Goal: Task Accomplishment & Management: Manage account settings

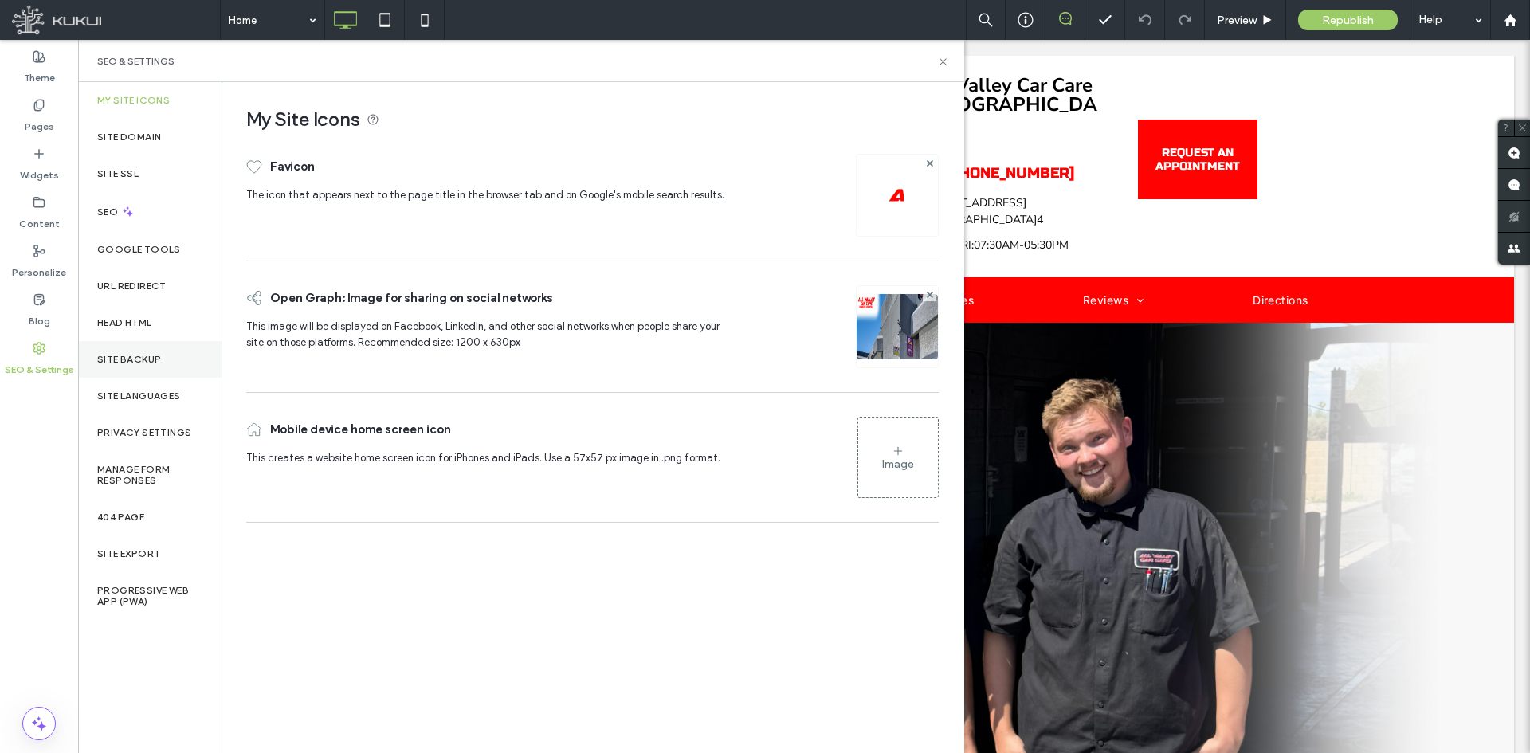
click at [134, 356] on label "Site Backup" at bounding box center [129, 359] width 64 height 11
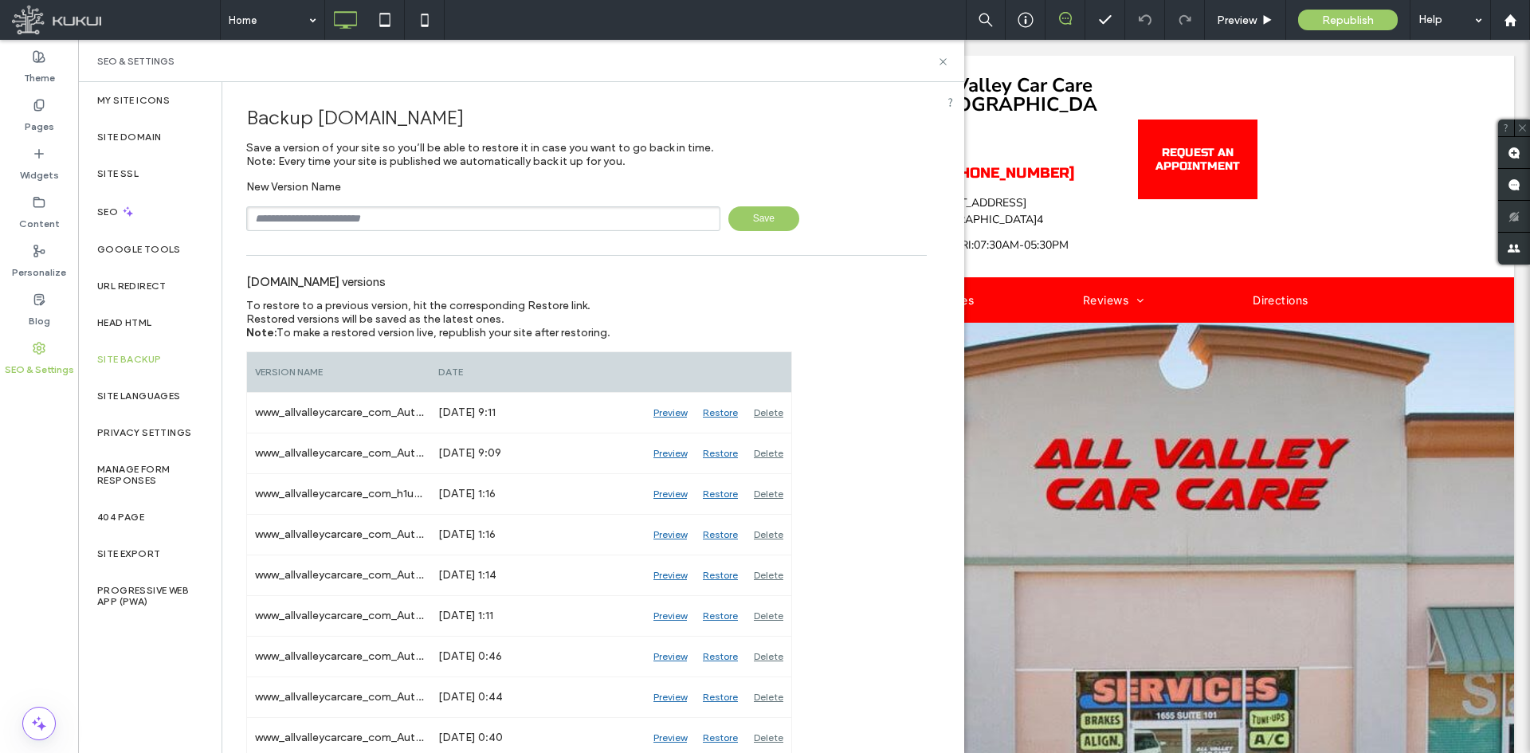
click at [523, 215] on input "text" at bounding box center [483, 218] width 474 height 25
type input "**********"
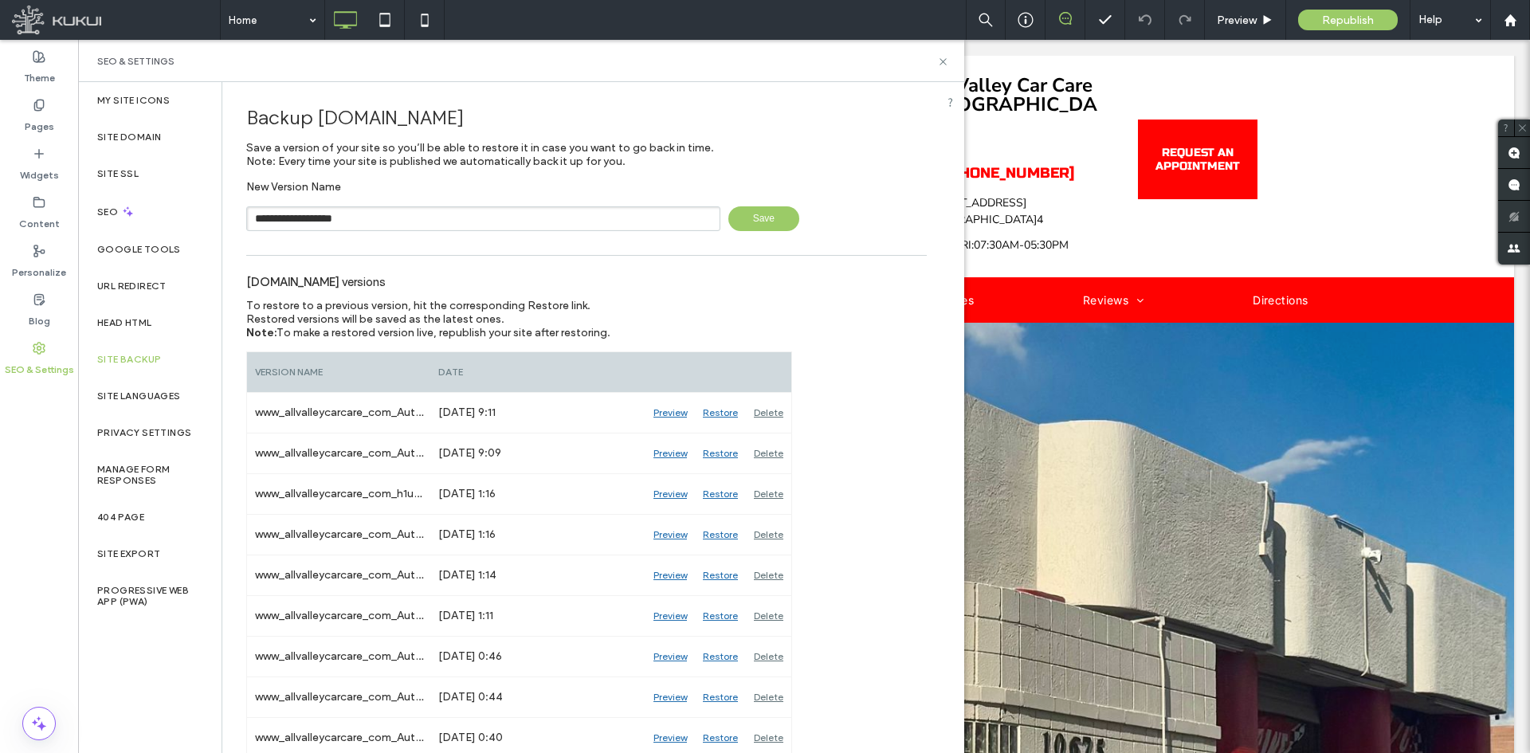
click at [767, 225] on span "Save" at bounding box center [763, 218] width 71 height 25
click at [1241, 21] on span "Preview" at bounding box center [1237, 21] width 40 height 14
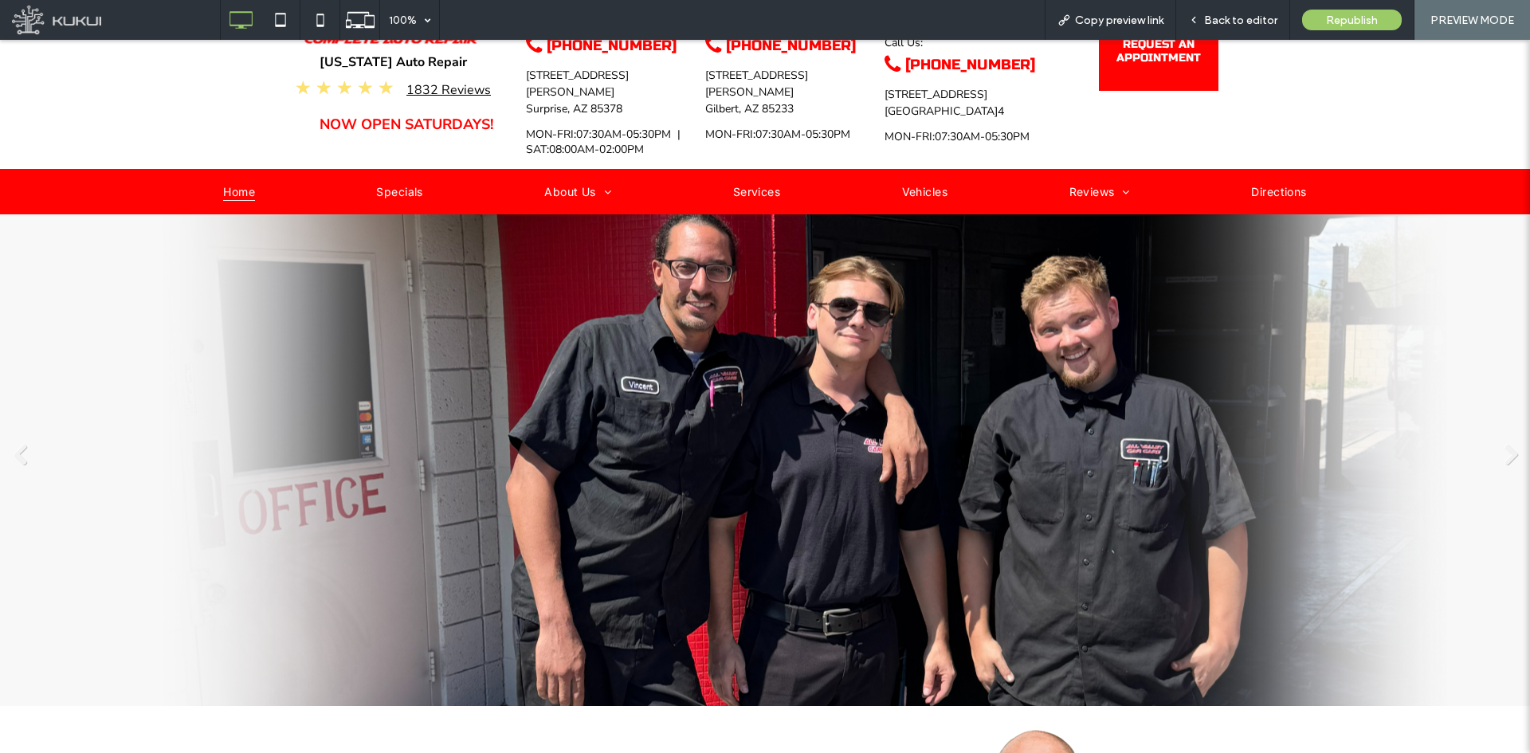
scroll to position [159, 0]
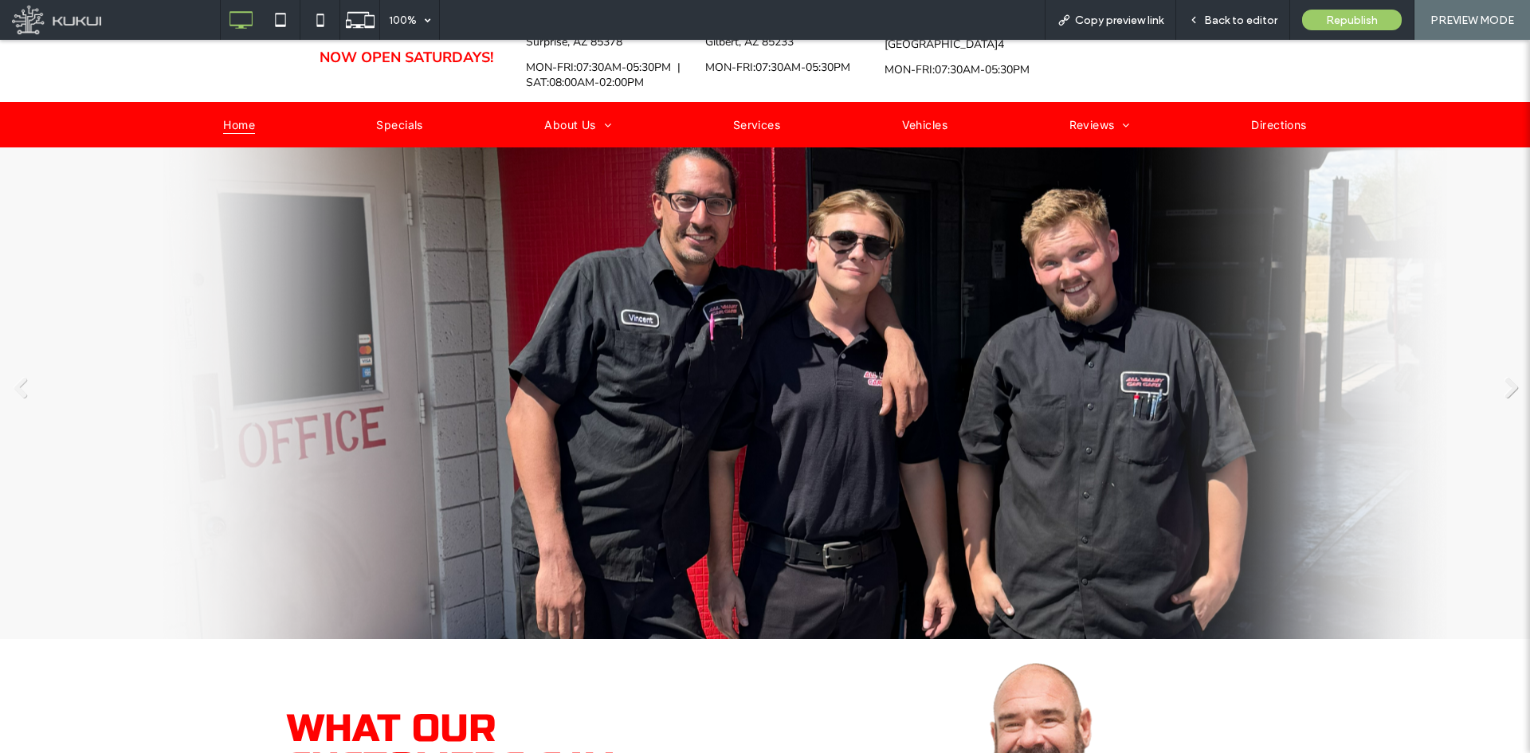
click at [1507, 378] on link "Next" at bounding box center [1510, 387] width 24 height 24
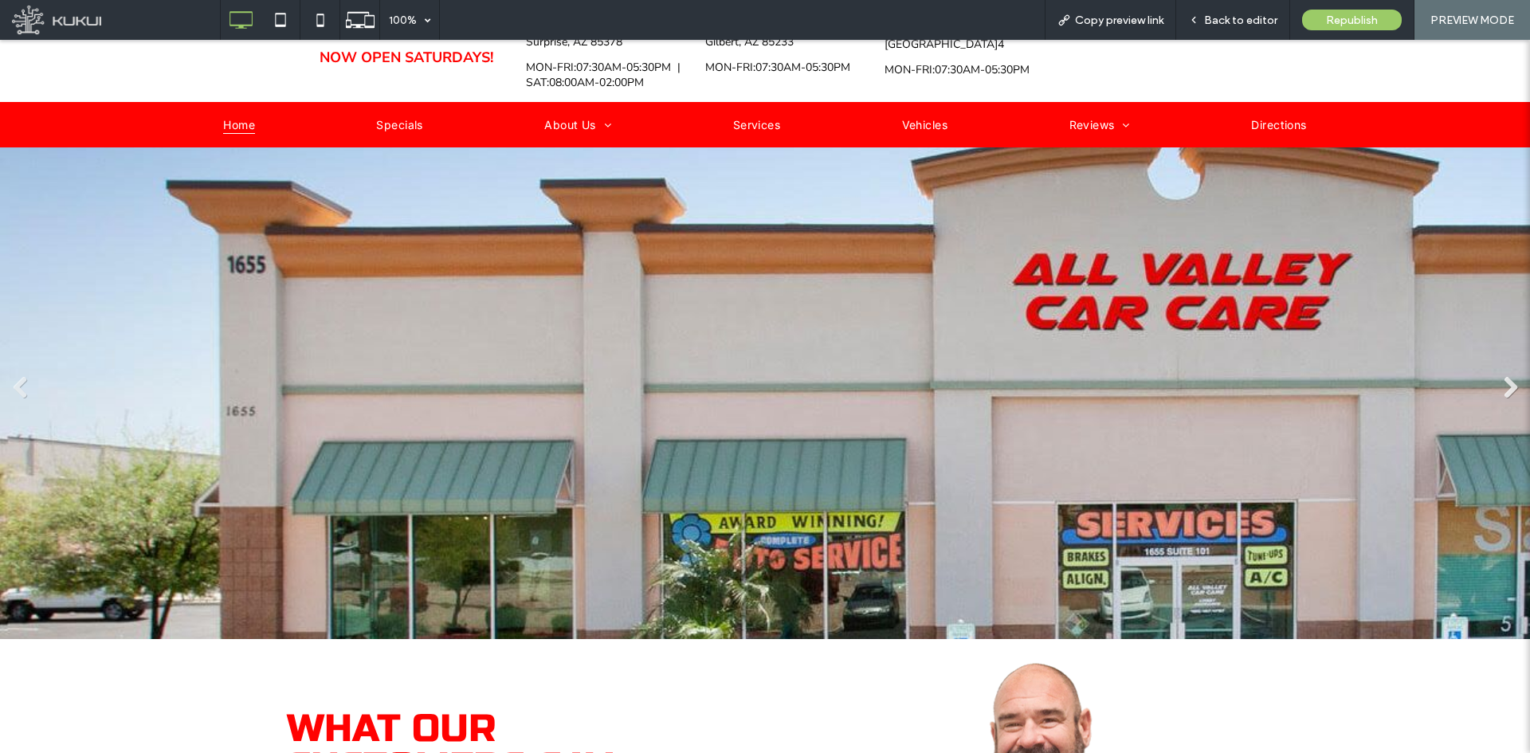
click at [1507, 378] on link "Next" at bounding box center [1510, 387] width 24 height 24
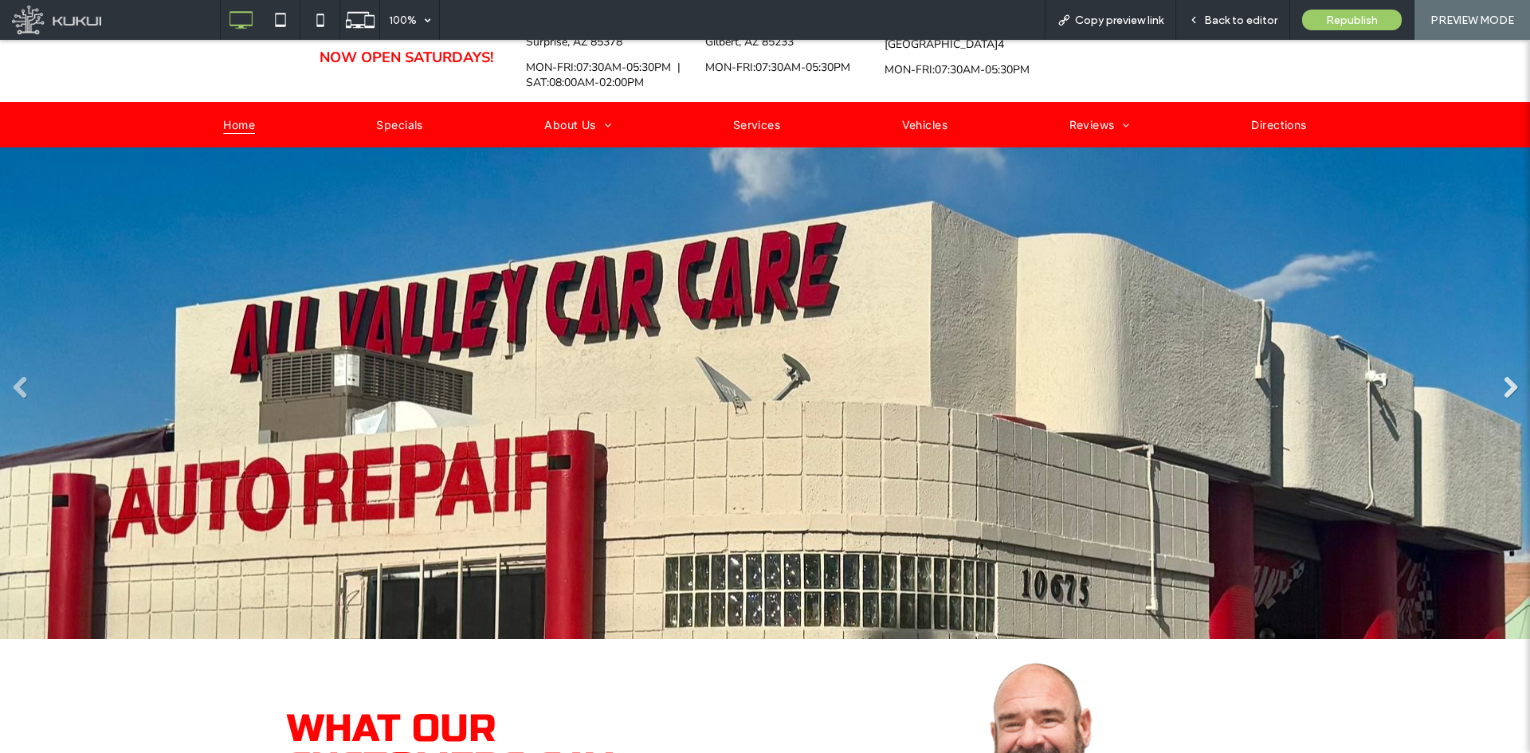
click at [1507, 378] on link "Next" at bounding box center [1510, 387] width 24 height 24
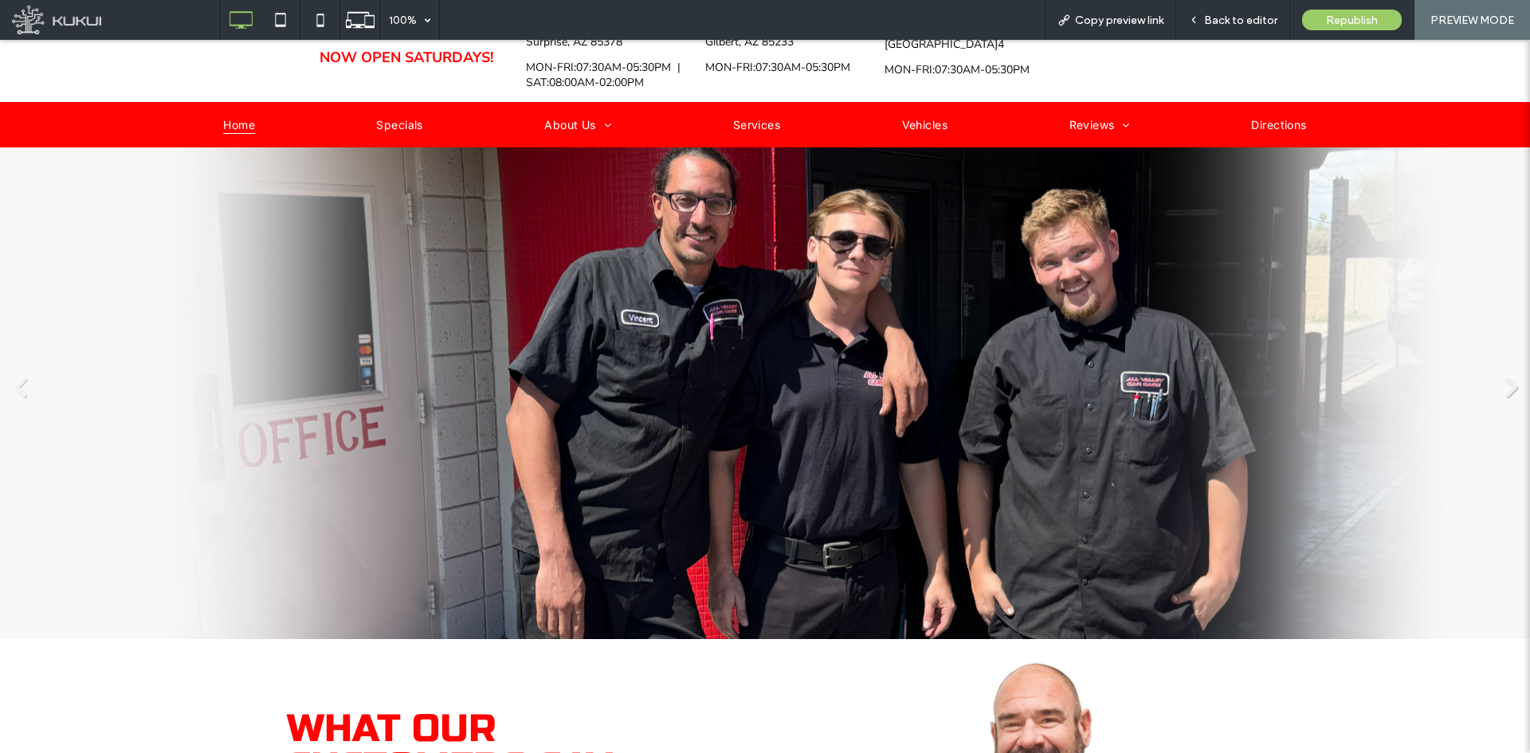
click at [1507, 378] on link "Next" at bounding box center [1510, 387] width 24 height 24
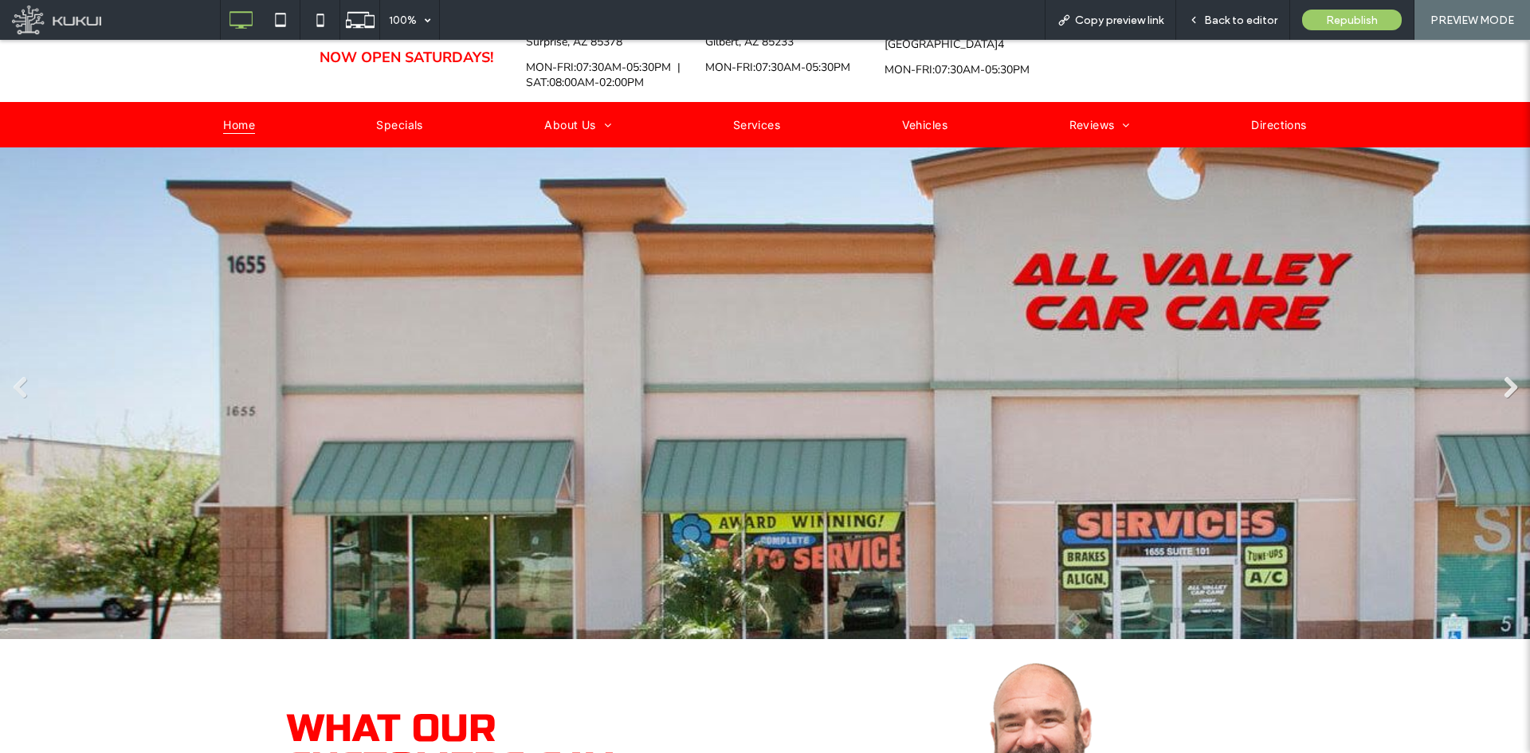
click at [1507, 378] on link "Next" at bounding box center [1510, 387] width 24 height 24
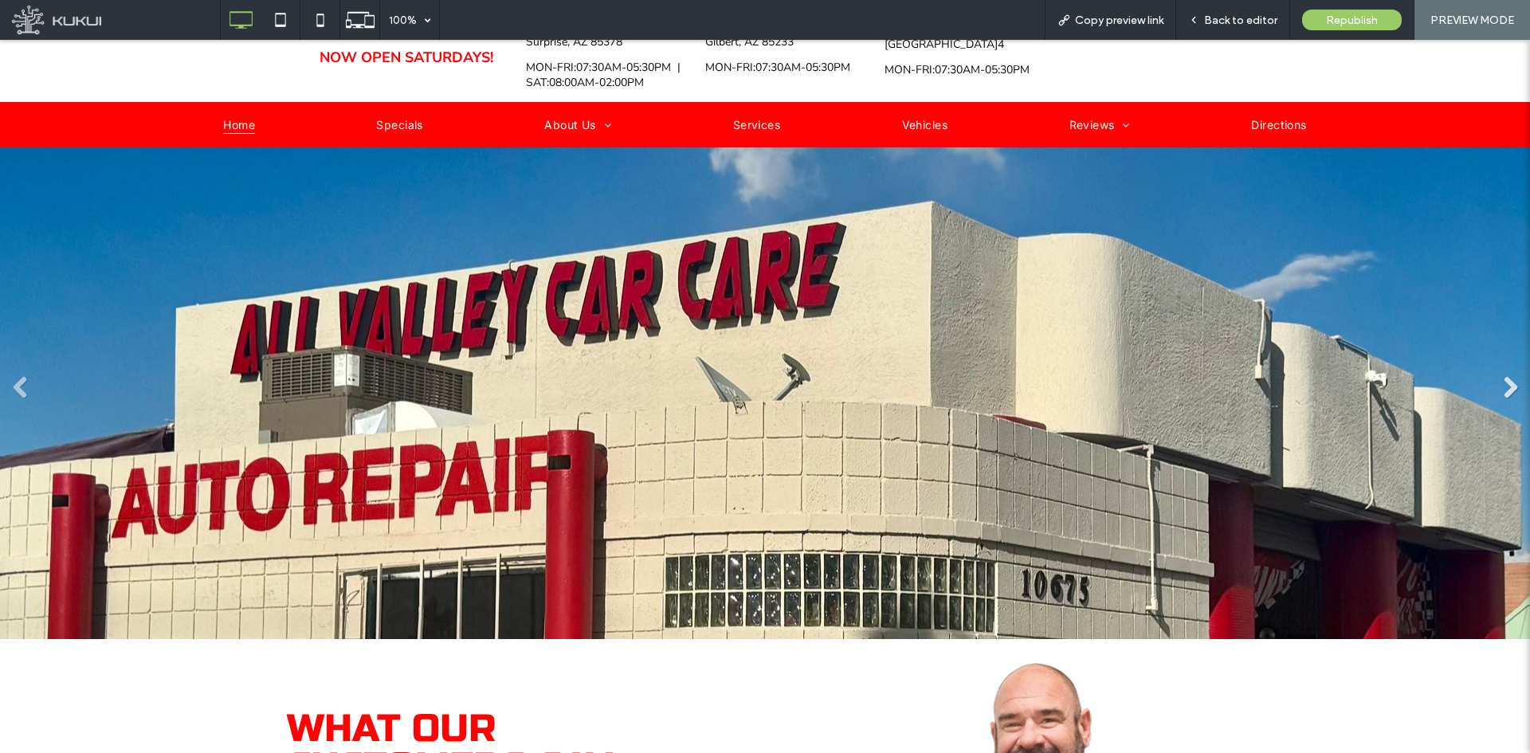
click at [1507, 378] on link "Next" at bounding box center [1510, 387] width 24 height 24
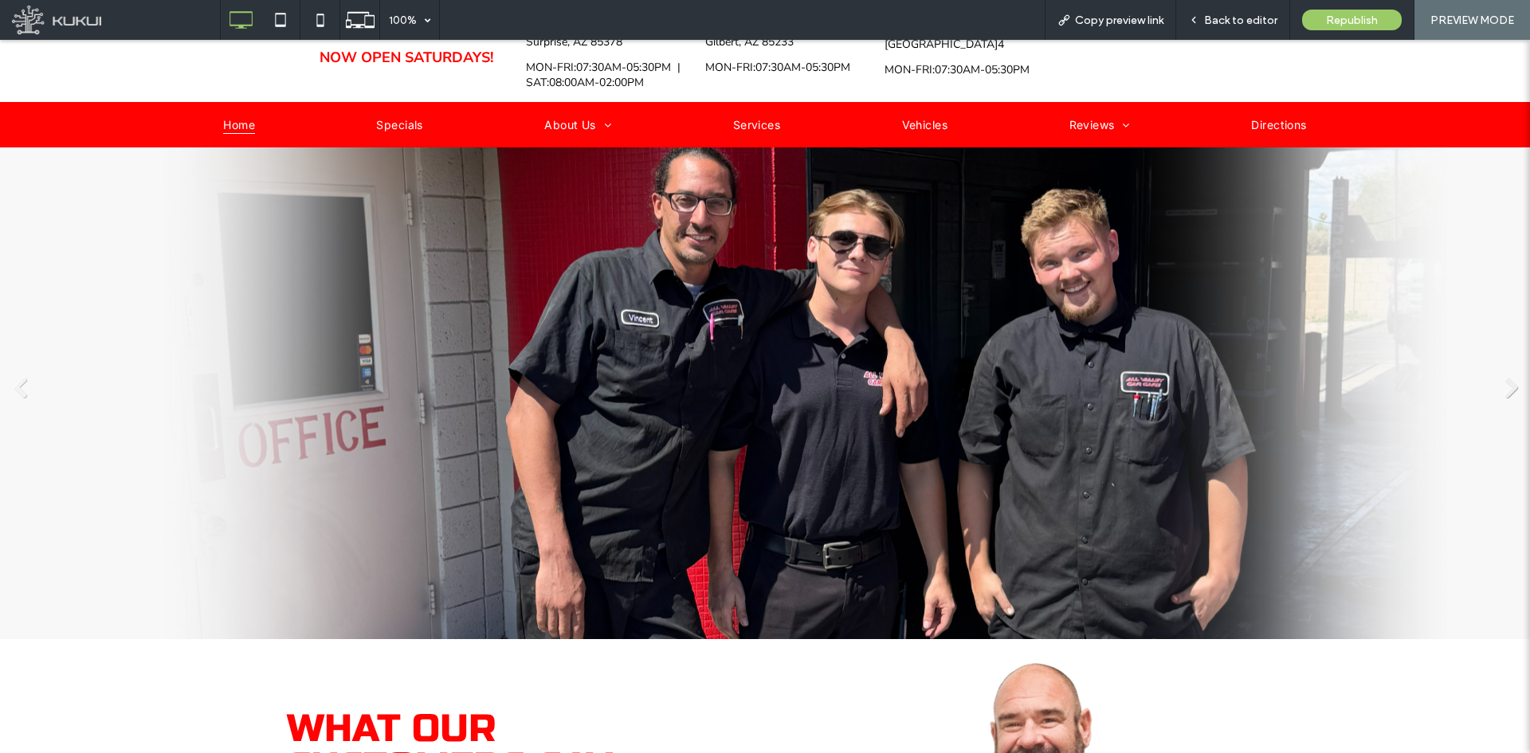
click at [1507, 378] on link "Next" at bounding box center [1510, 387] width 24 height 24
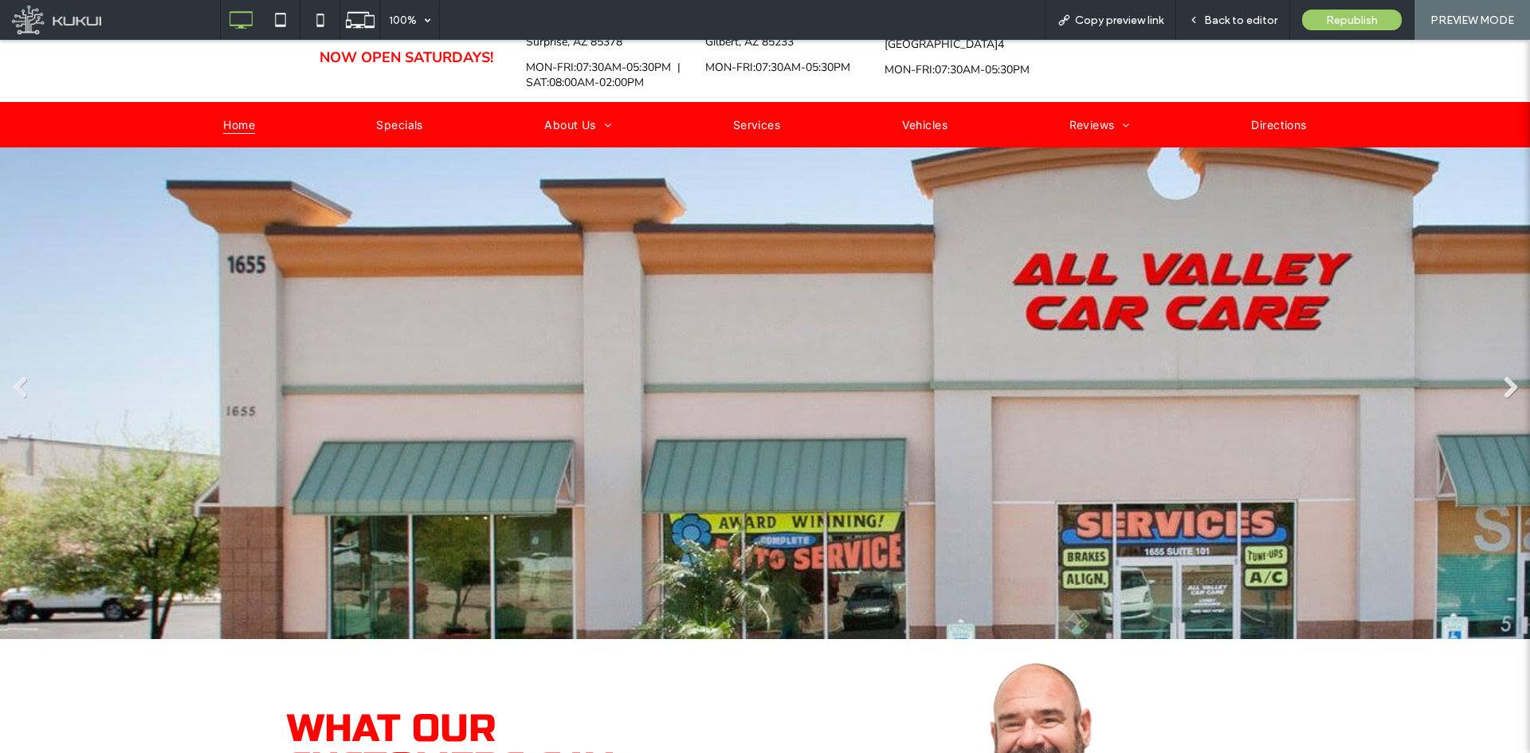
click at [1507, 378] on link "Next" at bounding box center [1510, 387] width 24 height 24
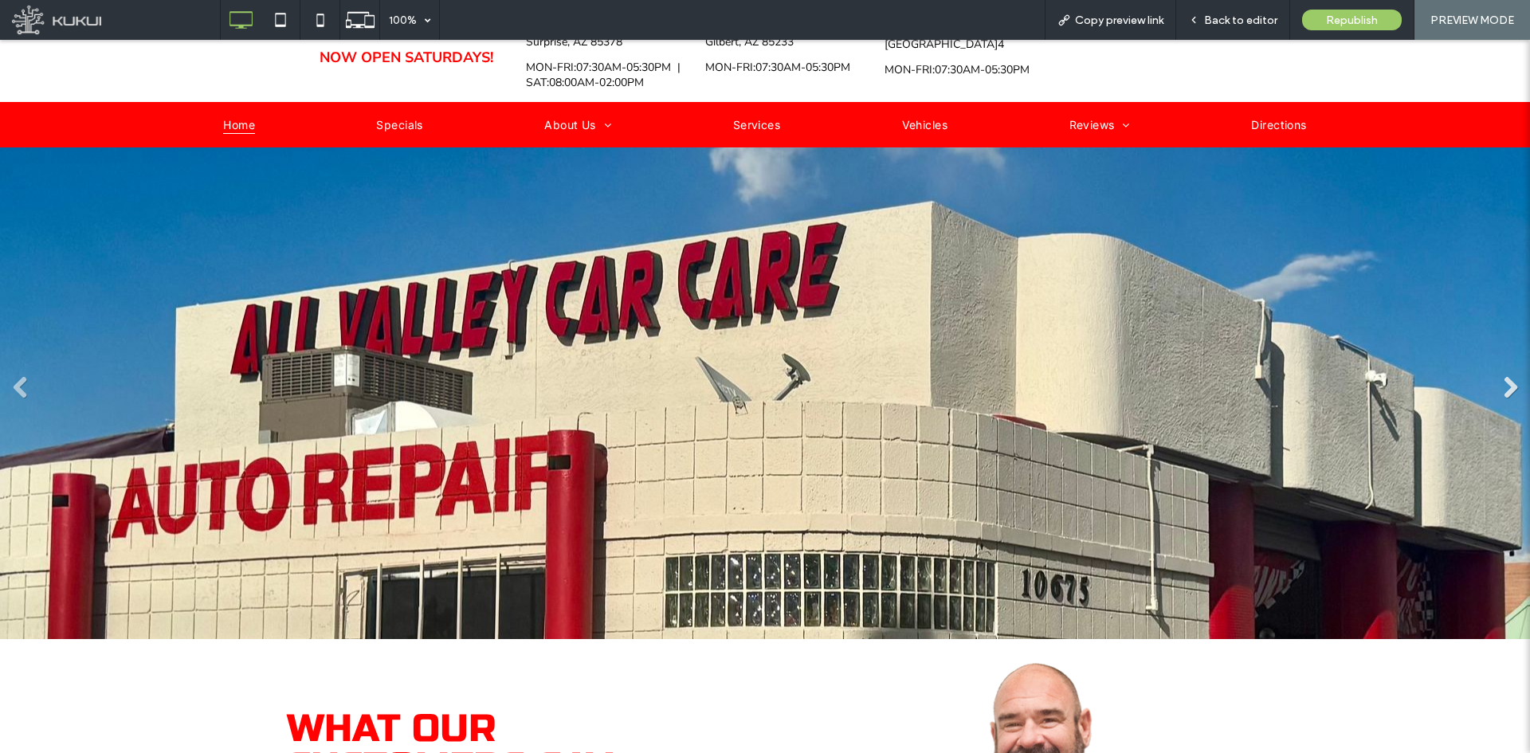
click at [1507, 378] on link "Next" at bounding box center [1510, 387] width 24 height 24
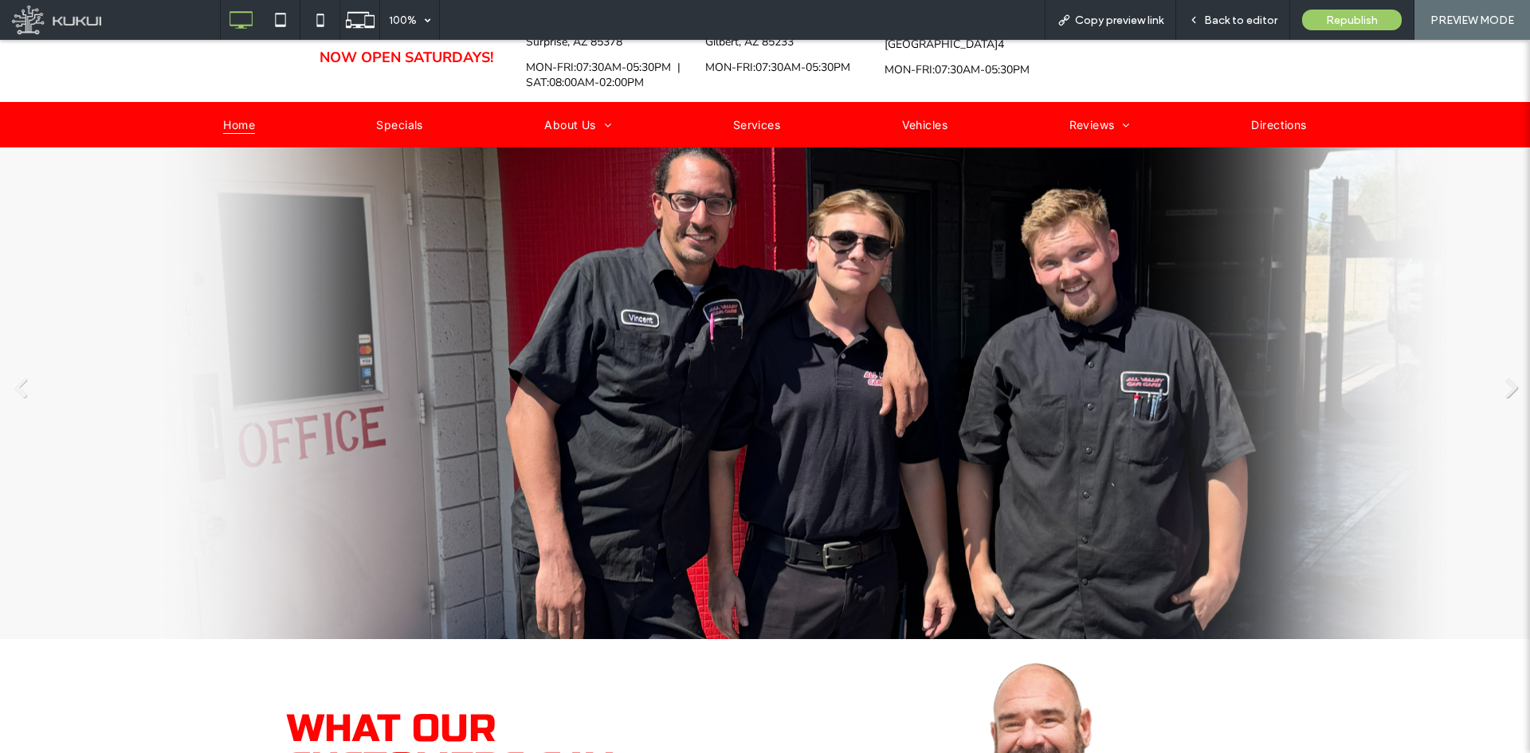
click at [1507, 378] on link "Next" at bounding box center [1510, 387] width 24 height 24
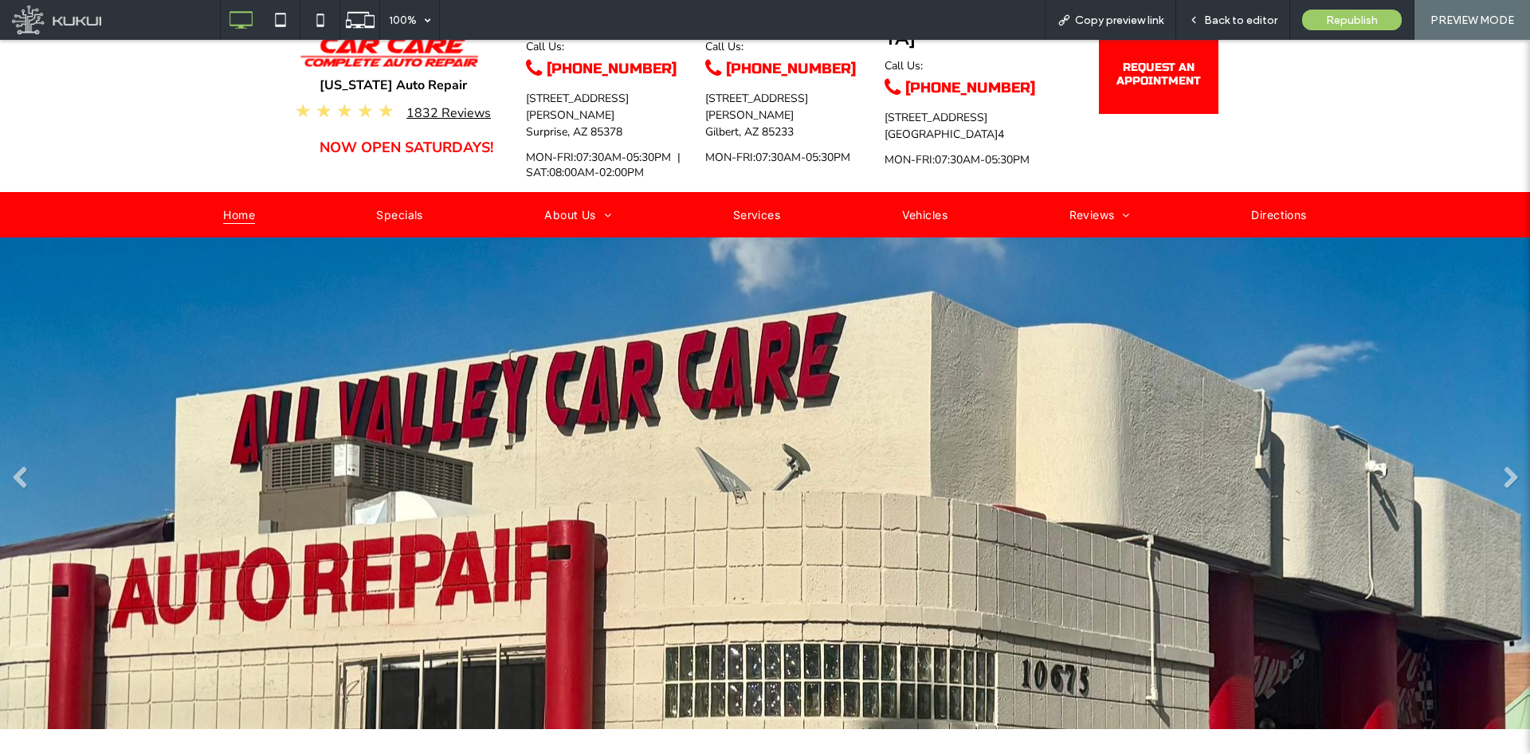
scroll to position [0, 0]
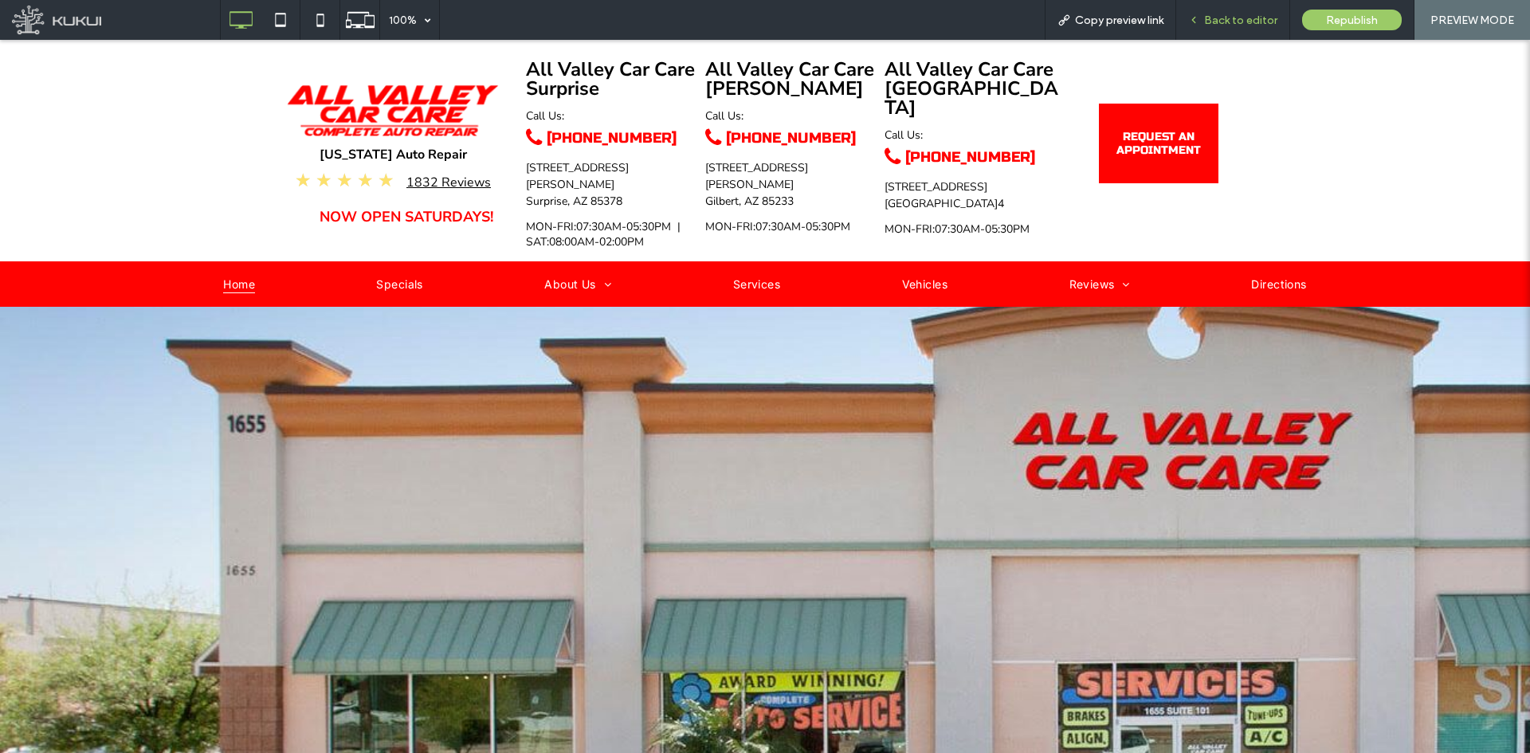
click at [1229, 26] on span "Back to editor" at bounding box center [1240, 21] width 73 height 14
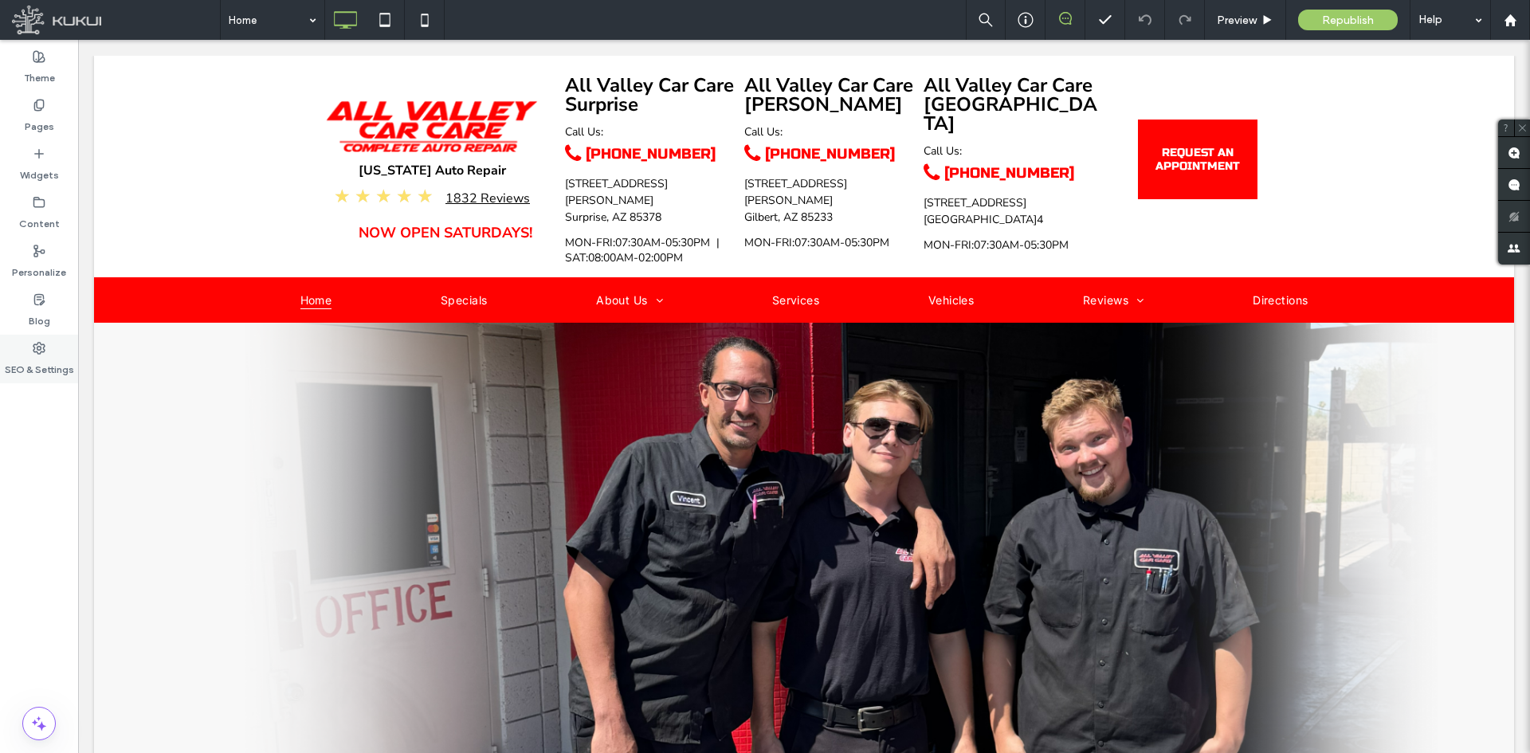
click at [45, 359] on label "SEO & Settings" at bounding box center [39, 366] width 69 height 22
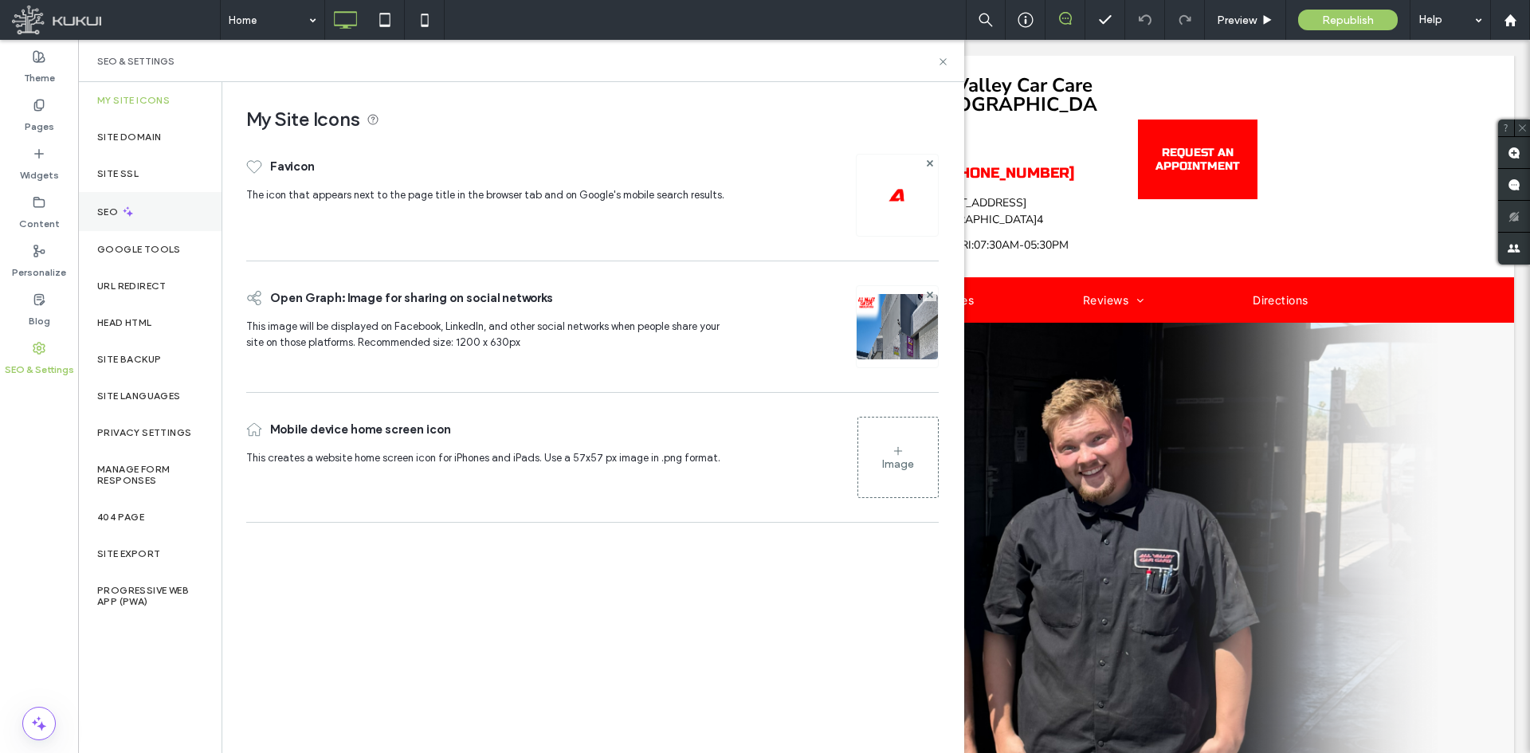
click at [127, 206] on icon at bounding box center [128, 212] width 14 height 14
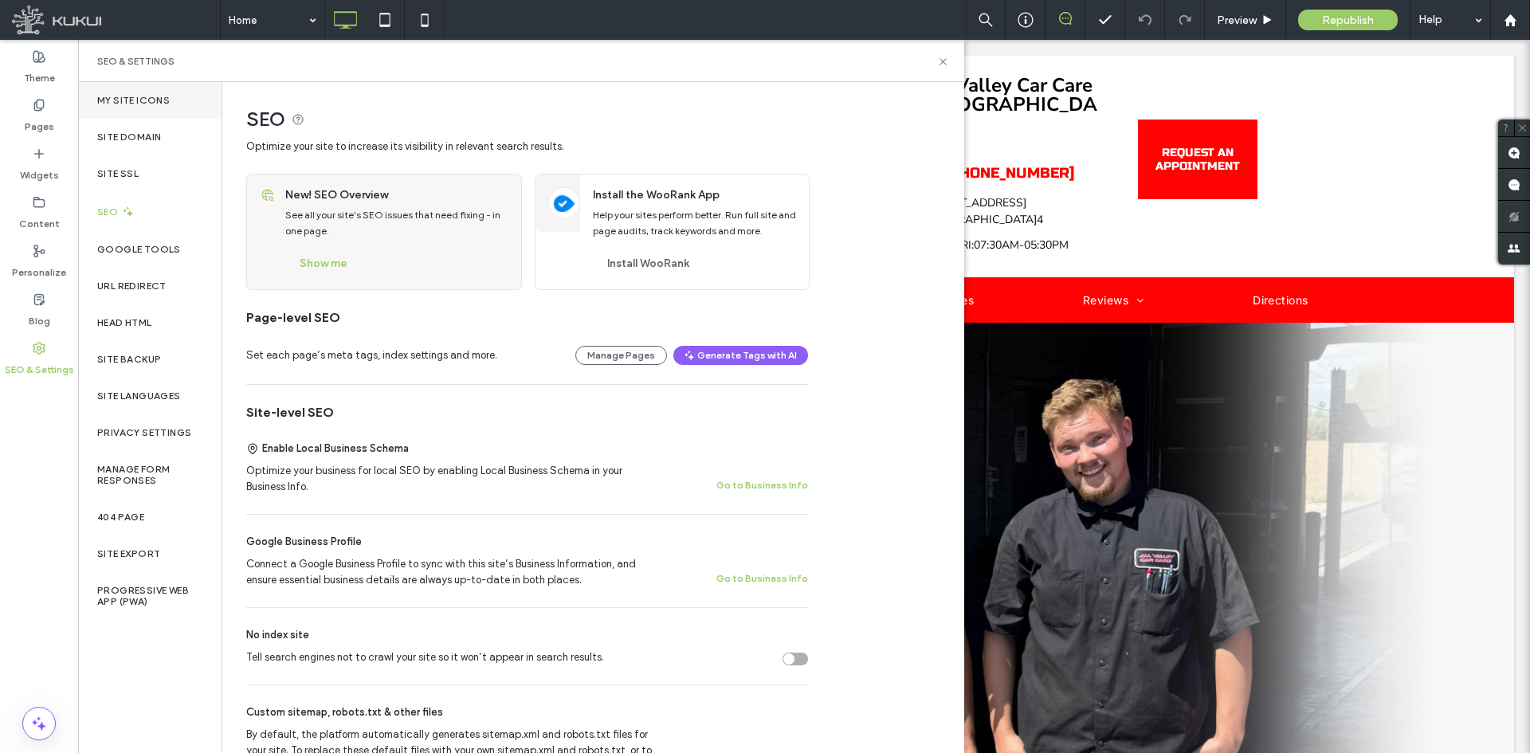
click at [171, 102] on div "My Site Icons" at bounding box center [149, 100] width 143 height 37
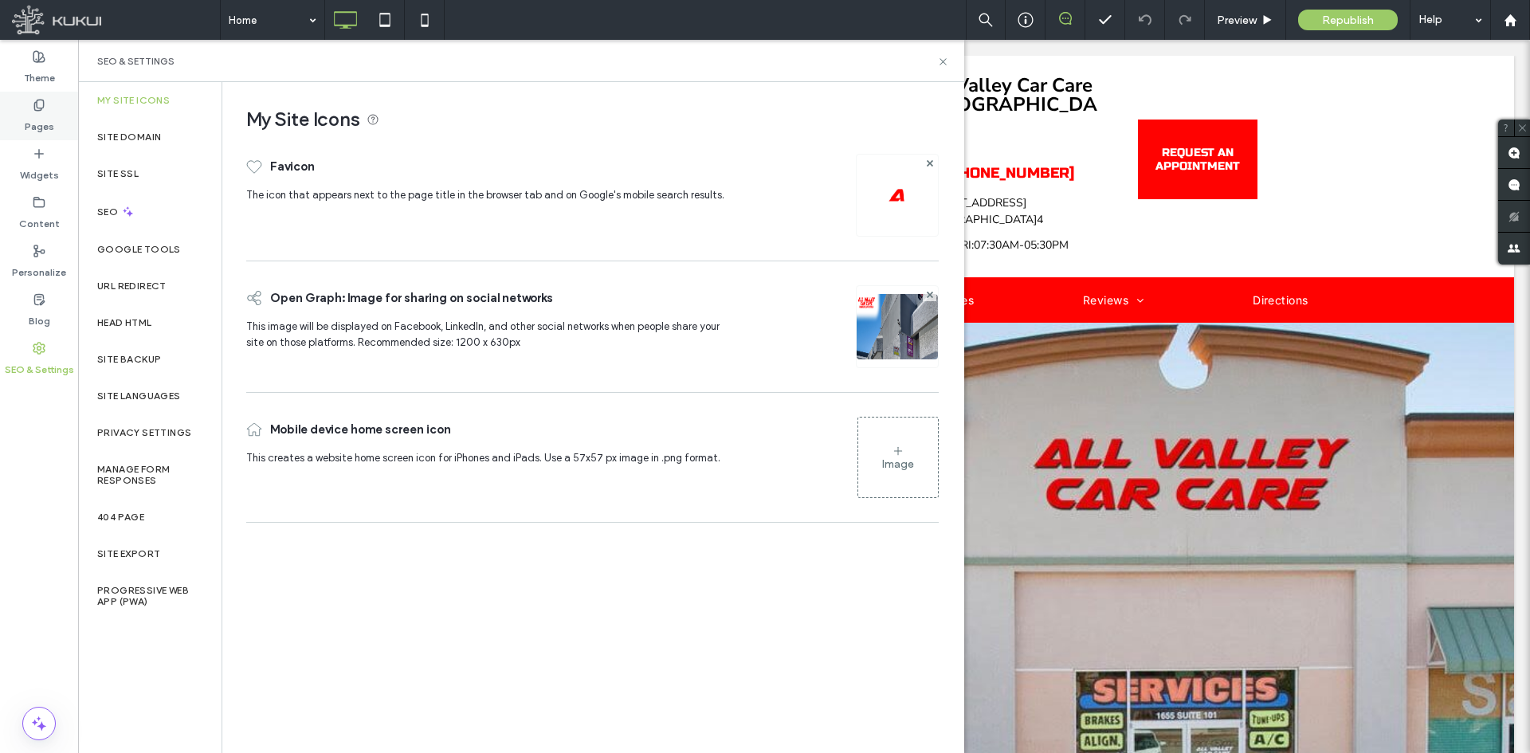
click at [45, 110] on div "Pages" at bounding box center [39, 116] width 78 height 49
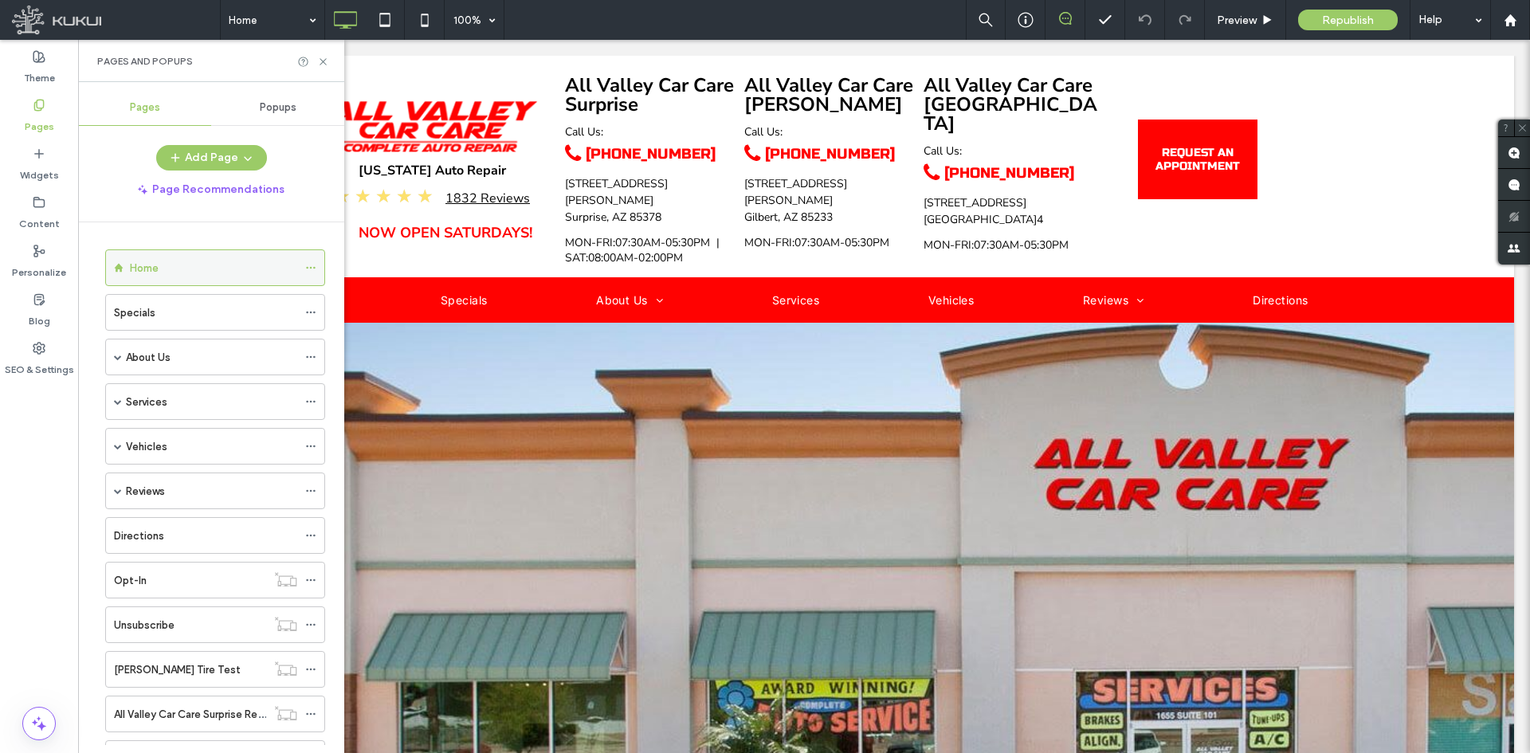
click at [309, 266] on icon at bounding box center [310, 267] width 11 height 11
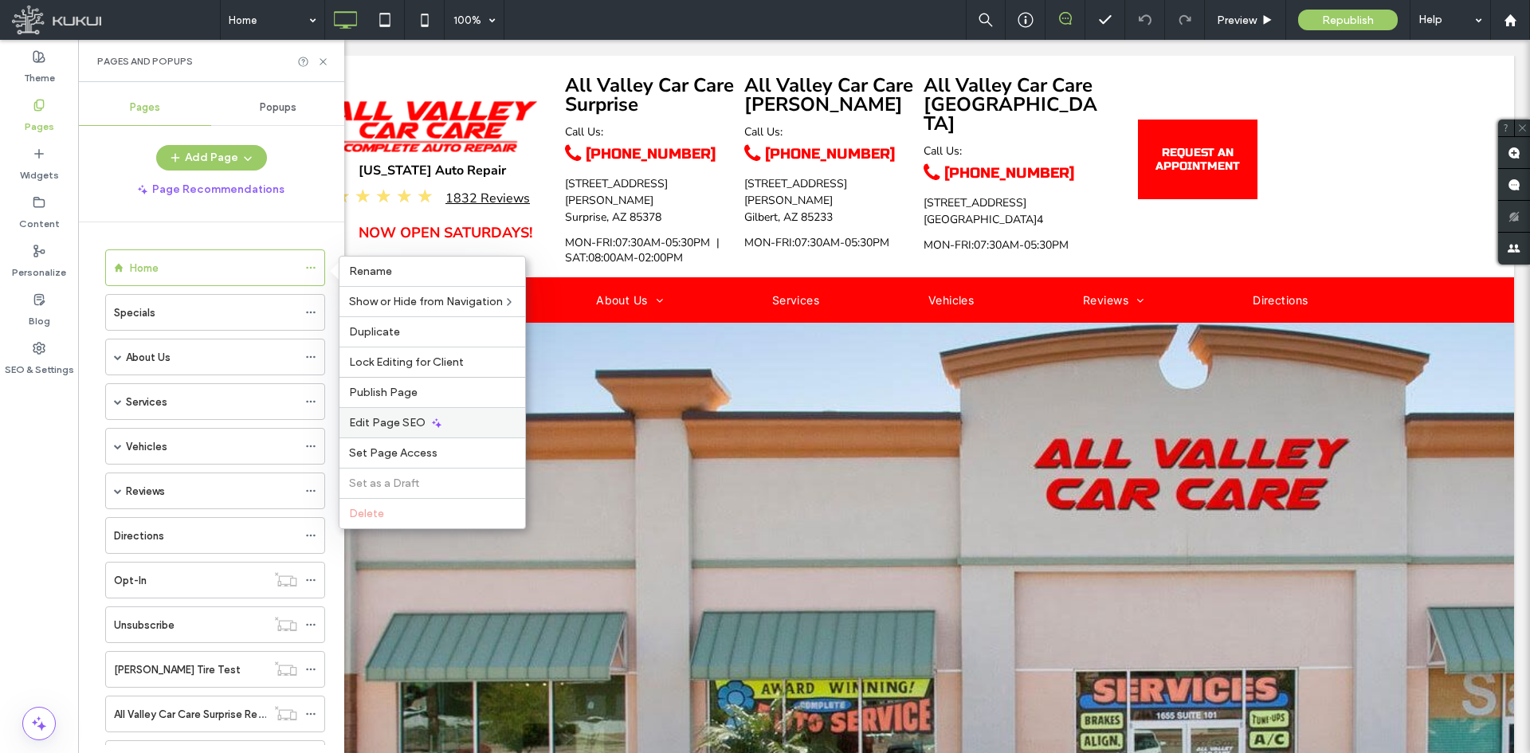
click at [352, 410] on div "Edit Page SEO" at bounding box center [432, 422] width 186 height 30
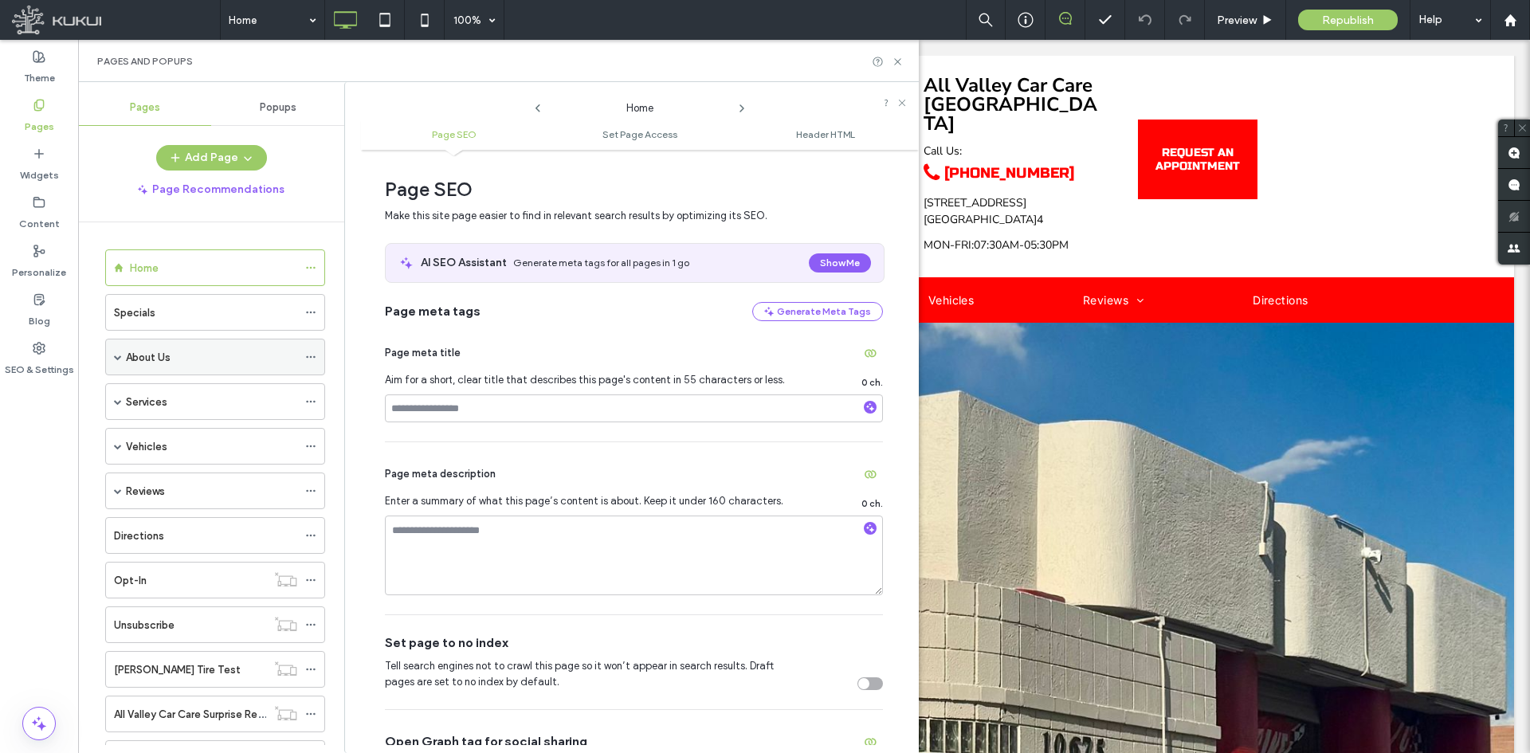
click at [309, 353] on icon at bounding box center [310, 356] width 11 height 11
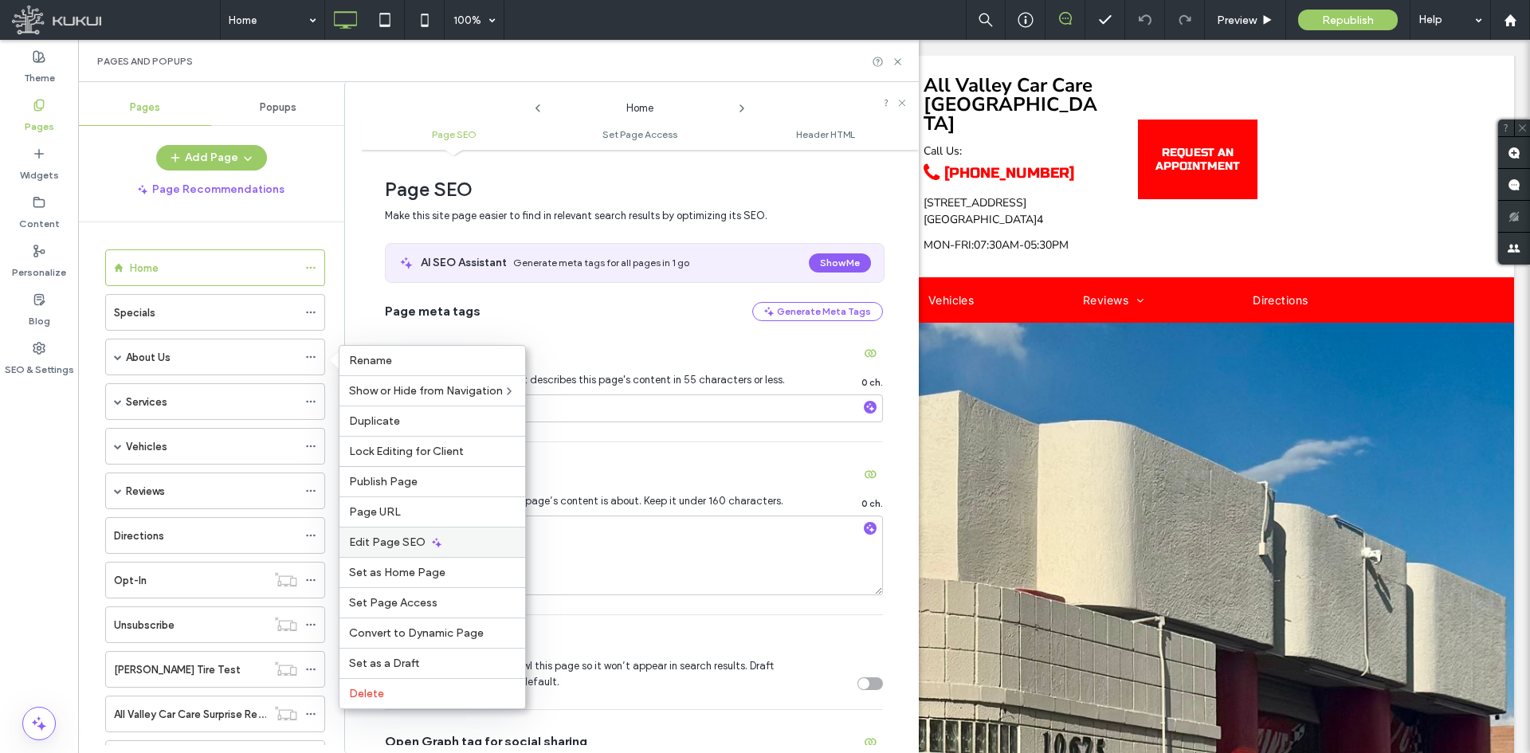
click at [383, 531] on div "Edit Page SEO" at bounding box center [432, 542] width 186 height 30
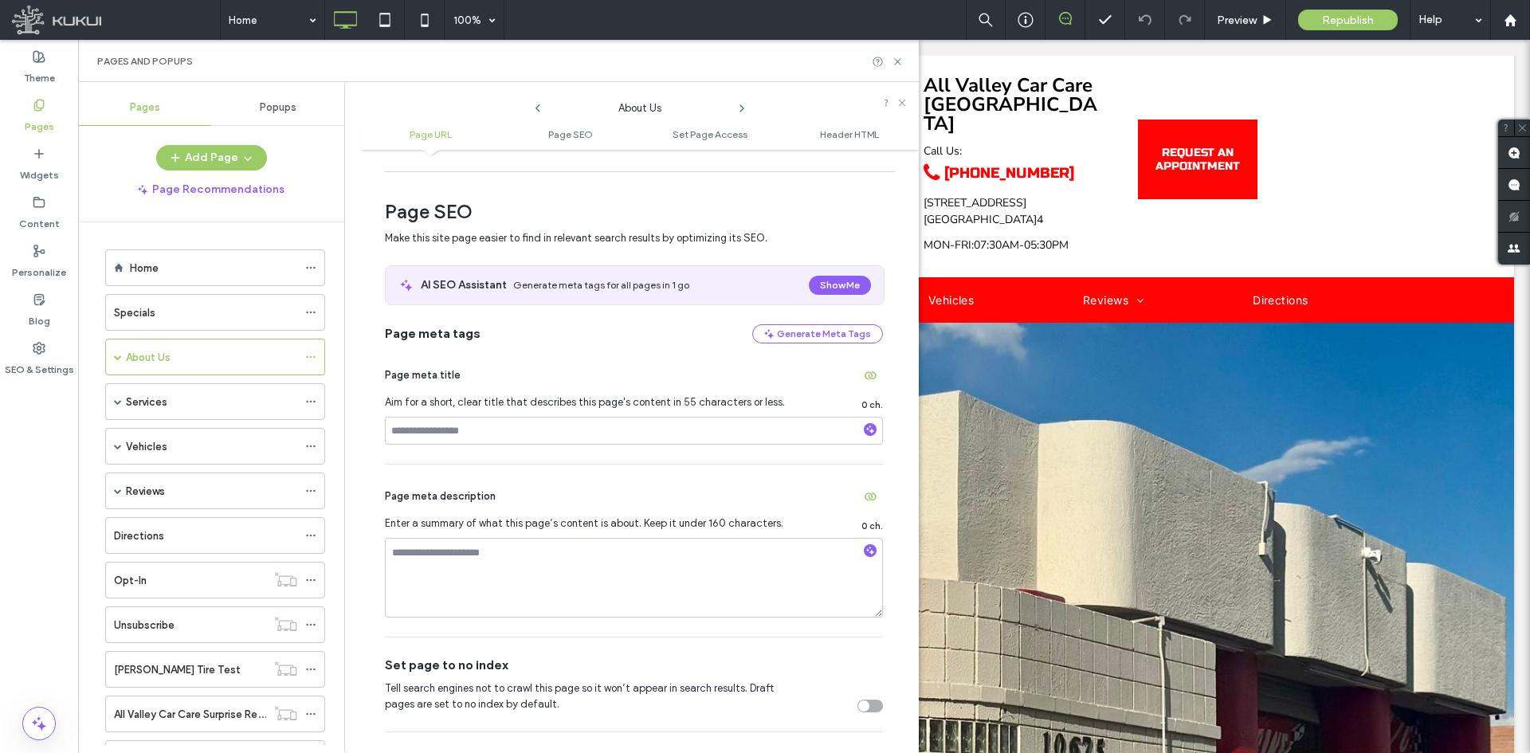
scroll to position [159, 0]
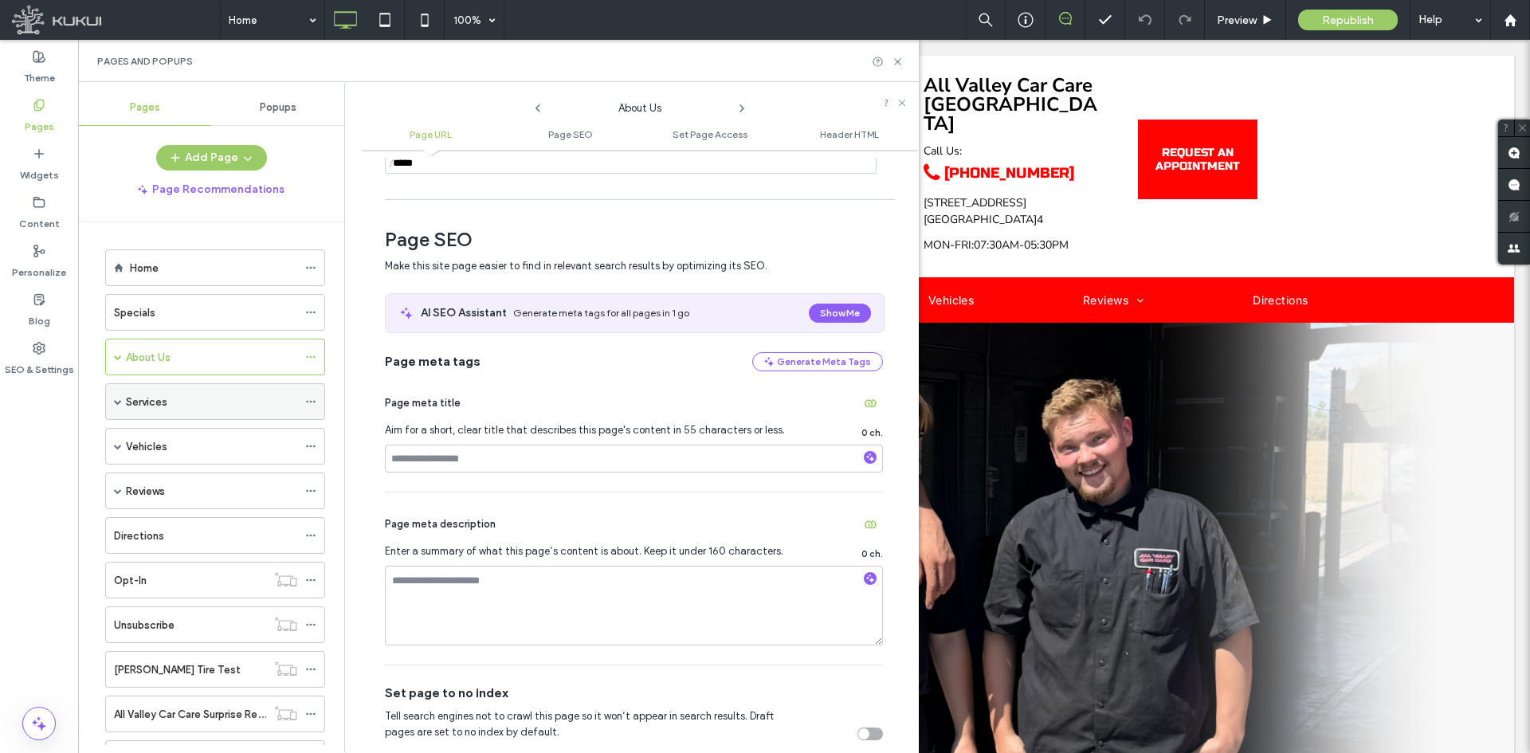
click at [308, 402] on use at bounding box center [310, 402] width 9 height 2
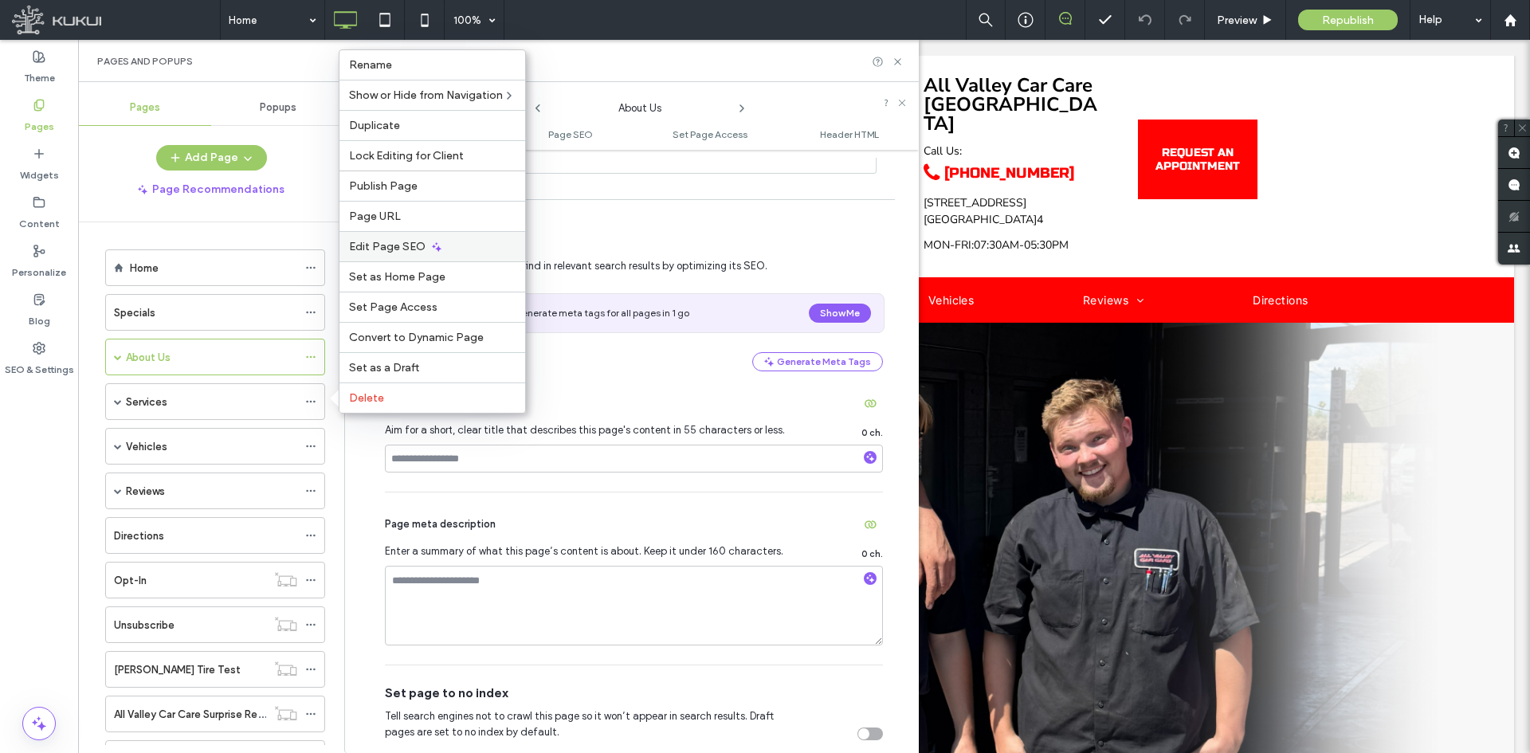
click at [375, 255] on div "Edit Page SEO" at bounding box center [432, 246] width 186 height 30
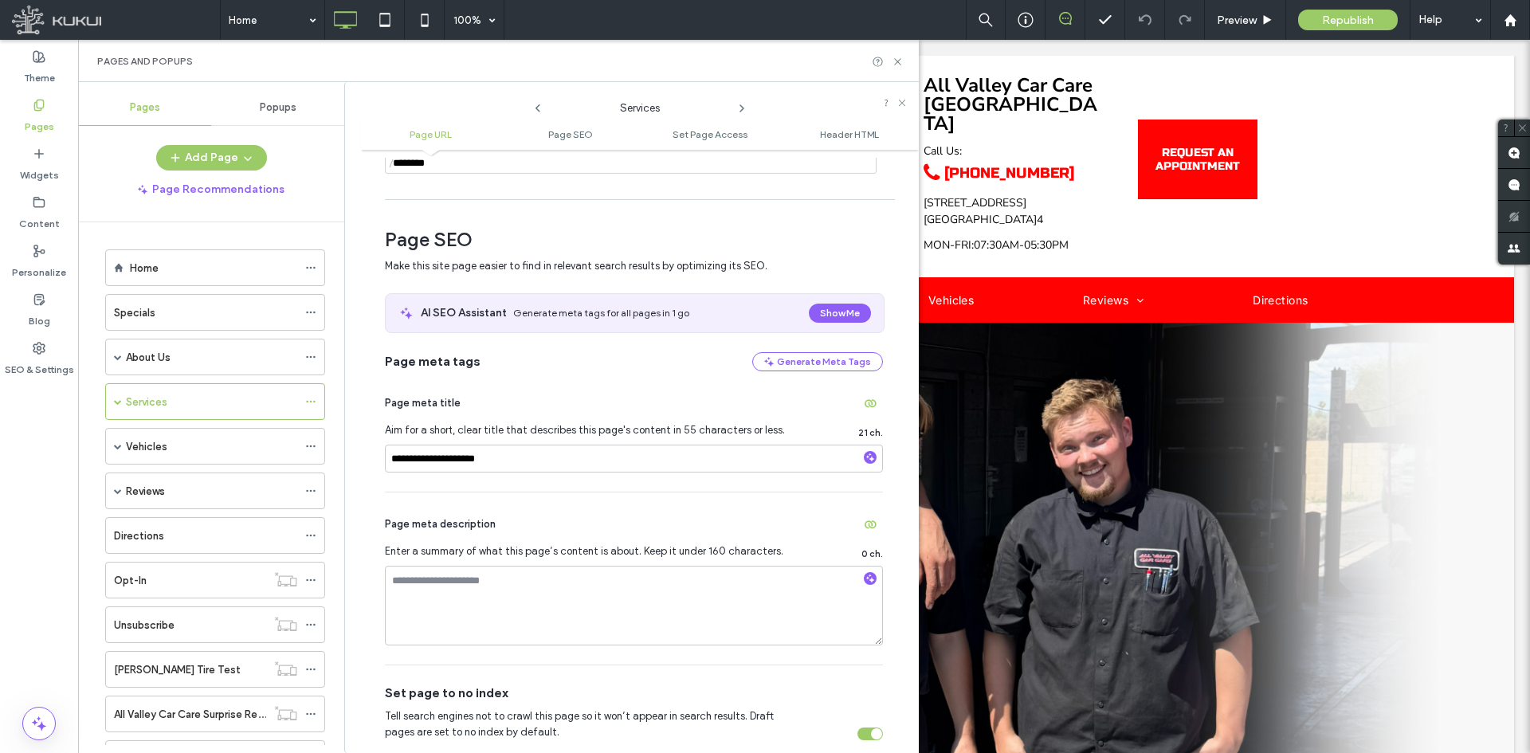
scroll to position [239, 0]
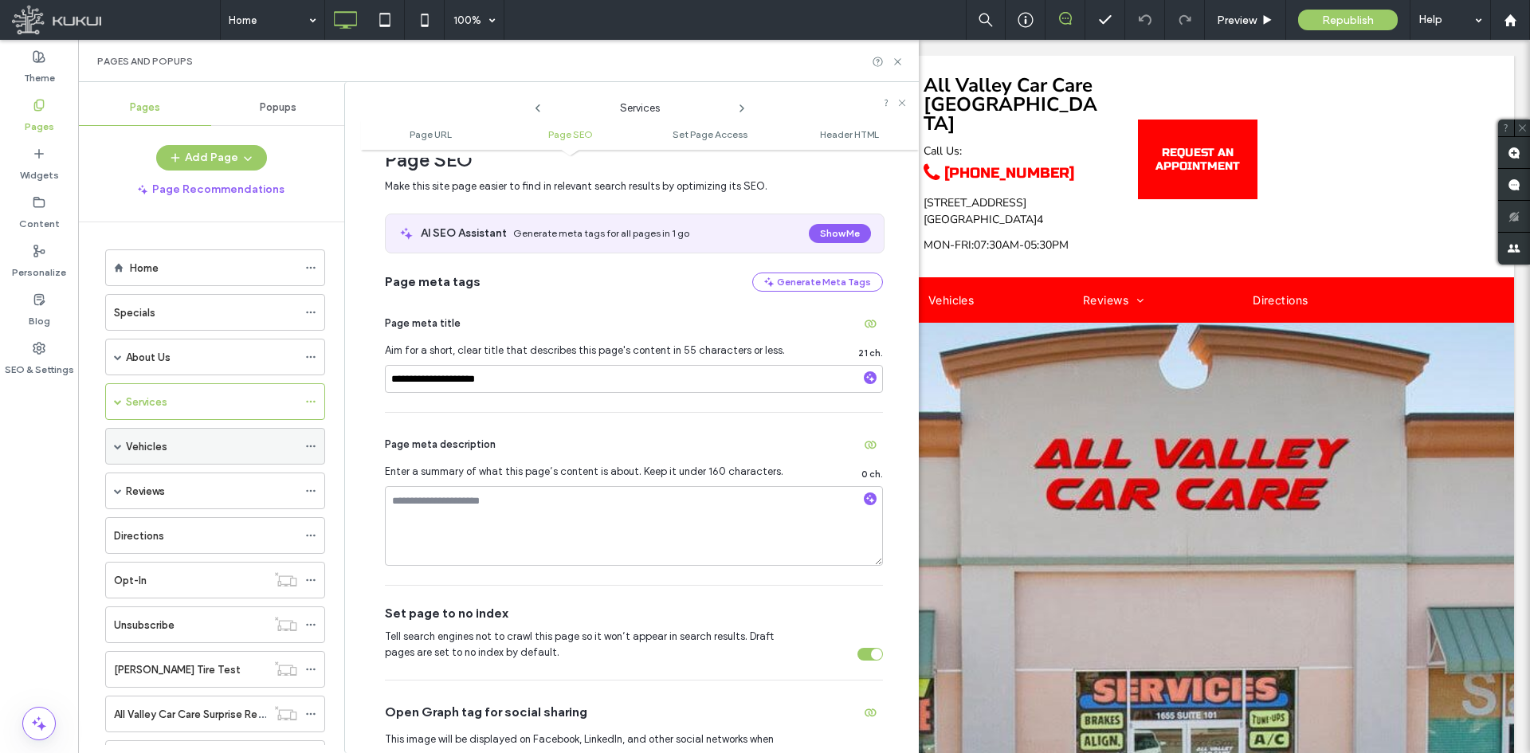
click at [312, 446] on use at bounding box center [310, 446] width 9 height 2
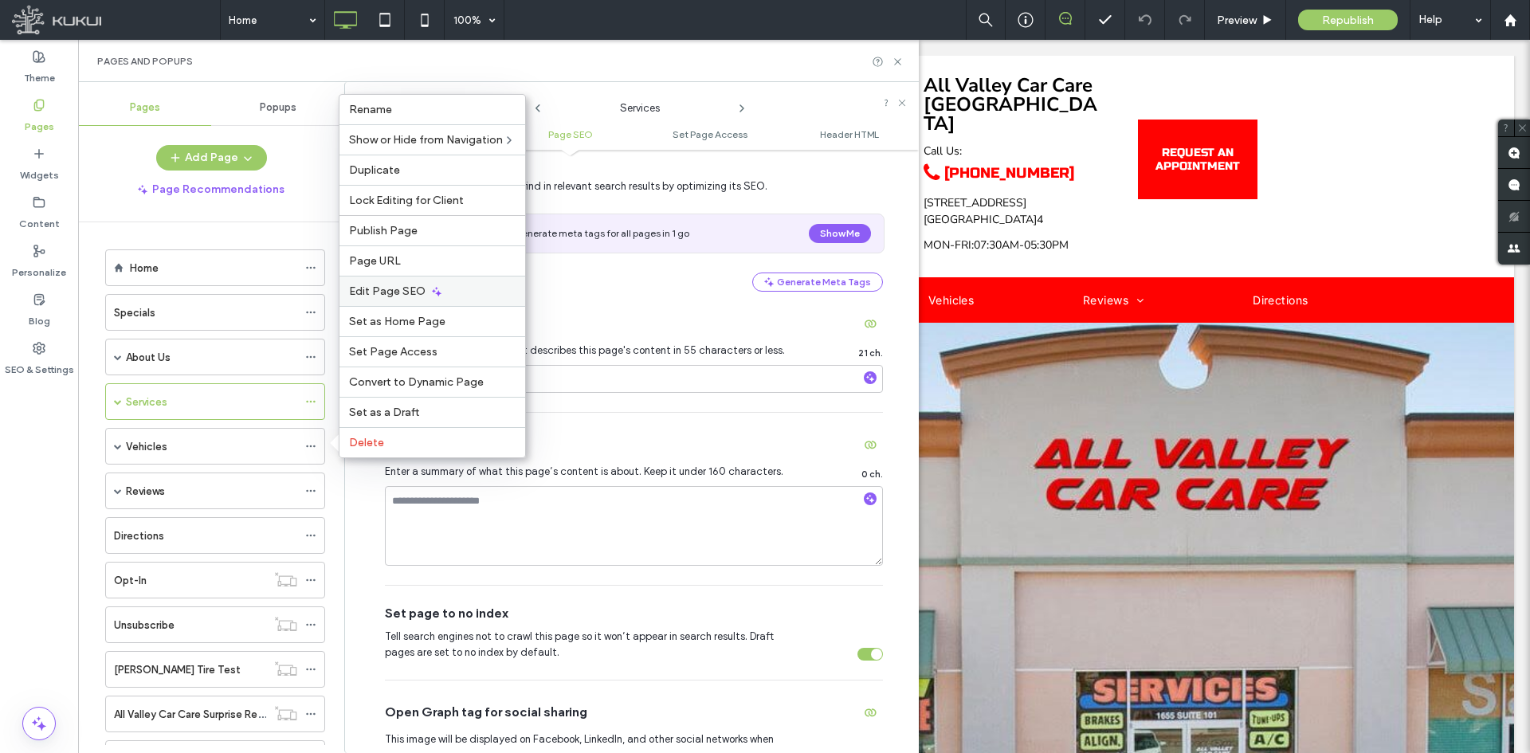
click at [374, 300] on div "Edit Page SEO" at bounding box center [432, 291] width 186 height 30
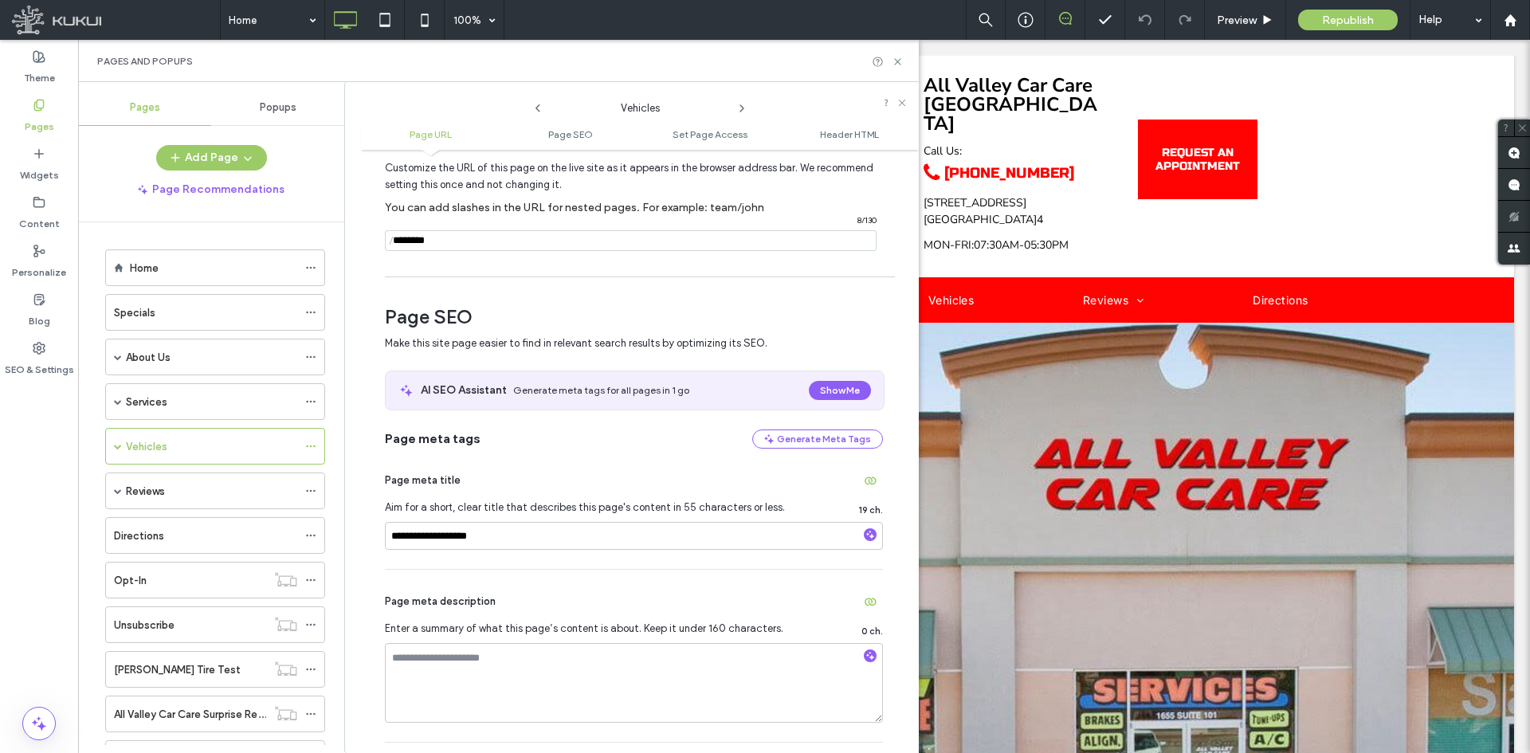
scroll to position [80, 0]
click at [1221, 21] on span "Preview" at bounding box center [1237, 21] width 40 height 14
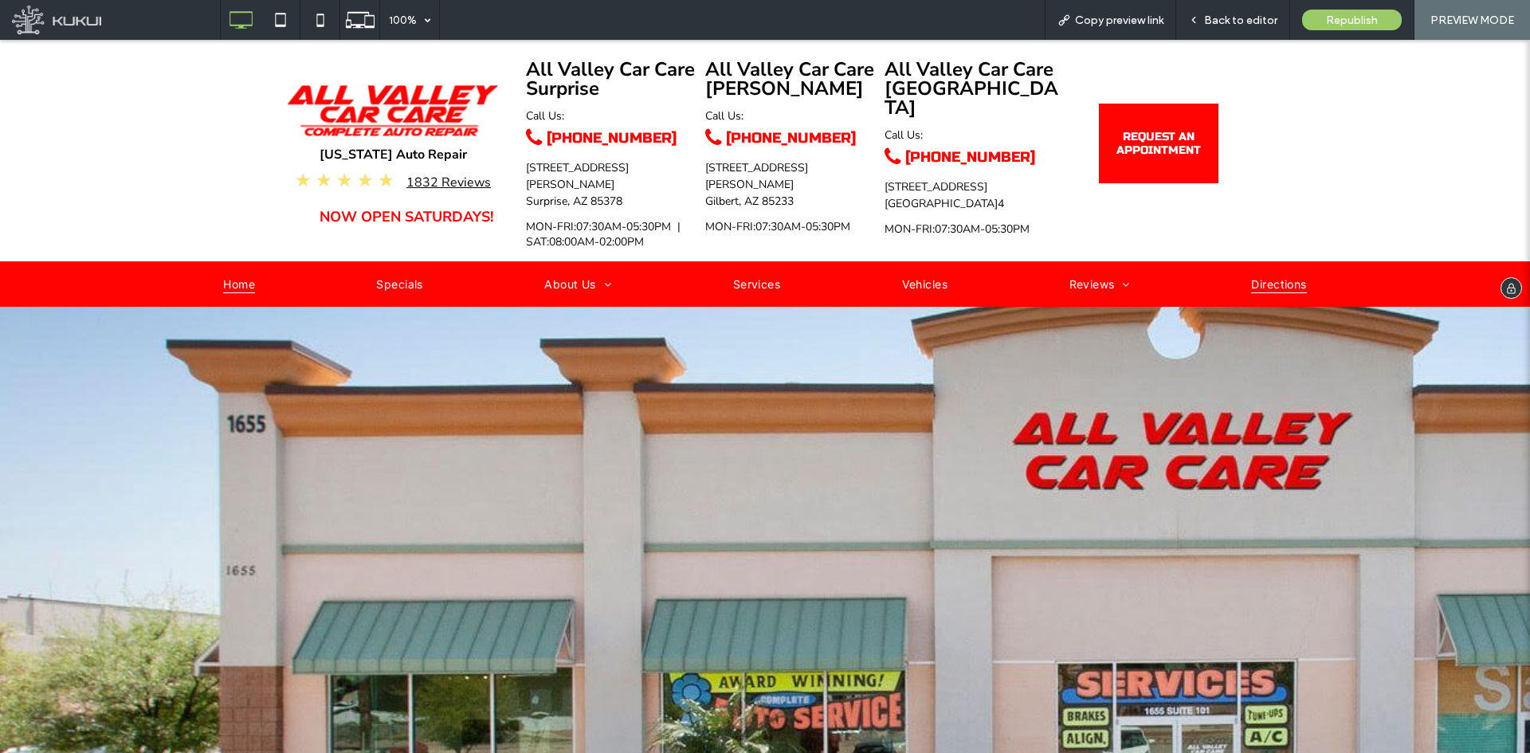
click at [1286, 273] on span "Directions" at bounding box center [1278, 283] width 55 height 21
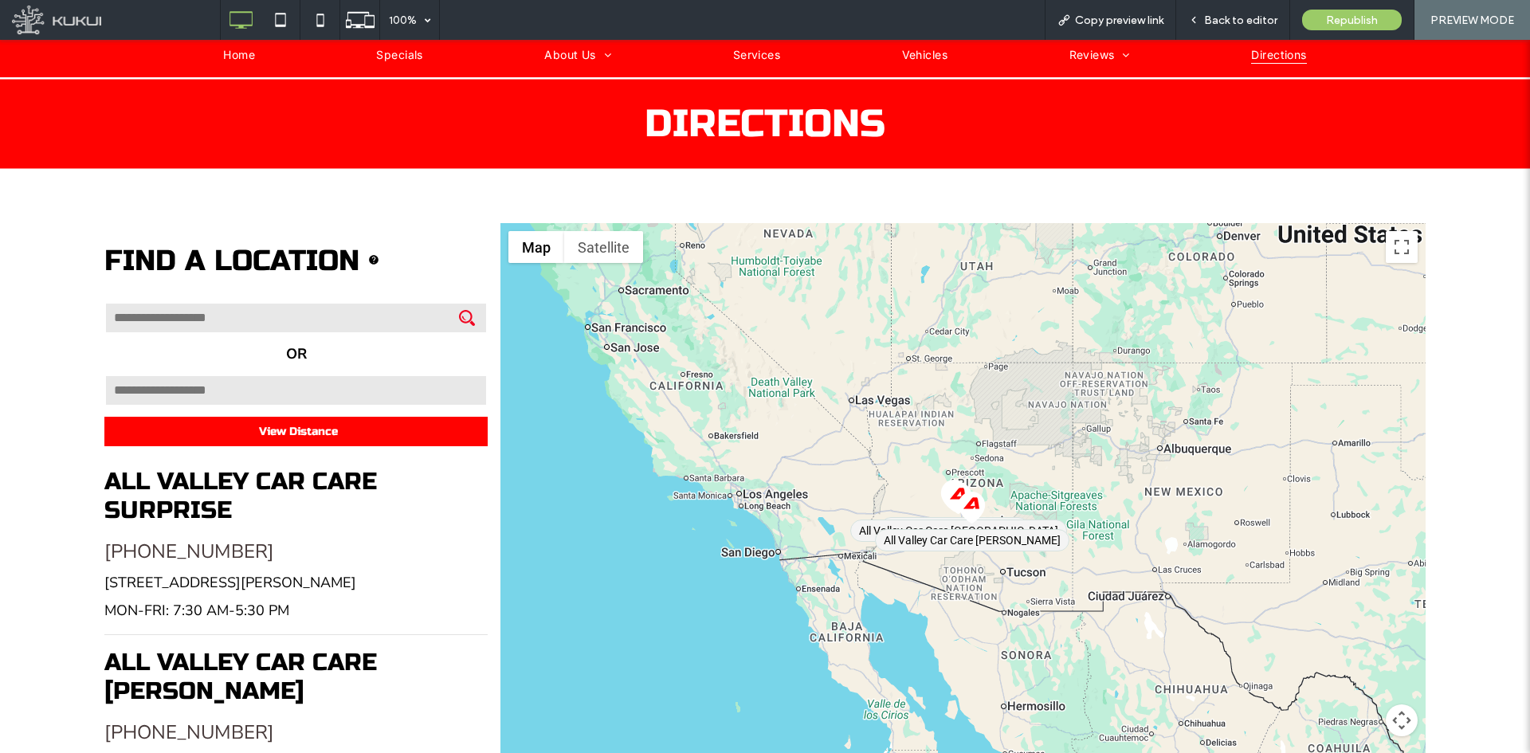
scroll to position [319, 0]
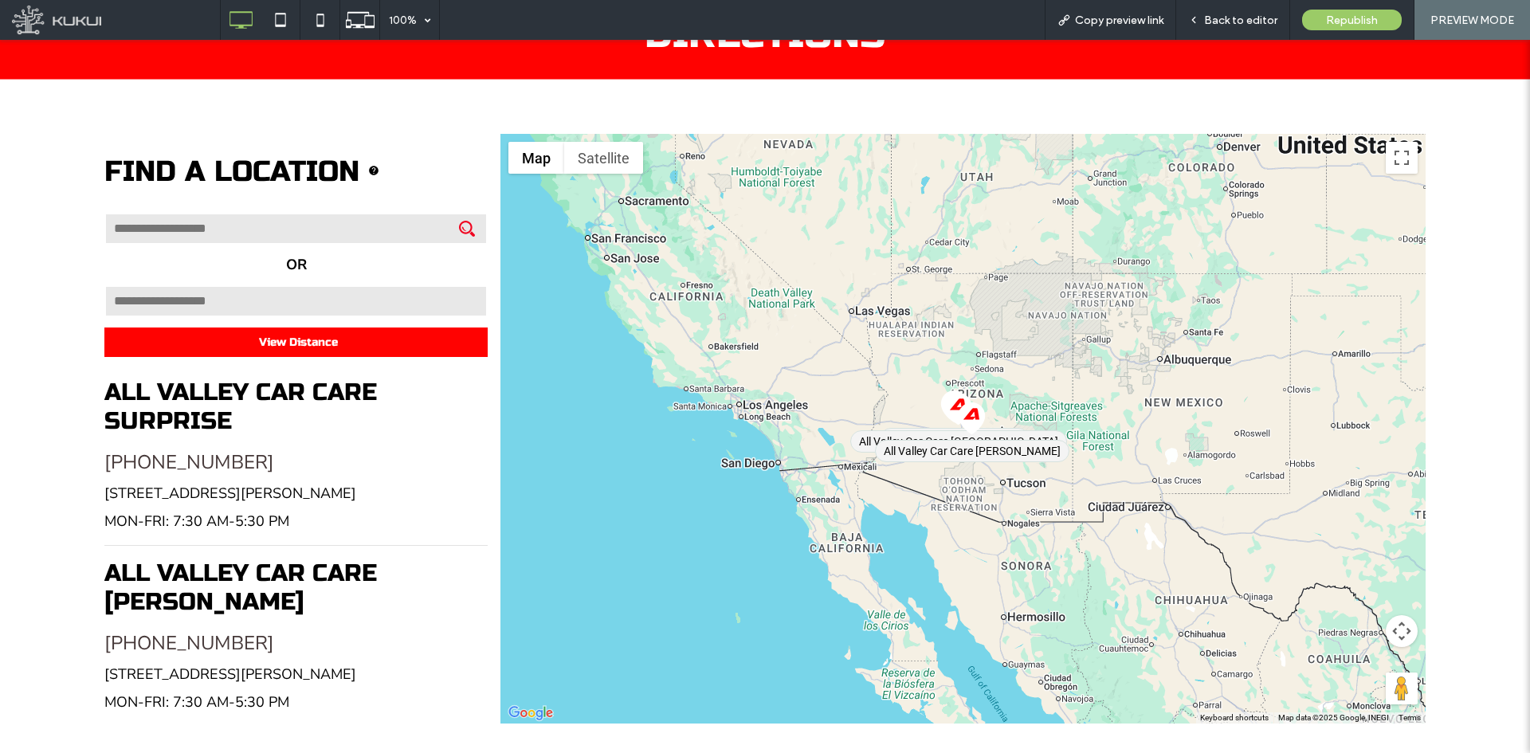
click at [414, 223] on input "text" at bounding box center [295, 229] width 383 height 32
click at [414, 223] on input "Menu" at bounding box center [295, 229] width 383 height 32
click at [403, 291] on input "number" at bounding box center [295, 301] width 383 height 32
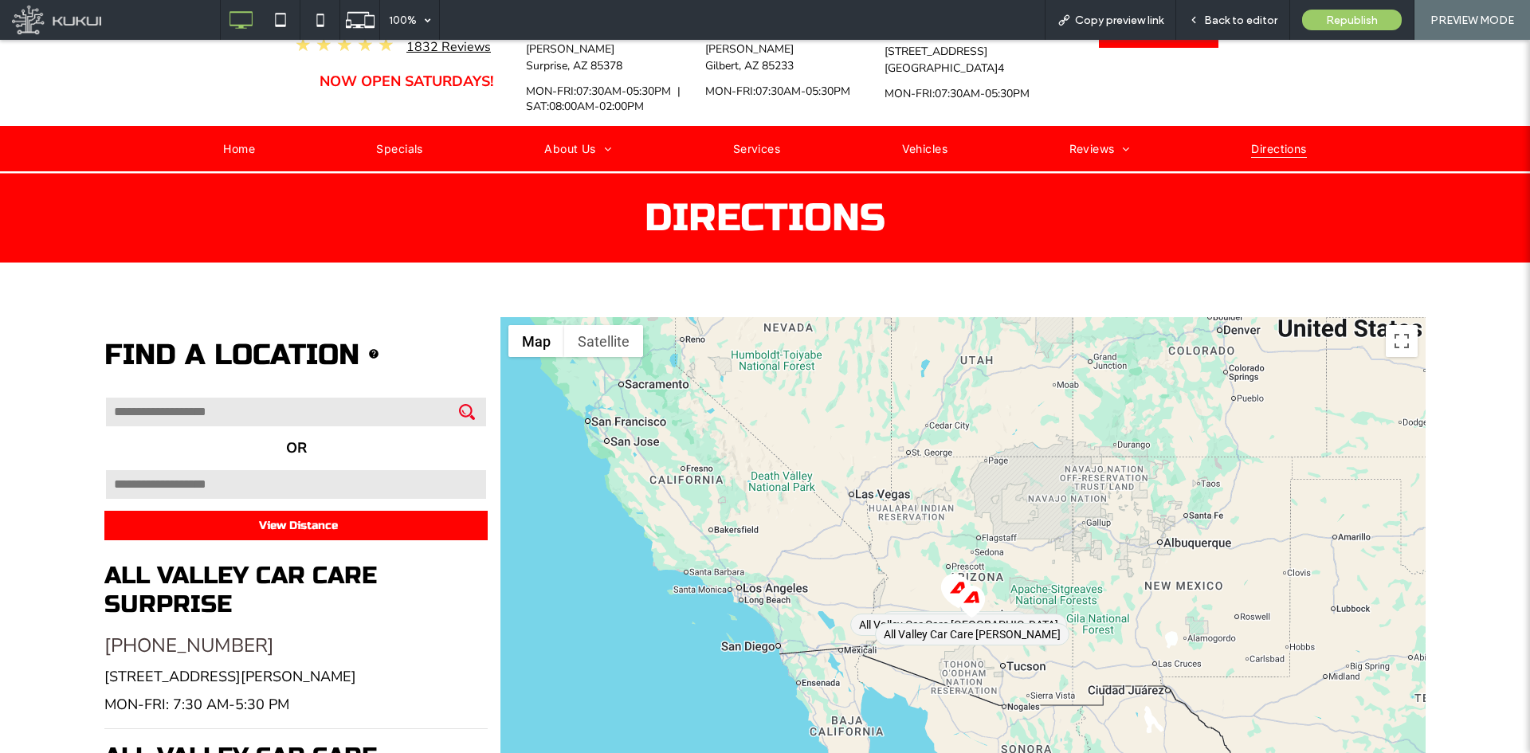
scroll to position [159, 0]
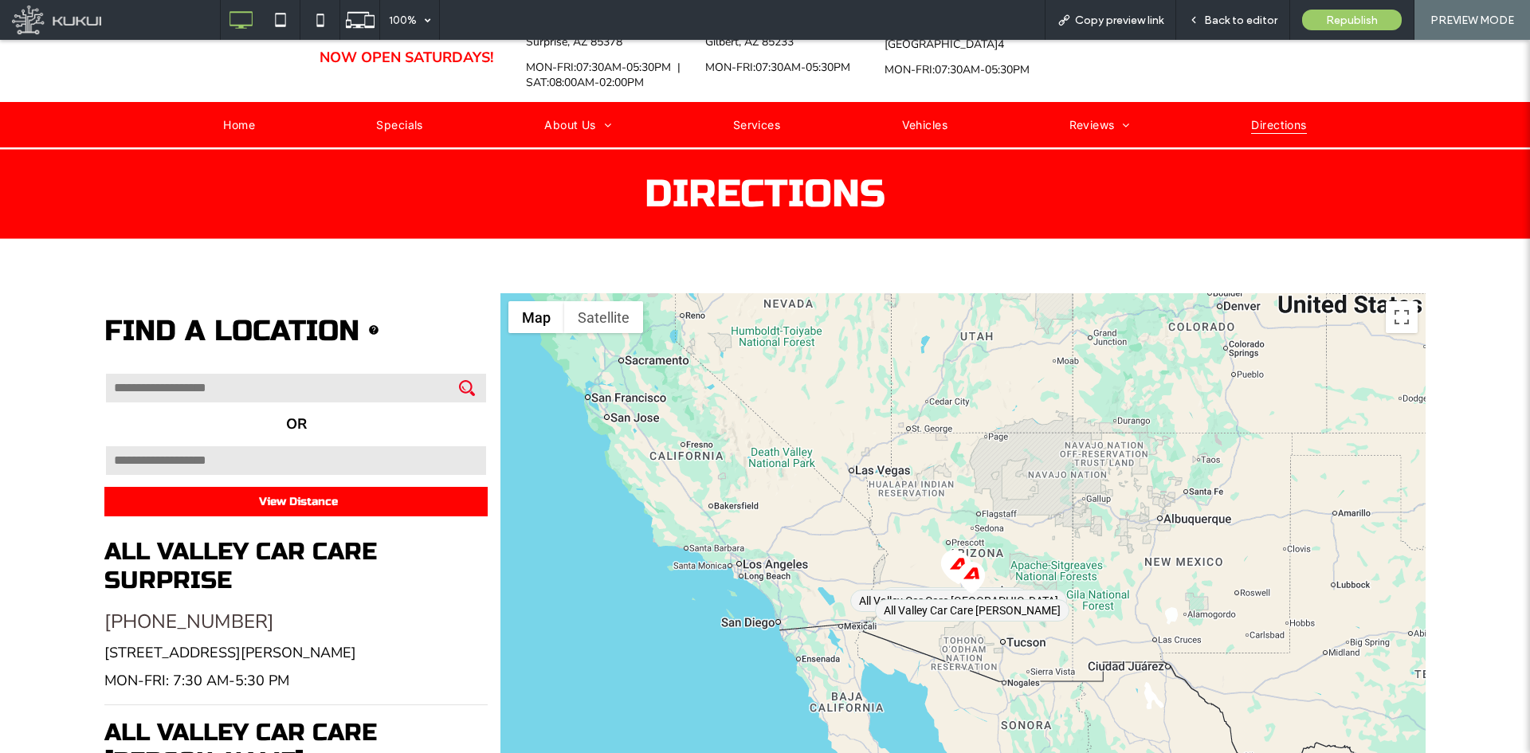
click at [338, 375] on input "Menu" at bounding box center [295, 388] width 383 height 32
type input "*"
click at [320, 453] on input "Menu" at bounding box center [295, 461] width 383 height 32
click at [357, 471] on div "View Distance" at bounding box center [295, 483] width 383 height 82
click at [351, 453] on input "Menu" at bounding box center [295, 461] width 383 height 32
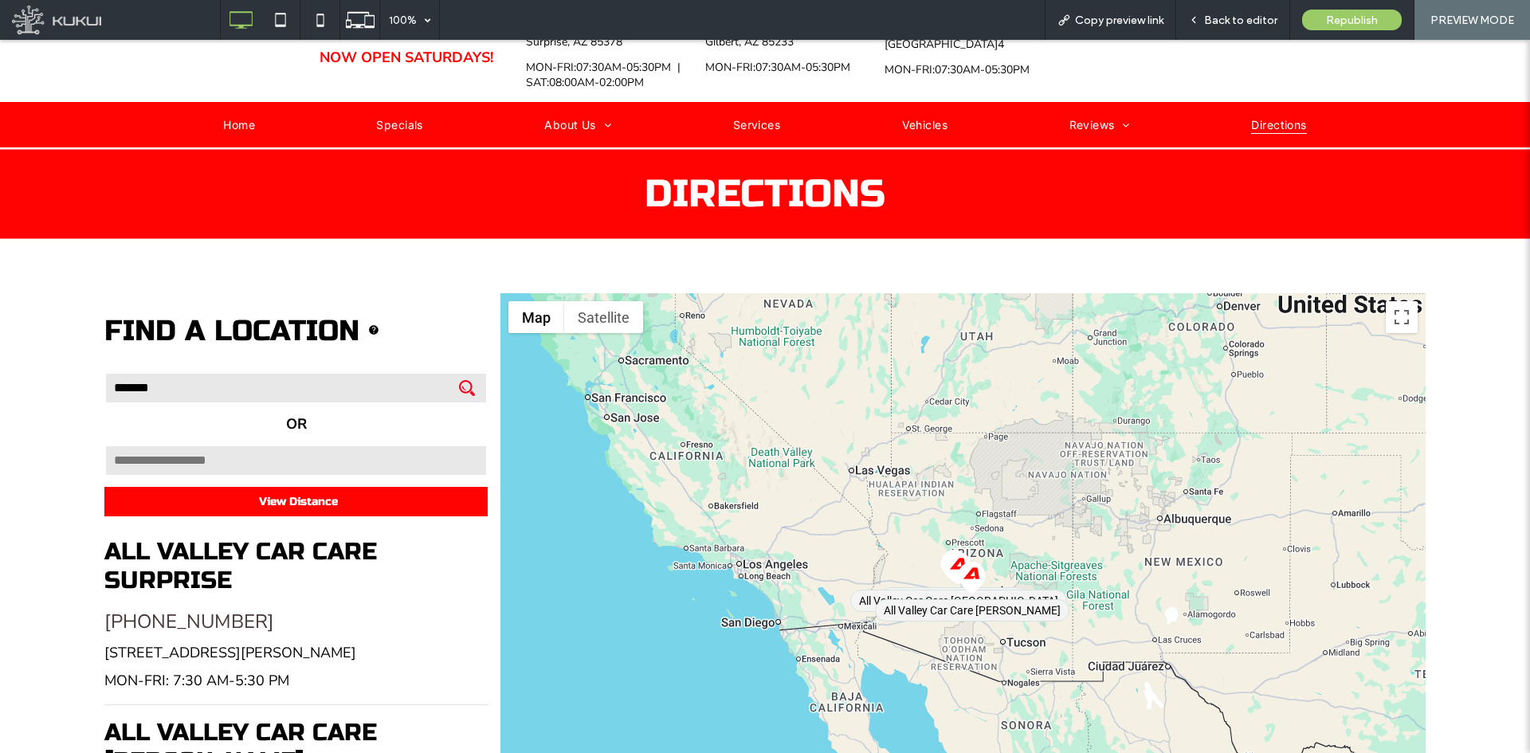
click at [351, 453] on input "Menu" at bounding box center [295, 461] width 383 height 32
click at [317, 537] on h3 "All Valley Car Care Surprise" at bounding box center [295, 565] width 383 height 57
click at [332, 448] on input "Menu" at bounding box center [295, 461] width 383 height 32
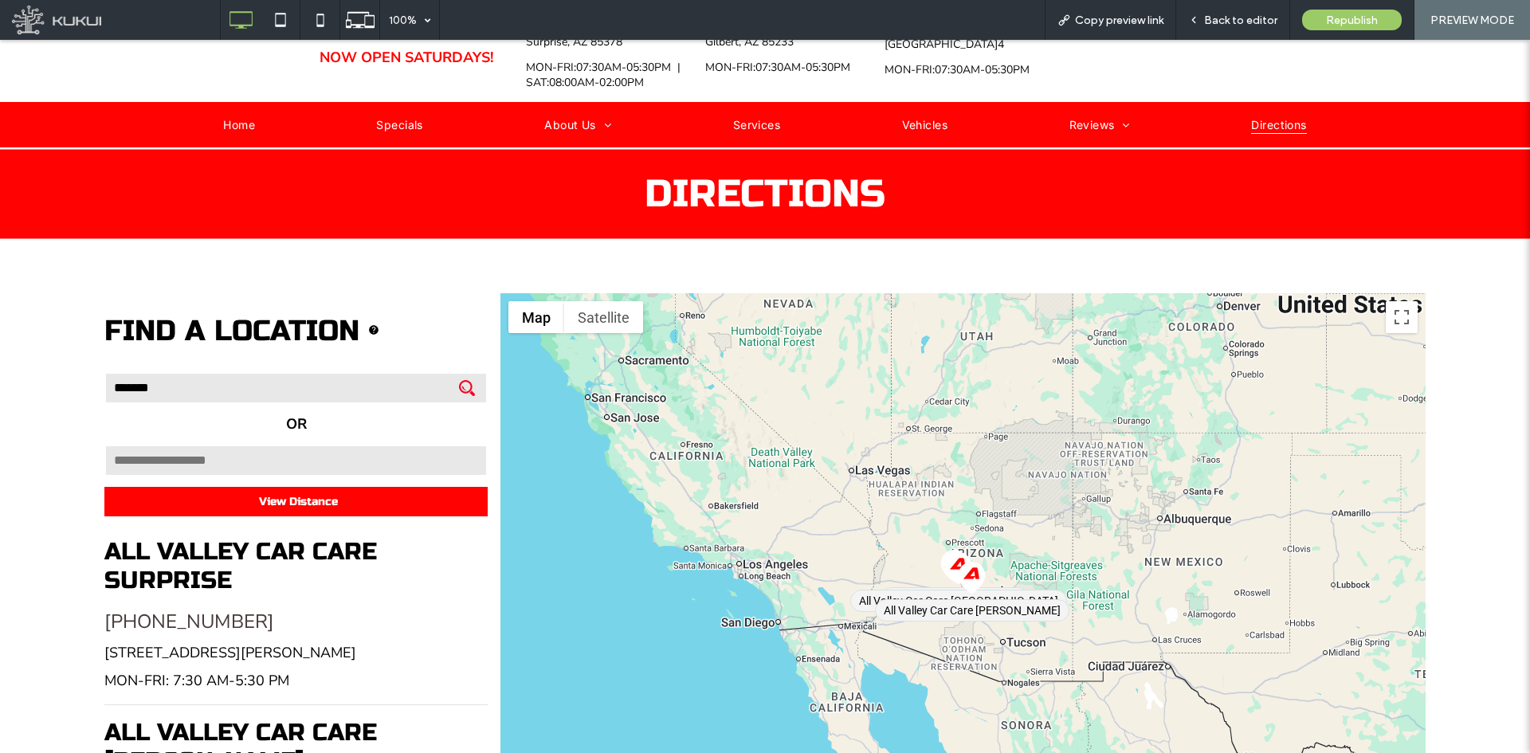
click at [332, 448] on input "Menu" at bounding box center [295, 461] width 383 height 32
click at [461, 384] on input "submit" at bounding box center [467, 392] width 16 height 16
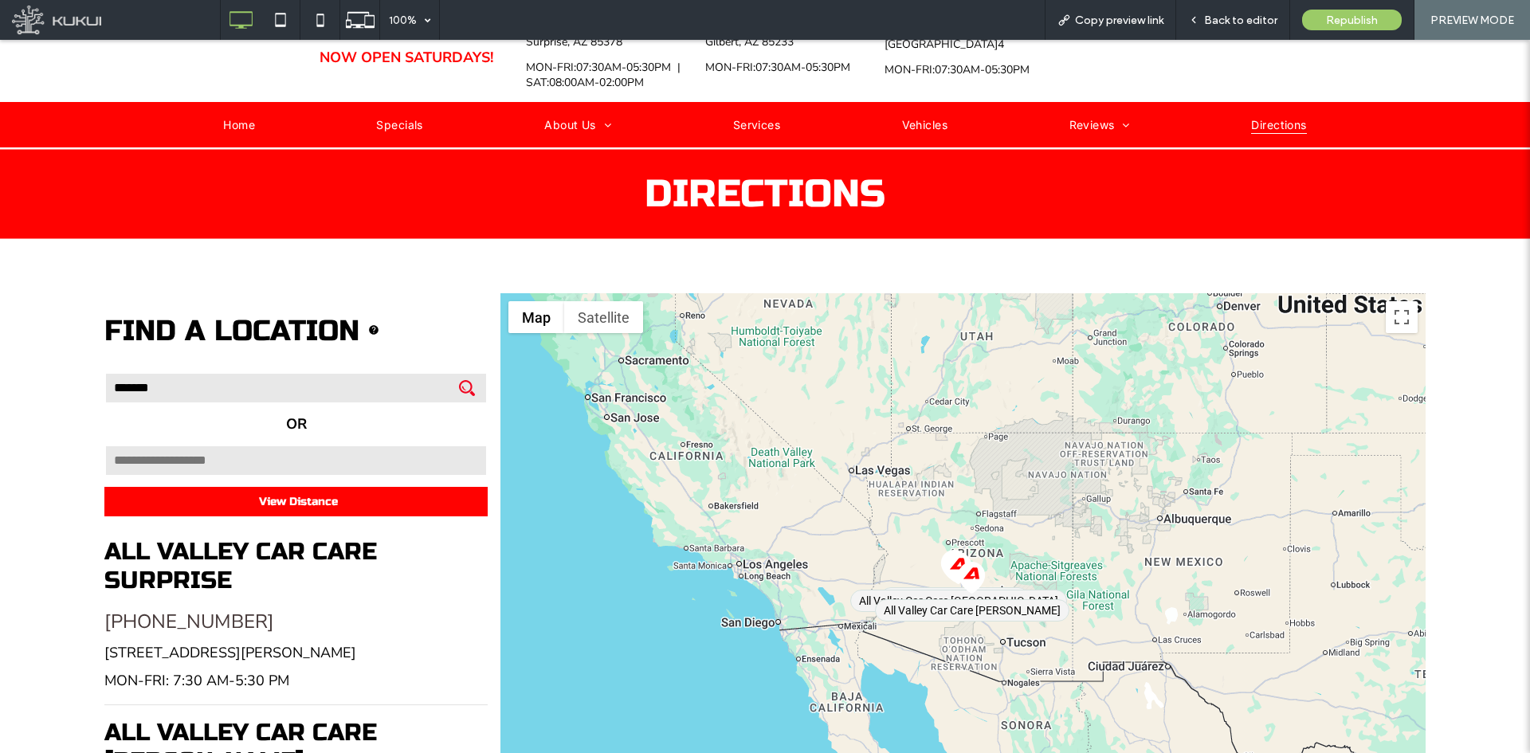
click at [299, 374] on input "*******" at bounding box center [295, 388] width 383 height 32
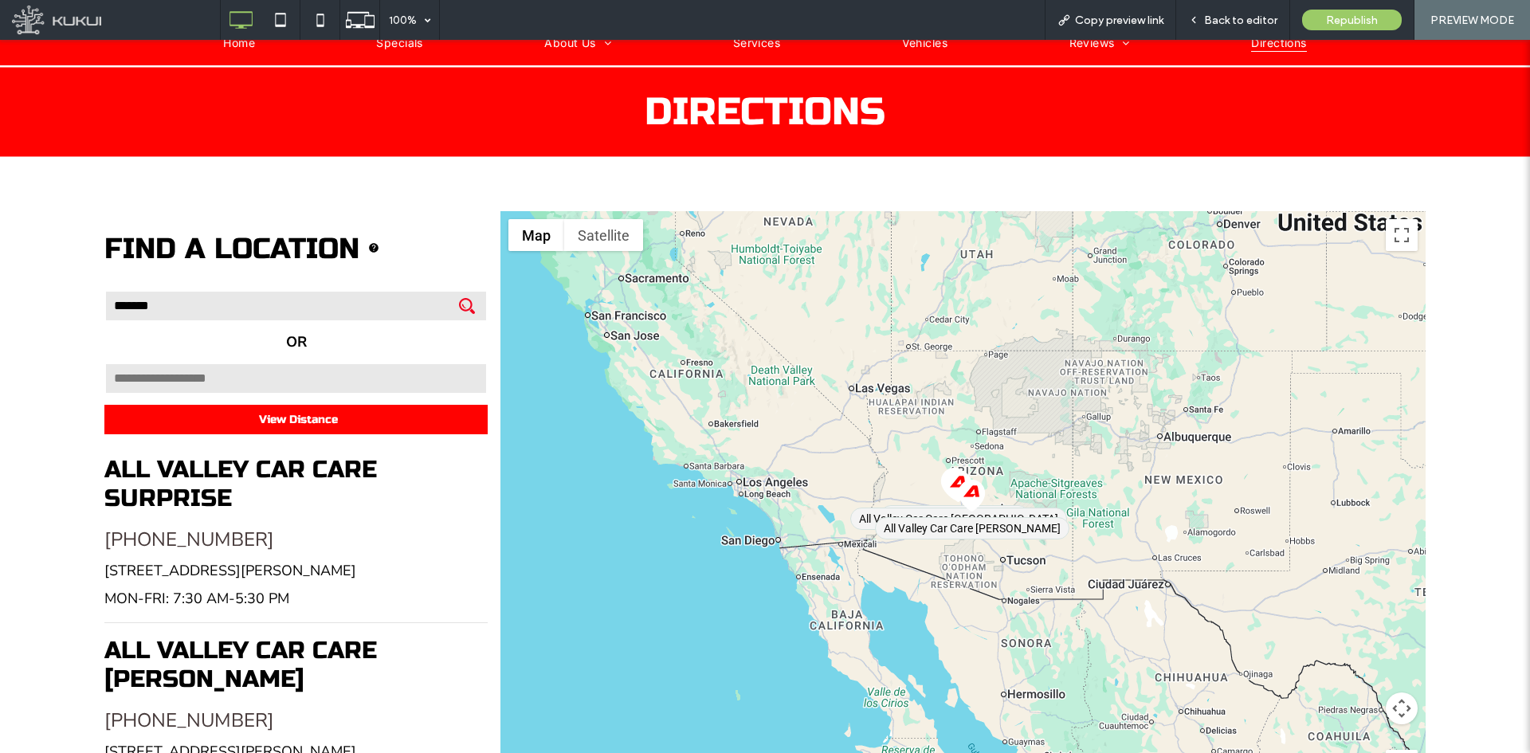
scroll to position [238, 0]
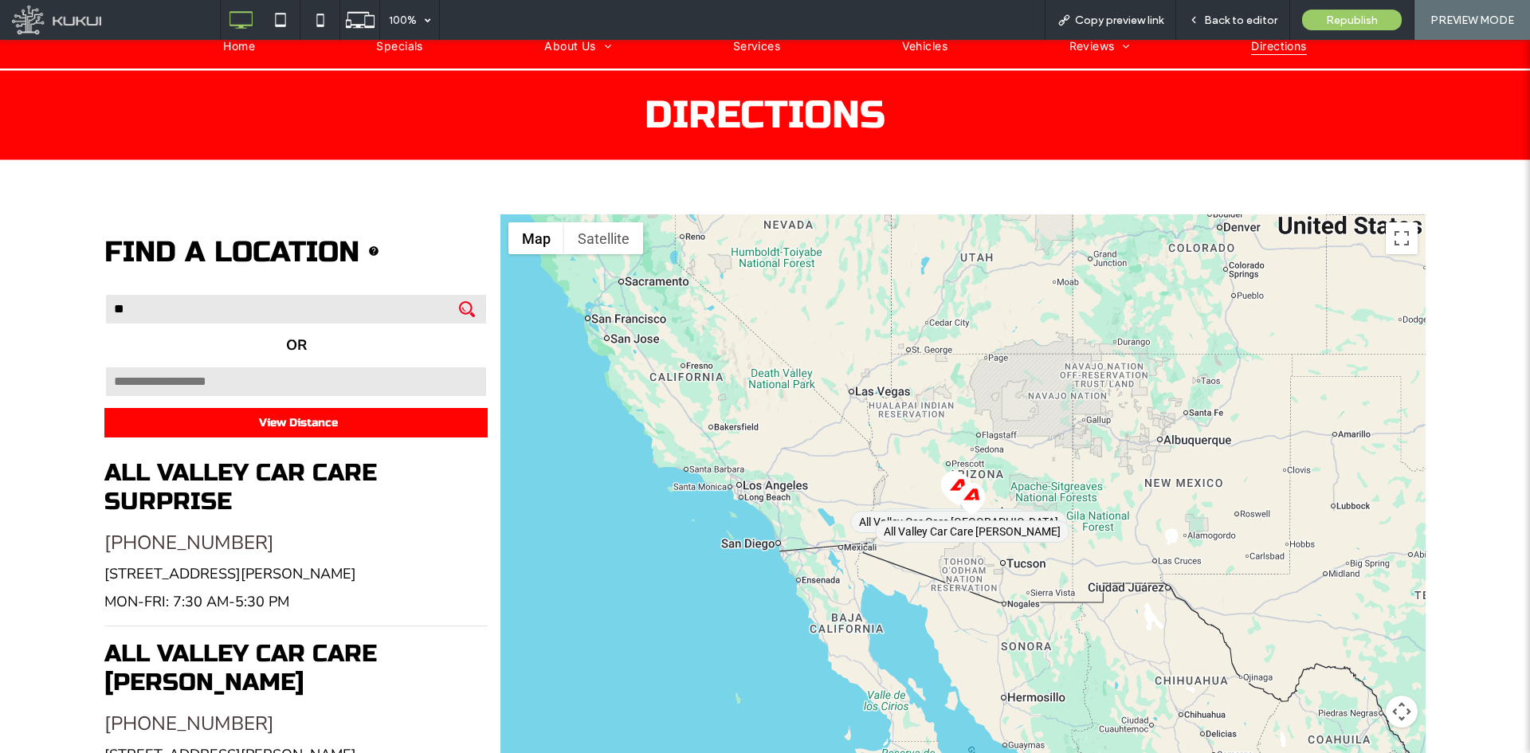
type input "*"
type input "*****"
click at [461, 305] on input "Menu" at bounding box center [467, 313] width 16 height 16
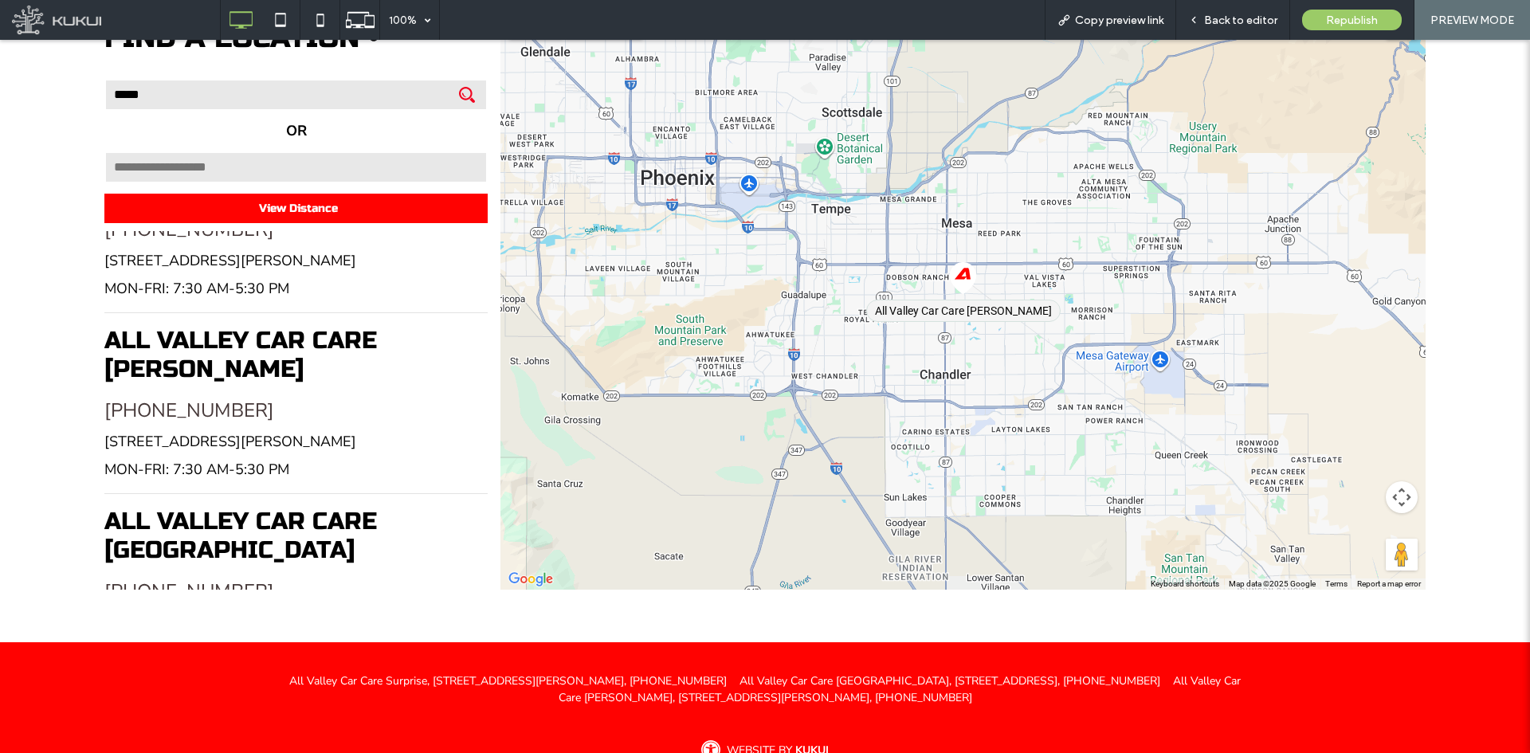
scroll to position [19, 0]
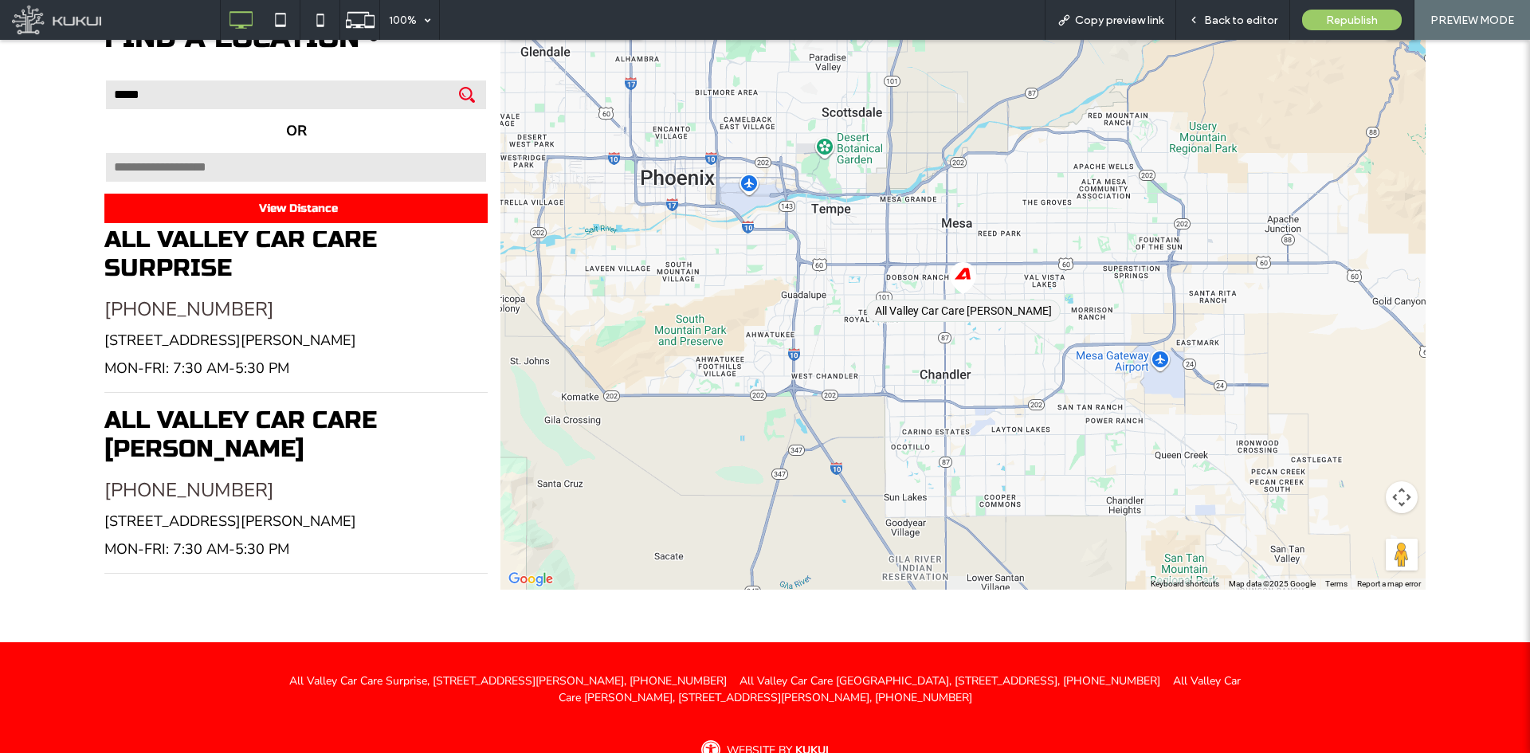
click at [335, 159] on input "Menu" at bounding box center [295, 167] width 383 height 32
click at [334, 160] on input "Menu" at bounding box center [295, 167] width 383 height 32
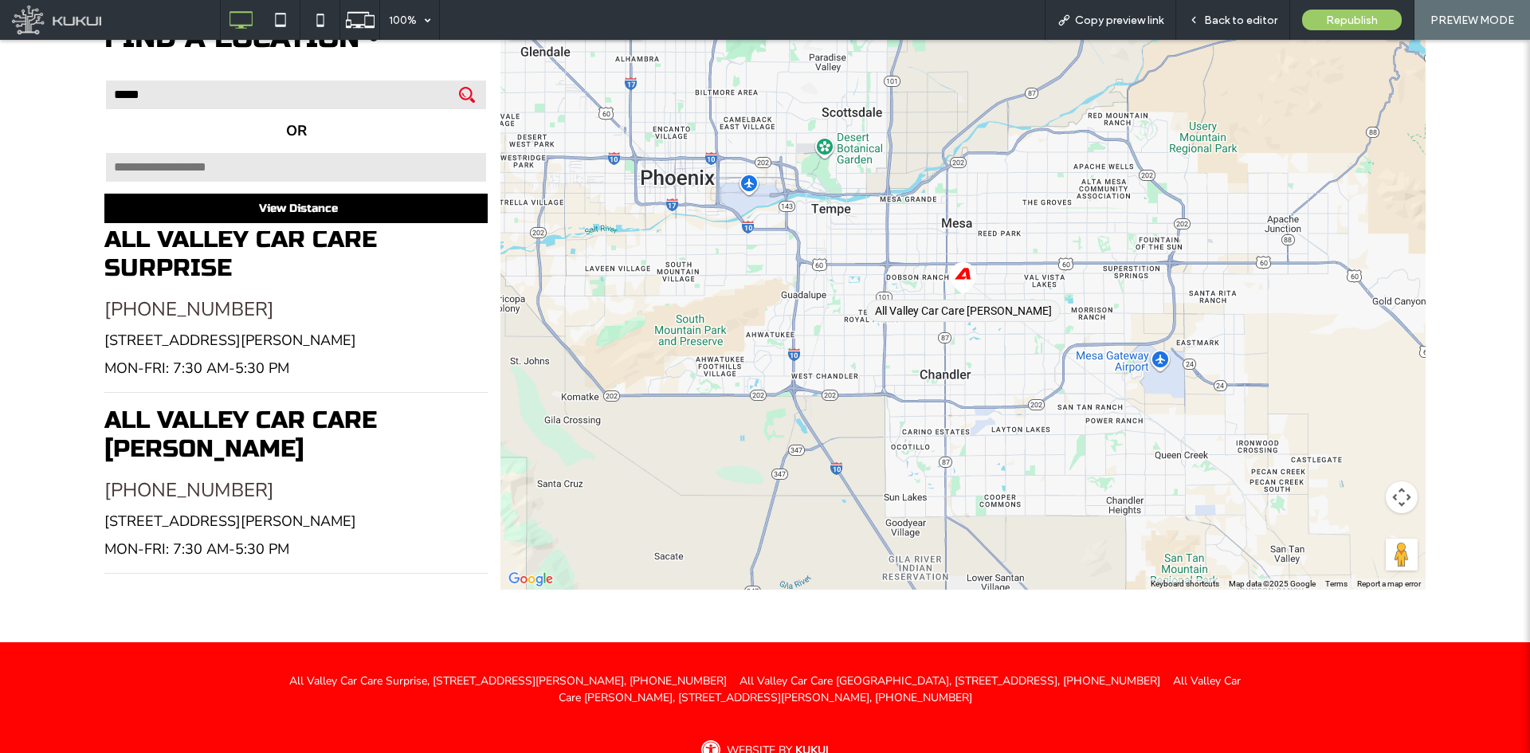
type input "*****"
click at [355, 206] on div "View Distance" at bounding box center [295, 208] width 383 height 29
click at [354, 204] on div "View Distance" at bounding box center [295, 208] width 383 height 29
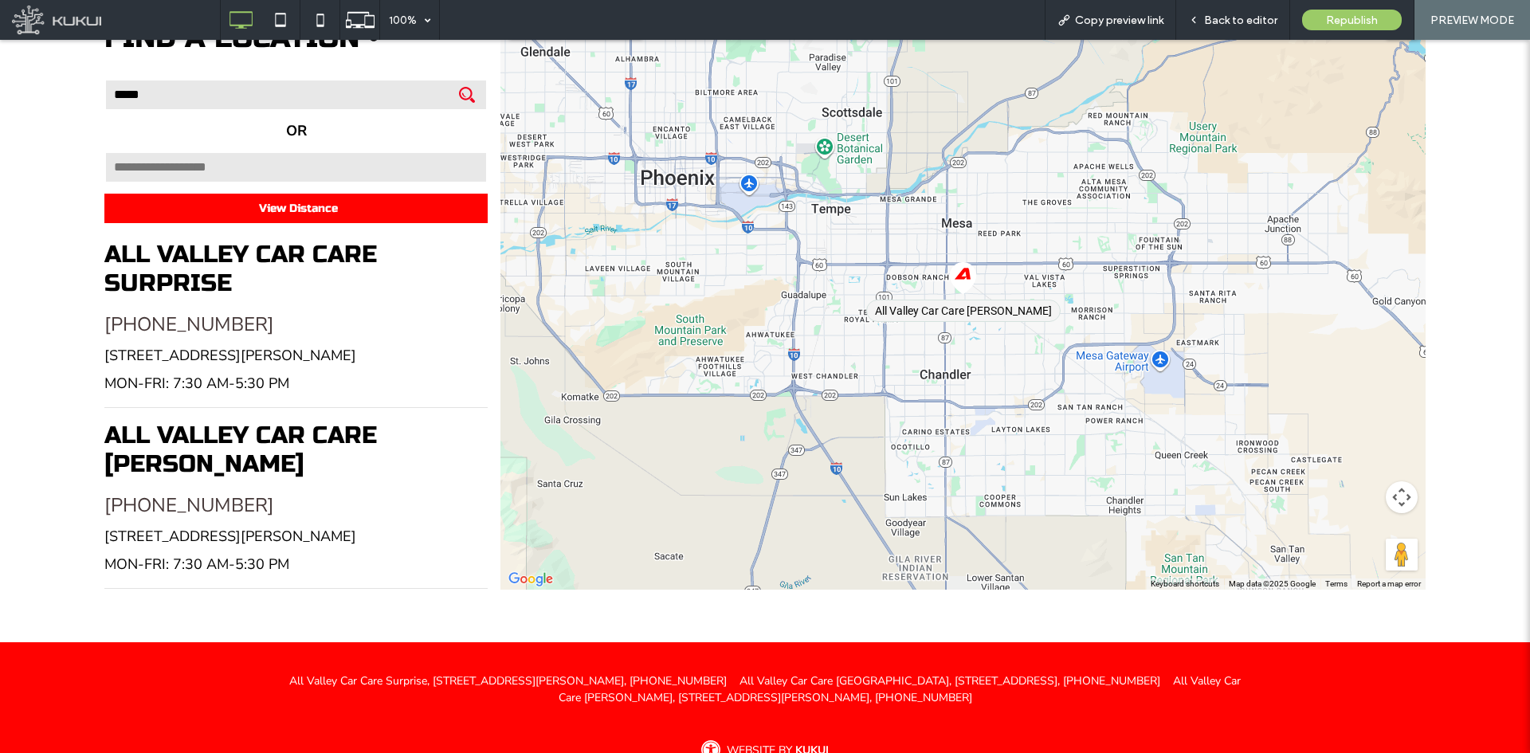
scroll to position [0, 0]
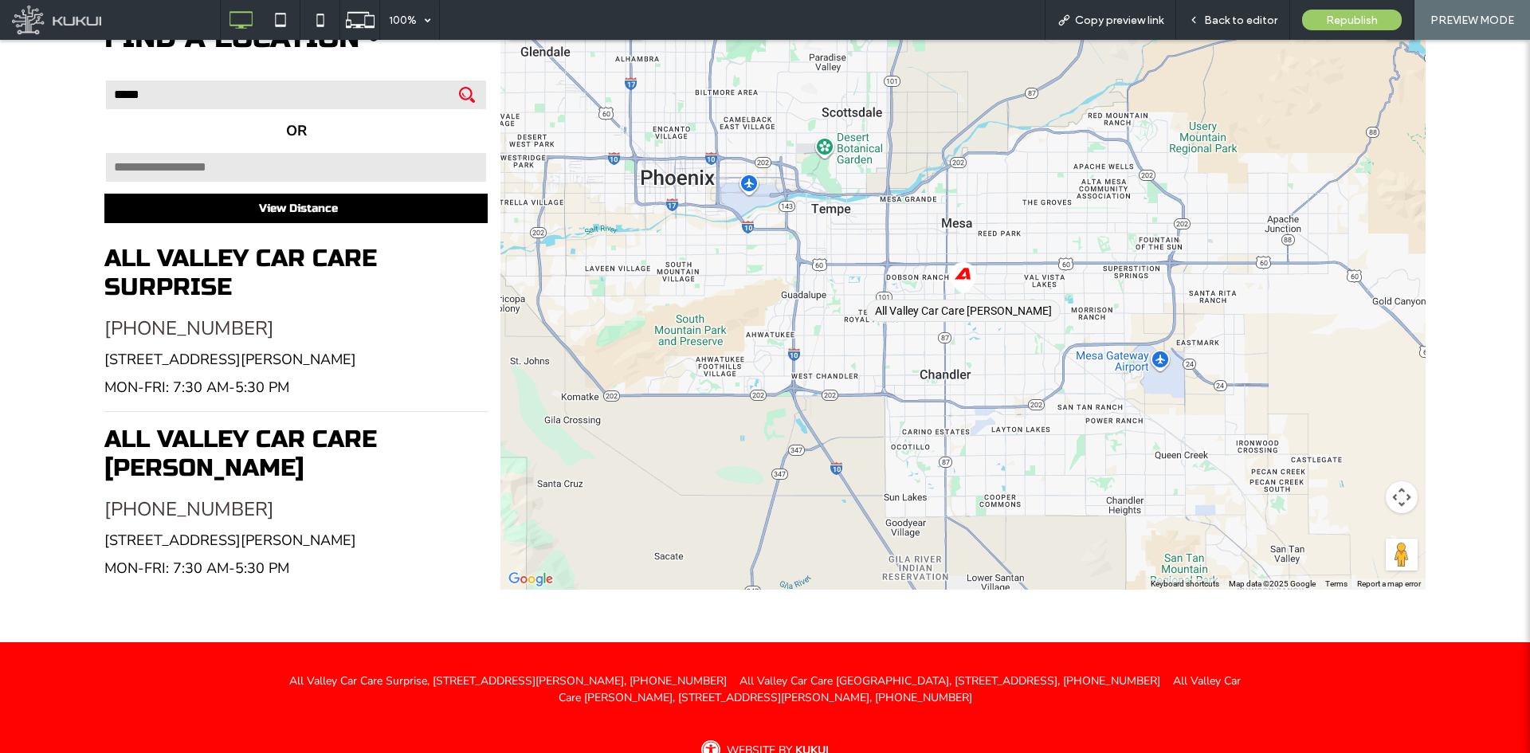
click at [329, 194] on span "View Distance" at bounding box center [298, 208] width 79 height 29
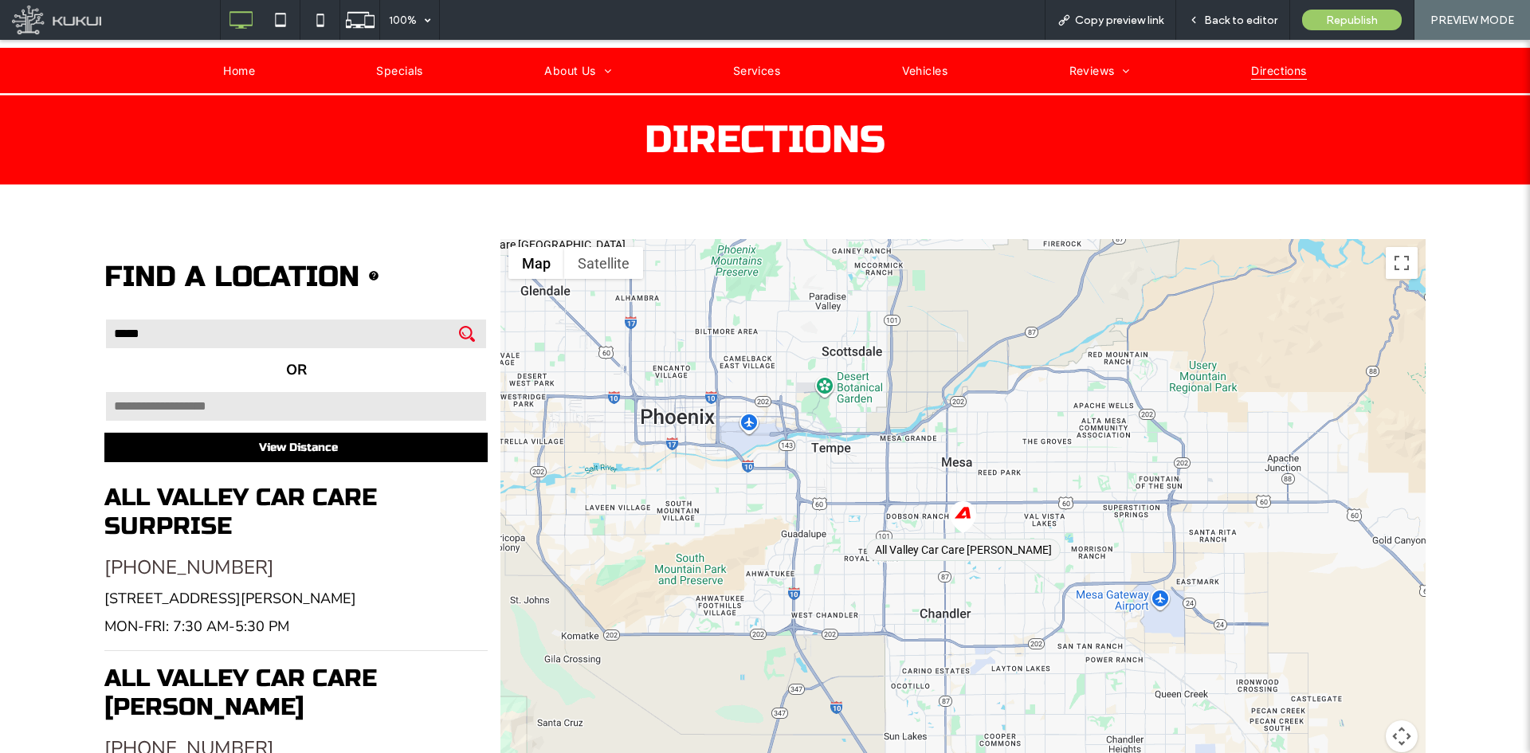
click at [278, 433] on span "View Distance" at bounding box center [298, 447] width 79 height 29
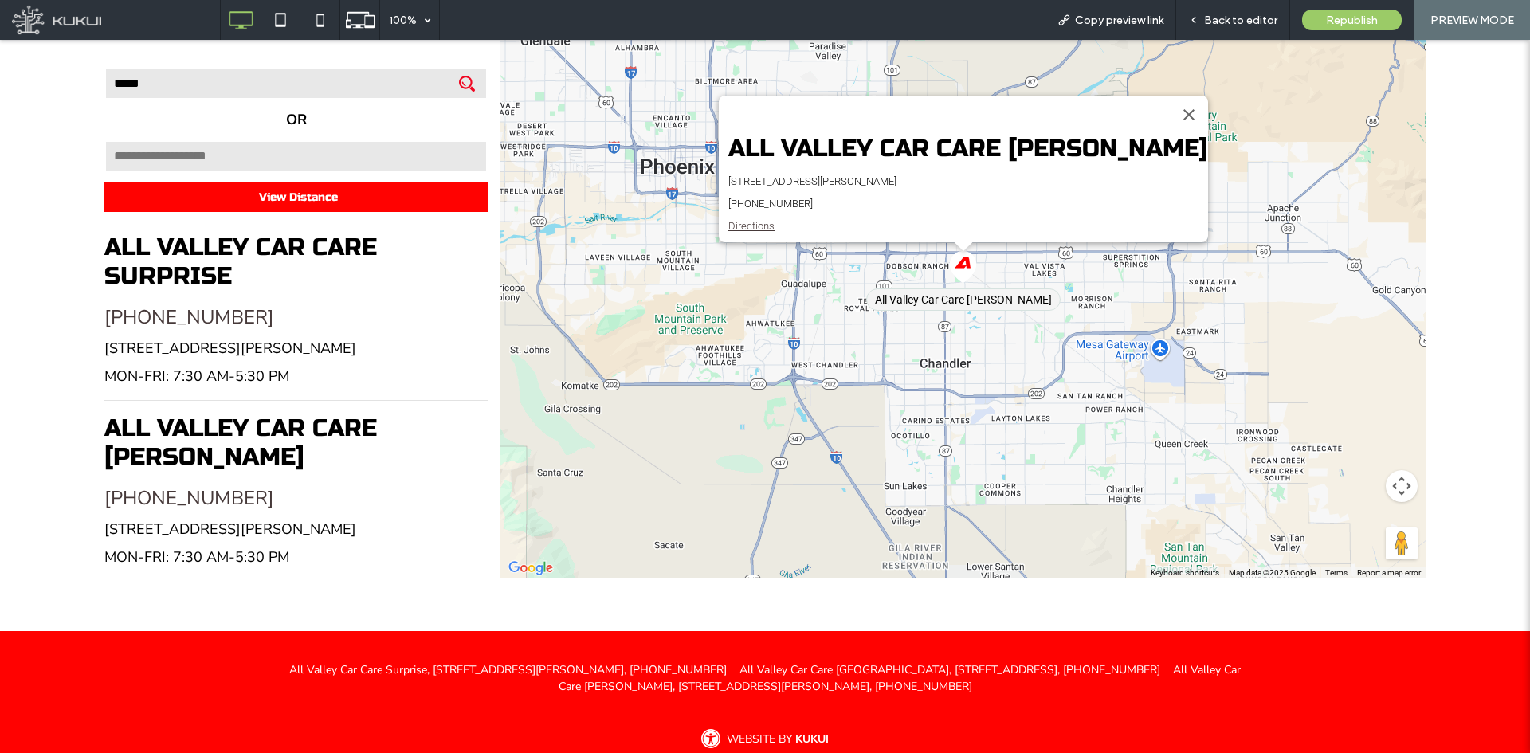
scroll to position [79, 0]
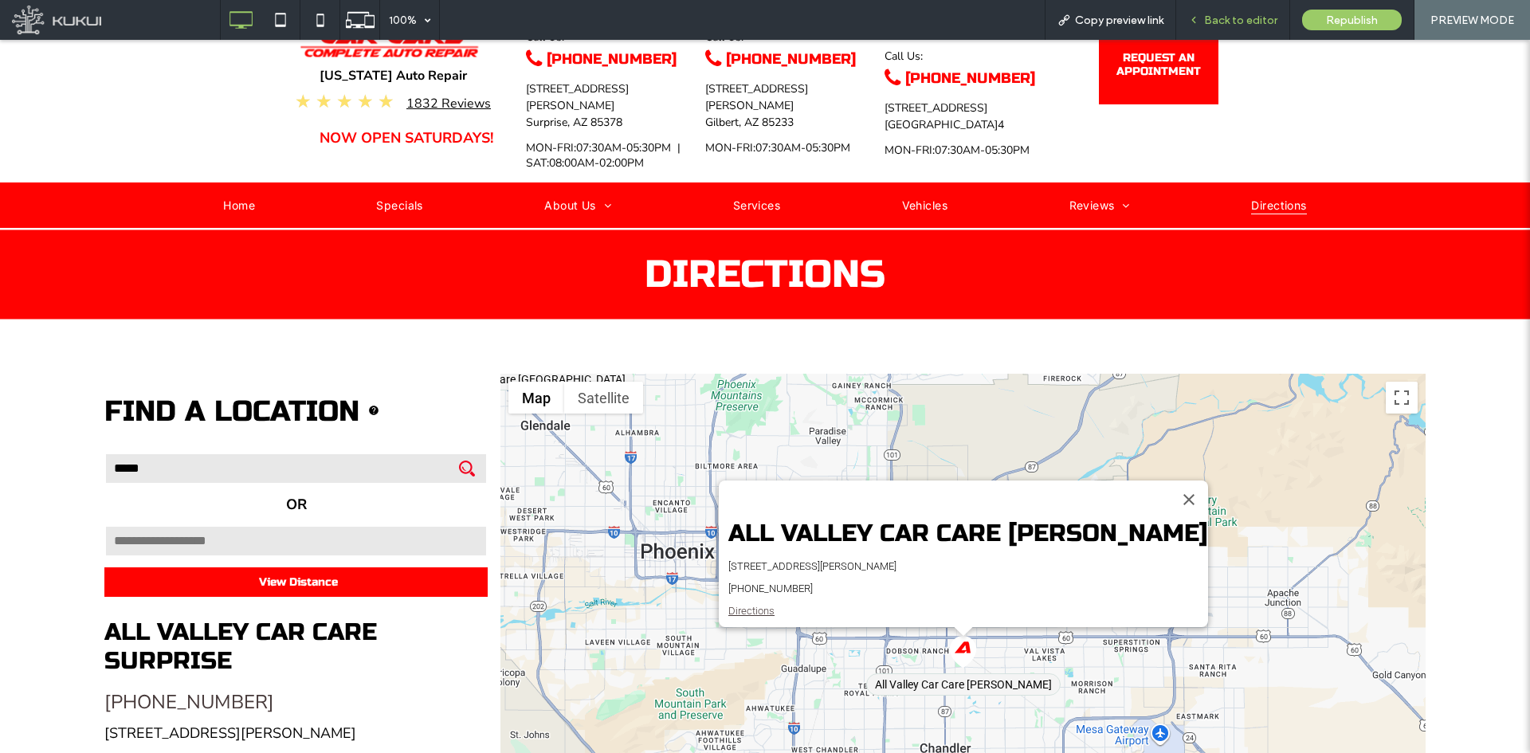
click at [1263, 20] on span "Back to editor" at bounding box center [1240, 21] width 73 height 14
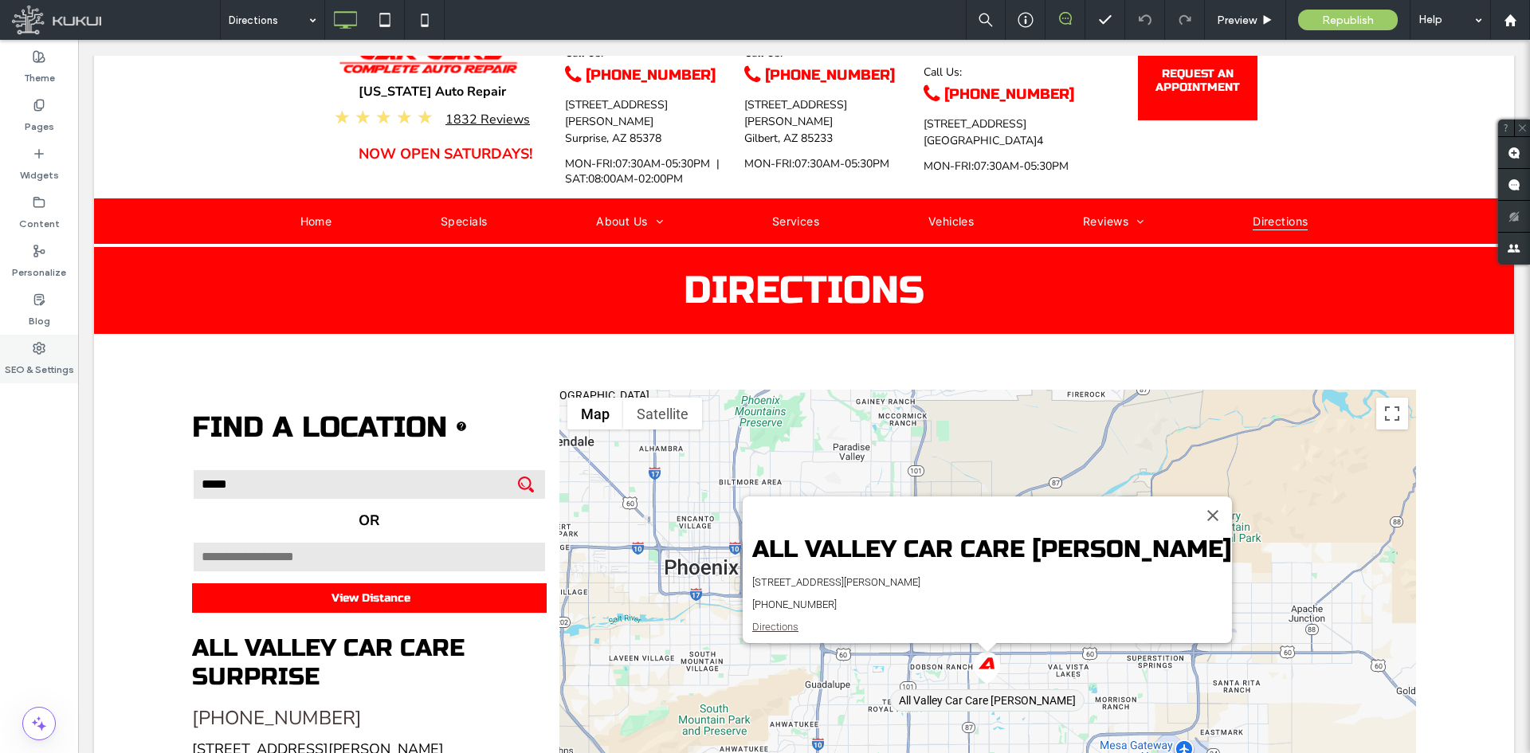
click at [47, 342] on div "SEO & Settings" at bounding box center [39, 359] width 78 height 49
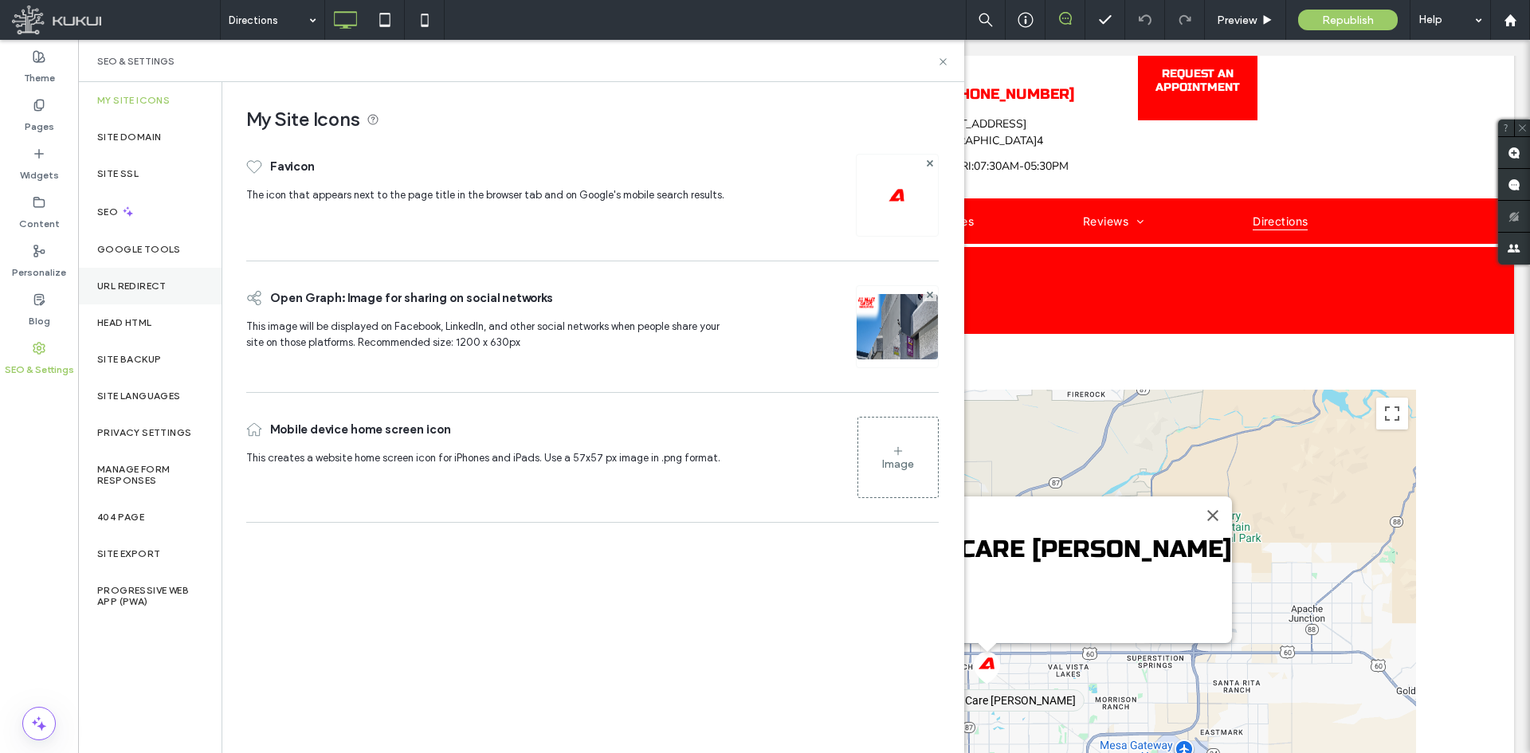
click at [110, 275] on div "URL Redirect" at bounding box center [149, 286] width 143 height 37
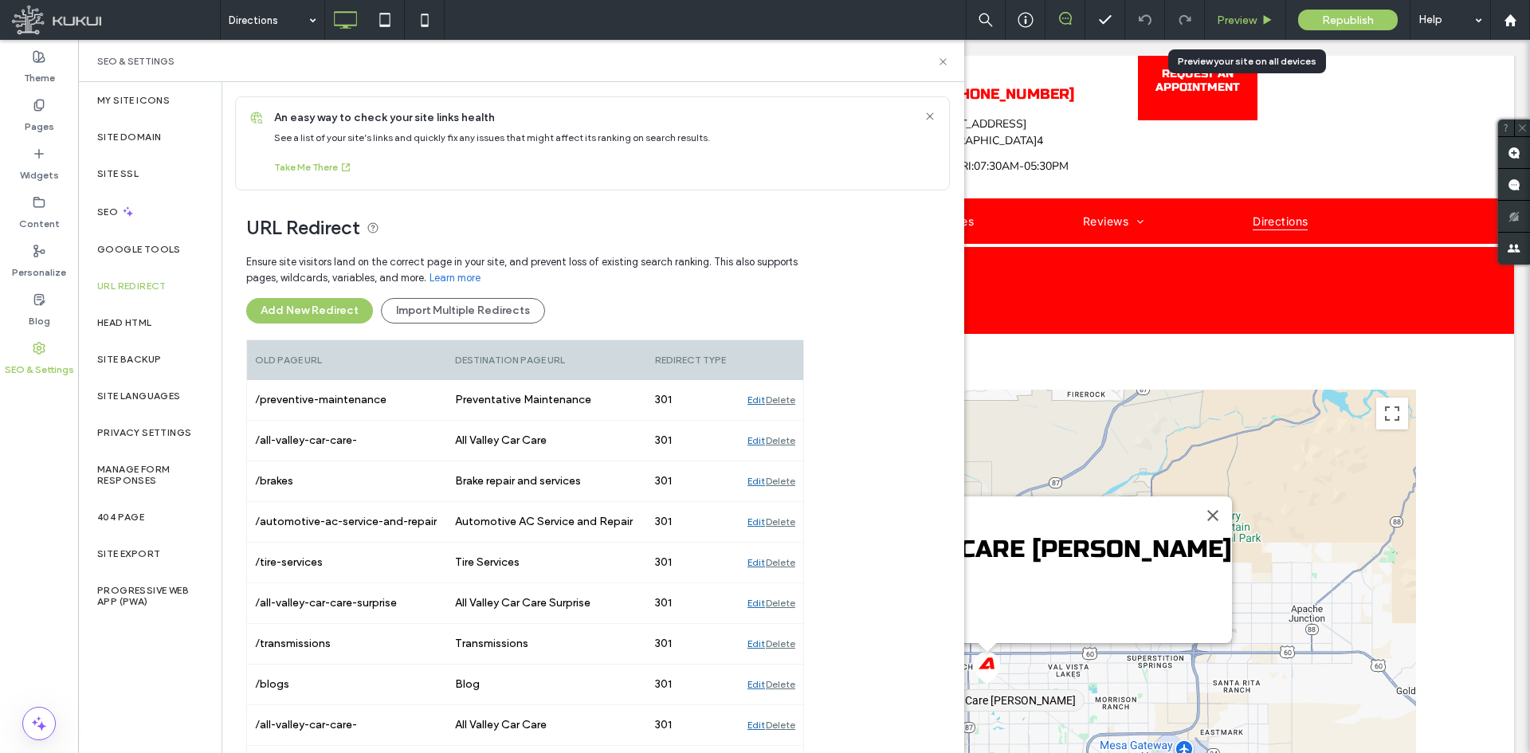
click at [1244, 18] on span "Preview" at bounding box center [1237, 21] width 40 height 14
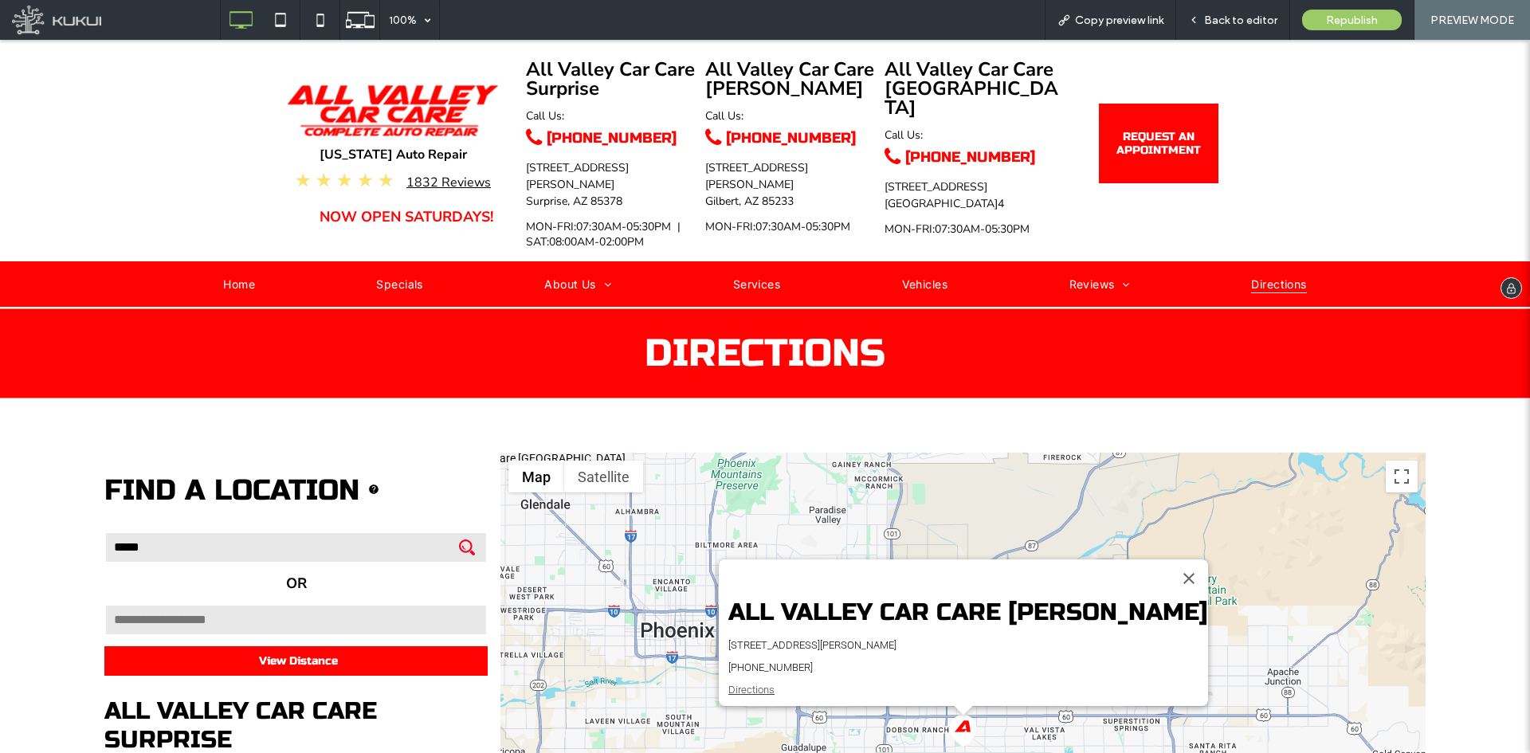
click at [372, 109] on img at bounding box center [393, 110] width 212 height 52
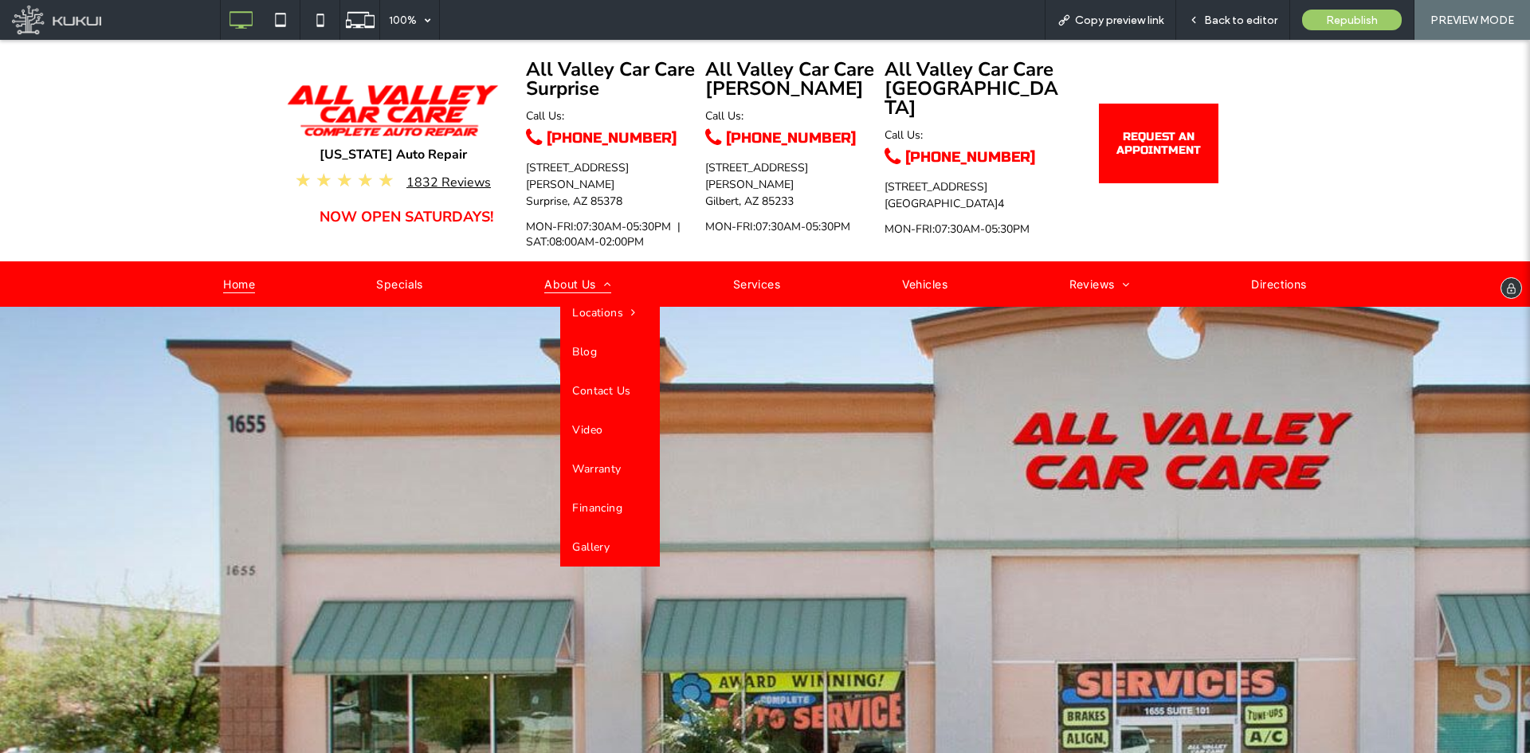
click at [559, 273] on span "About Us" at bounding box center [577, 283] width 67 height 21
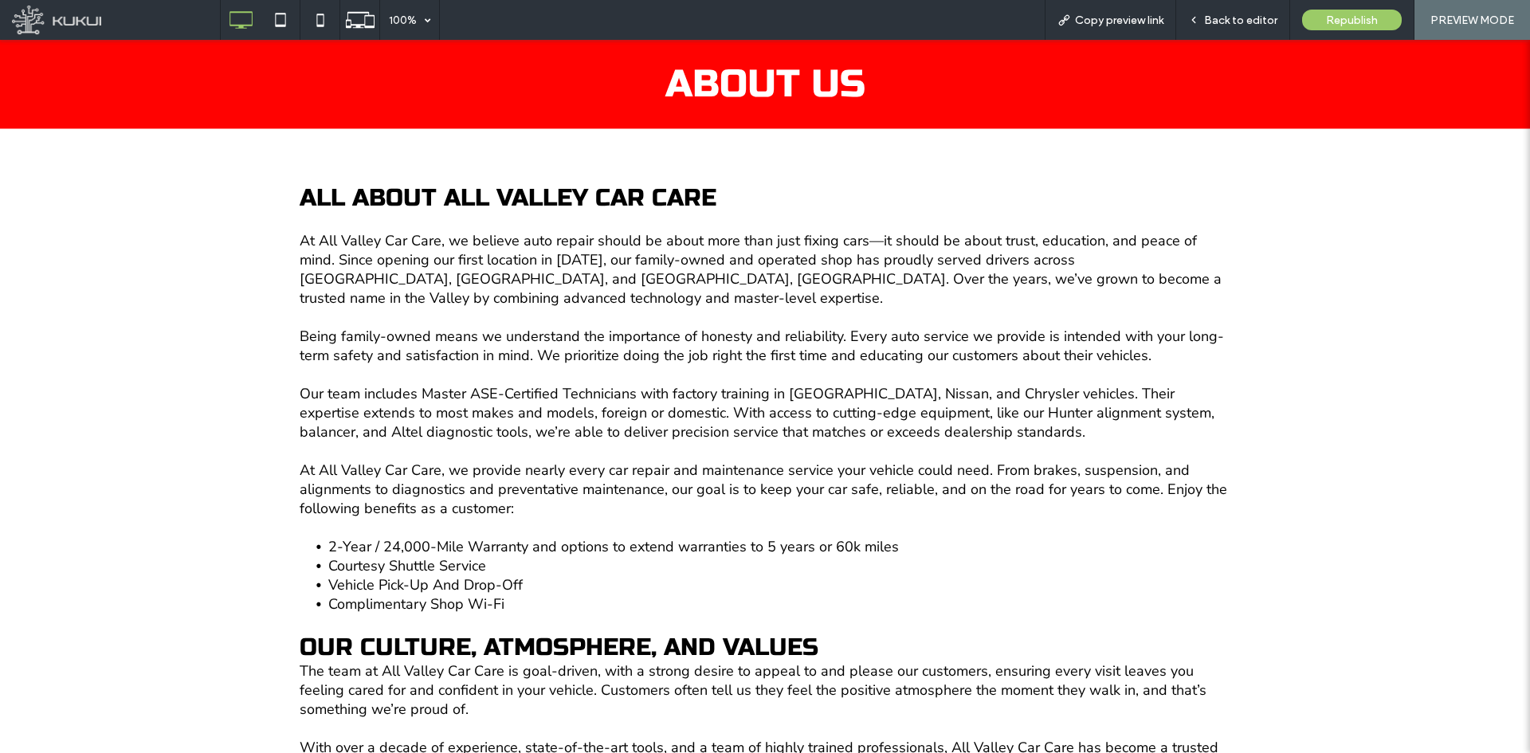
scroll to position [319, 0]
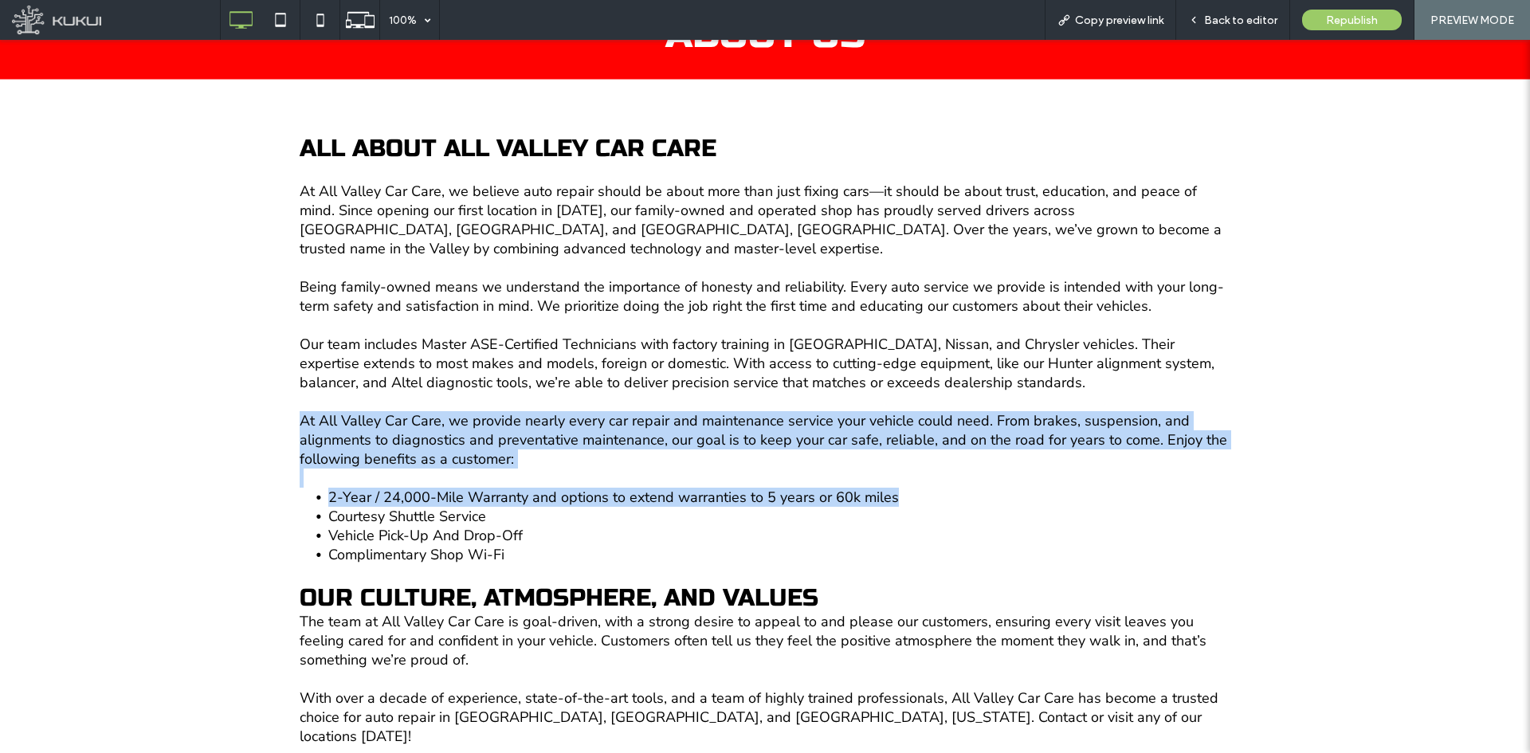
drag, startPoint x: 291, startPoint y: 384, endPoint x: 931, endPoint y: 464, distance: 644.8
drag, startPoint x: 286, startPoint y: 393, endPoint x: 915, endPoint y: 459, distance: 632.1
copy div "At All Valley Car Care, we provide nearly every car repair and maintenance serv…"
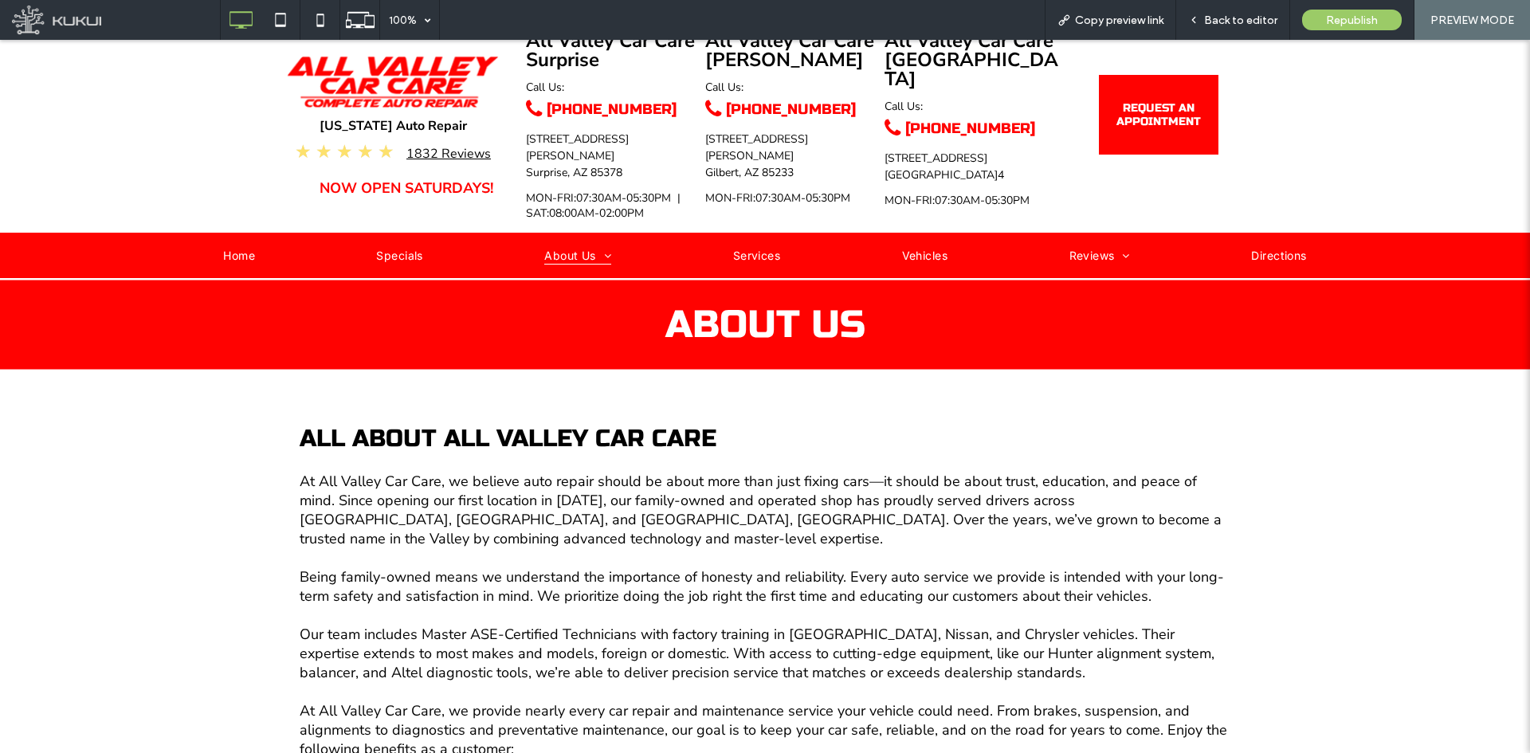
scroll to position [0, 0]
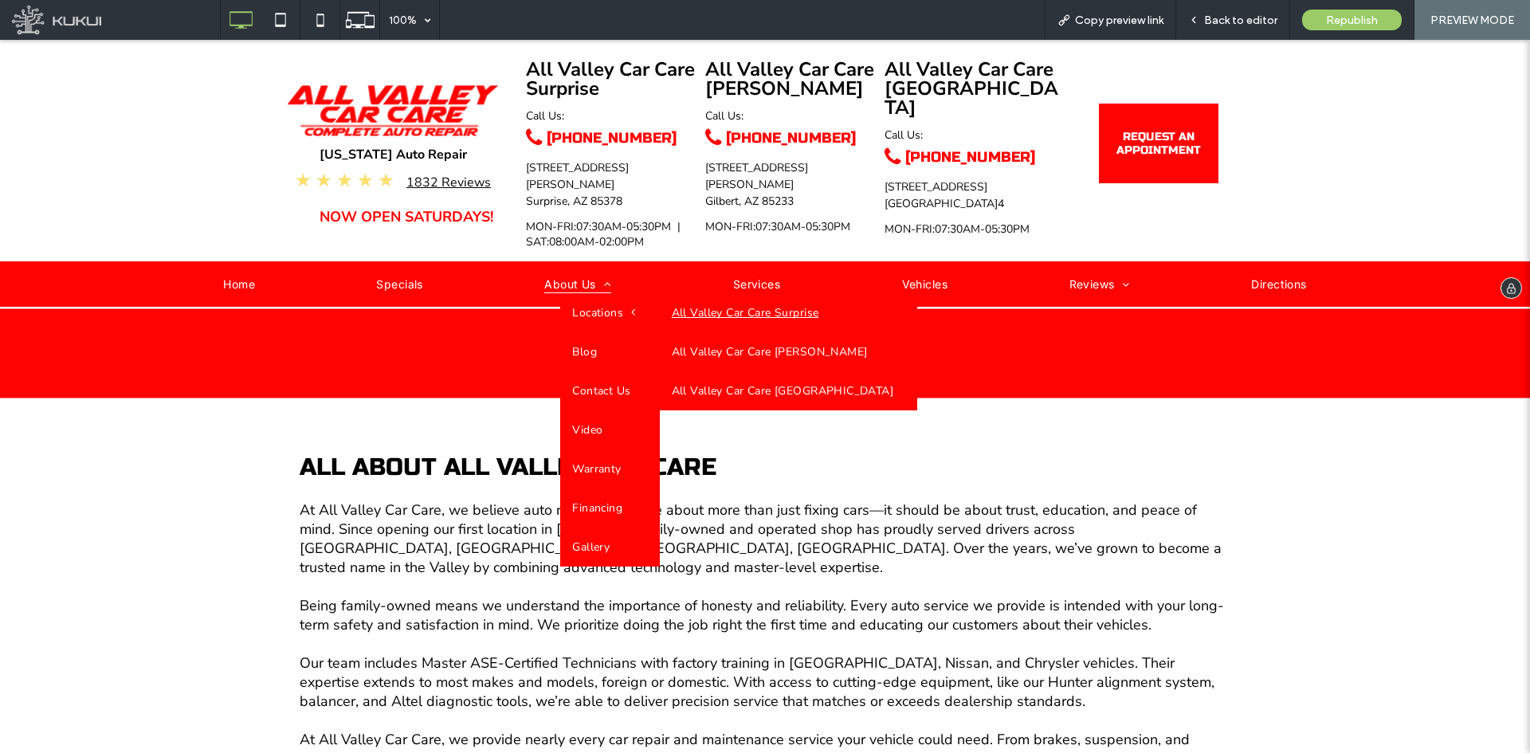
click at [674, 299] on link "All Valley Car Care Surprise" at bounding box center [789, 312] width 258 height 39
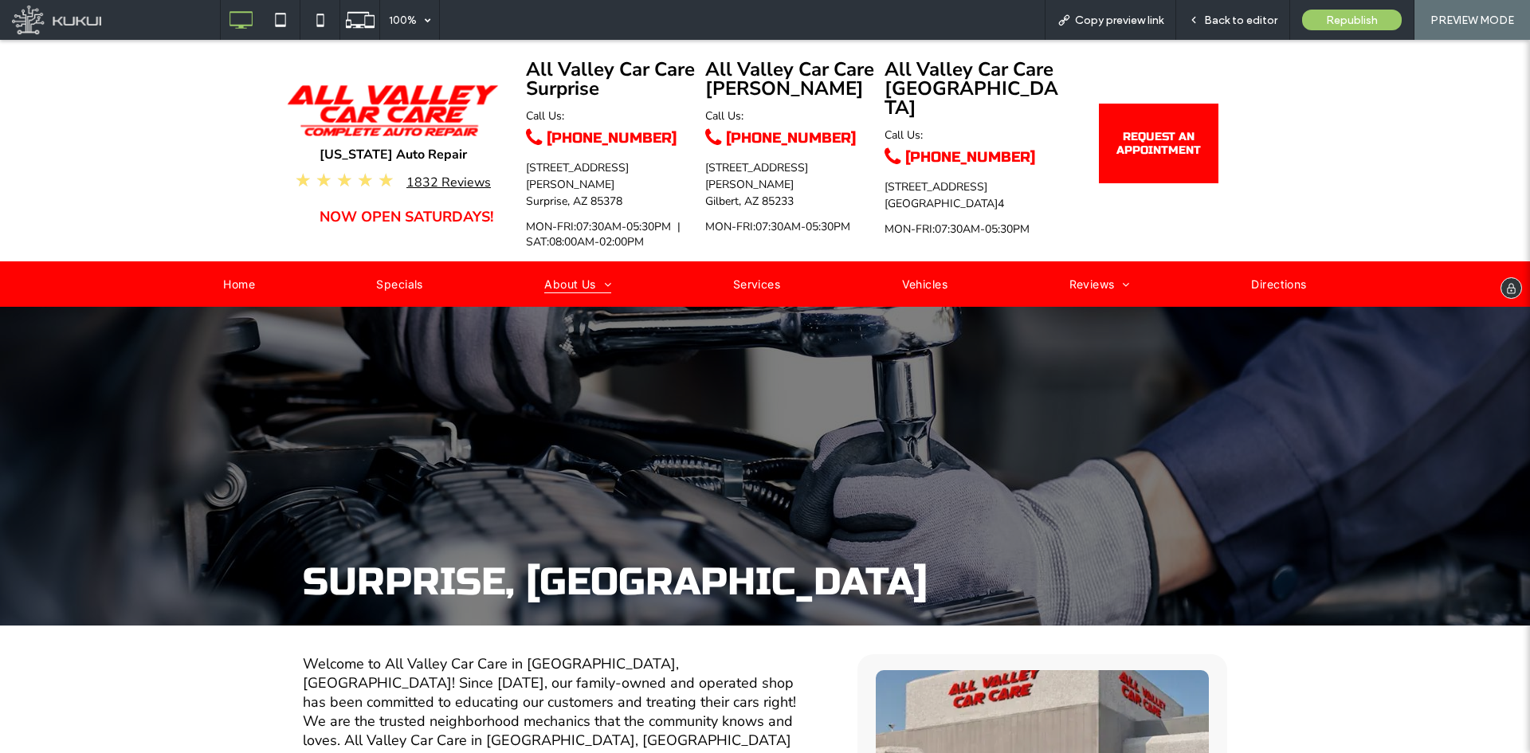
click at [407, 136] on img at bounding box center [393, 110] width 212 height 52
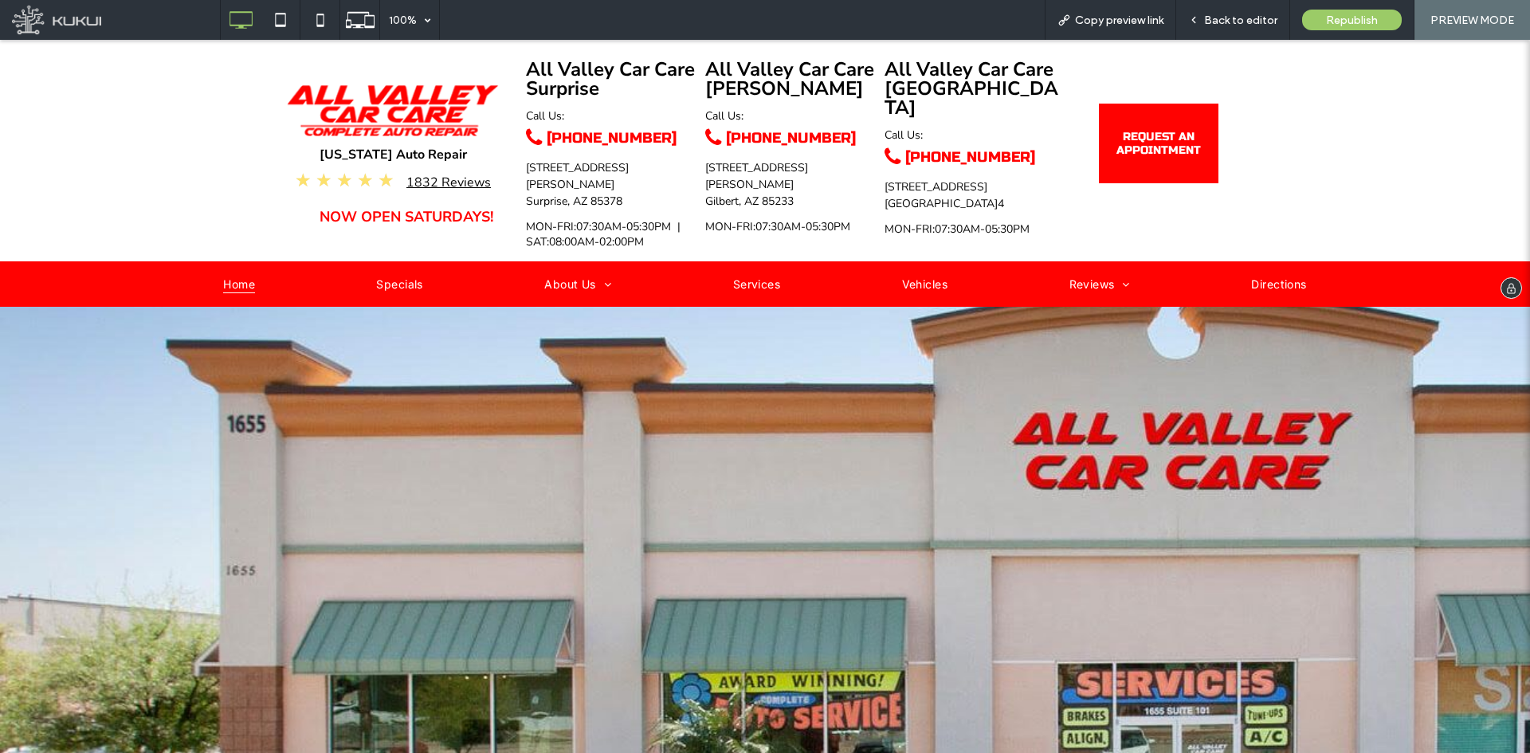
click at [356, 120] on img at bounding box center [393, 110] width 212 height 52
click at [1124, 154] on span "REQUEST AN APPOINTMENT" at bounding box center [1158, 143] width 117 height 43
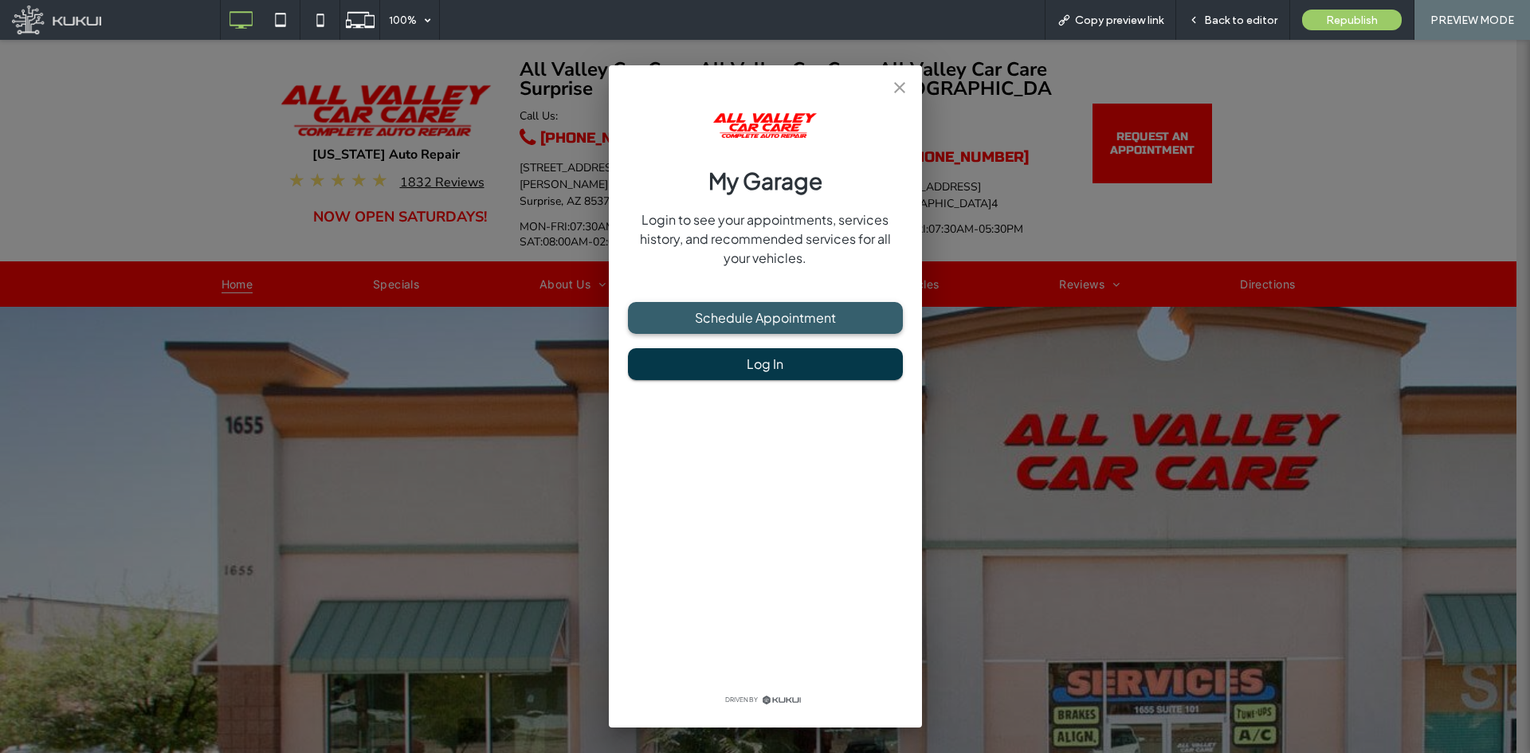
click at [795, 306] on button "Schedule Appointment" at bounding box center [765, 318] width 275 height 32
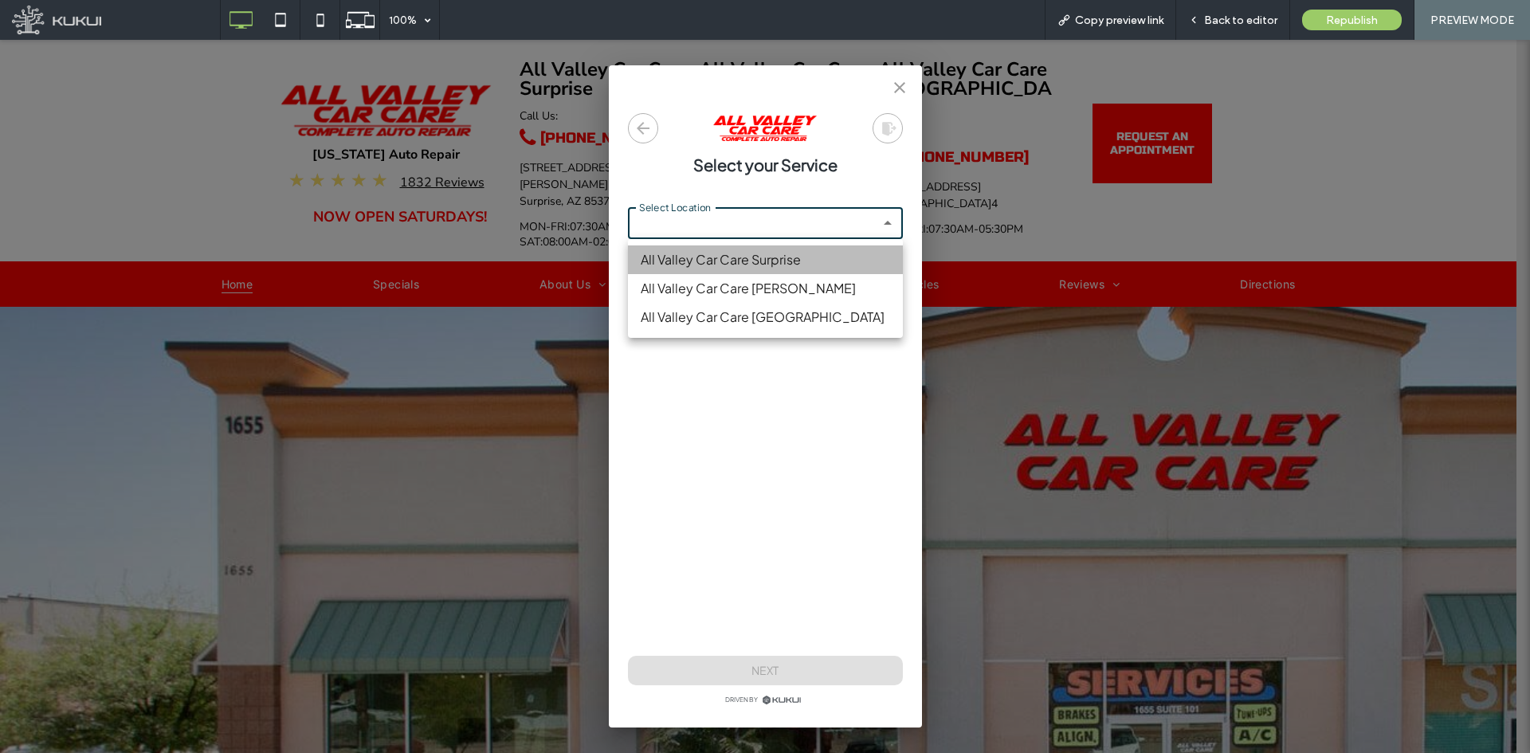
click at [834, 272] on li "All Valley Car Care Surprise" at bounding box center [765, 259] width 275 height 29
type input "**********"
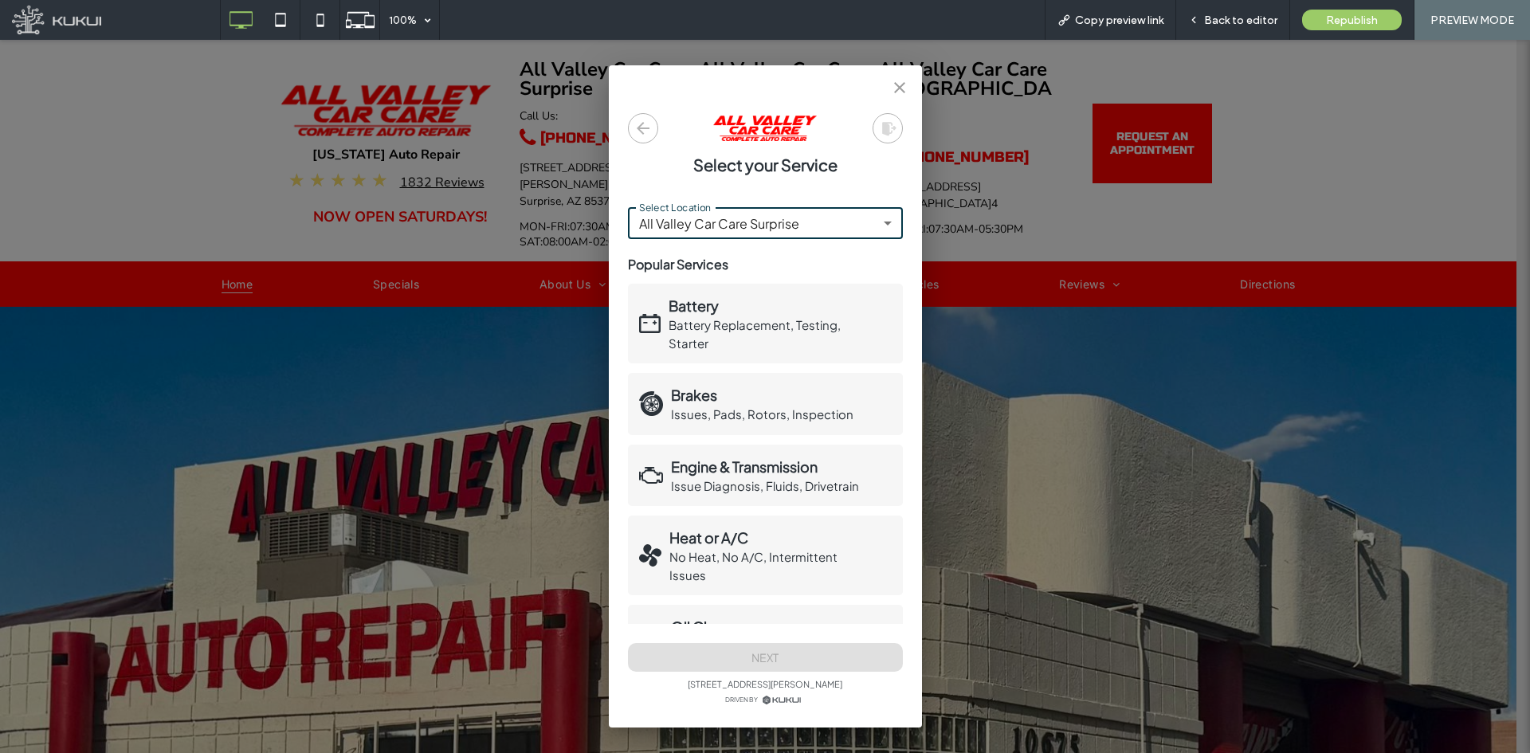
click at [766, 347] on p "Battery Replacement, Testing, Starter" at bounding box center [767, 334] width 197 height 36
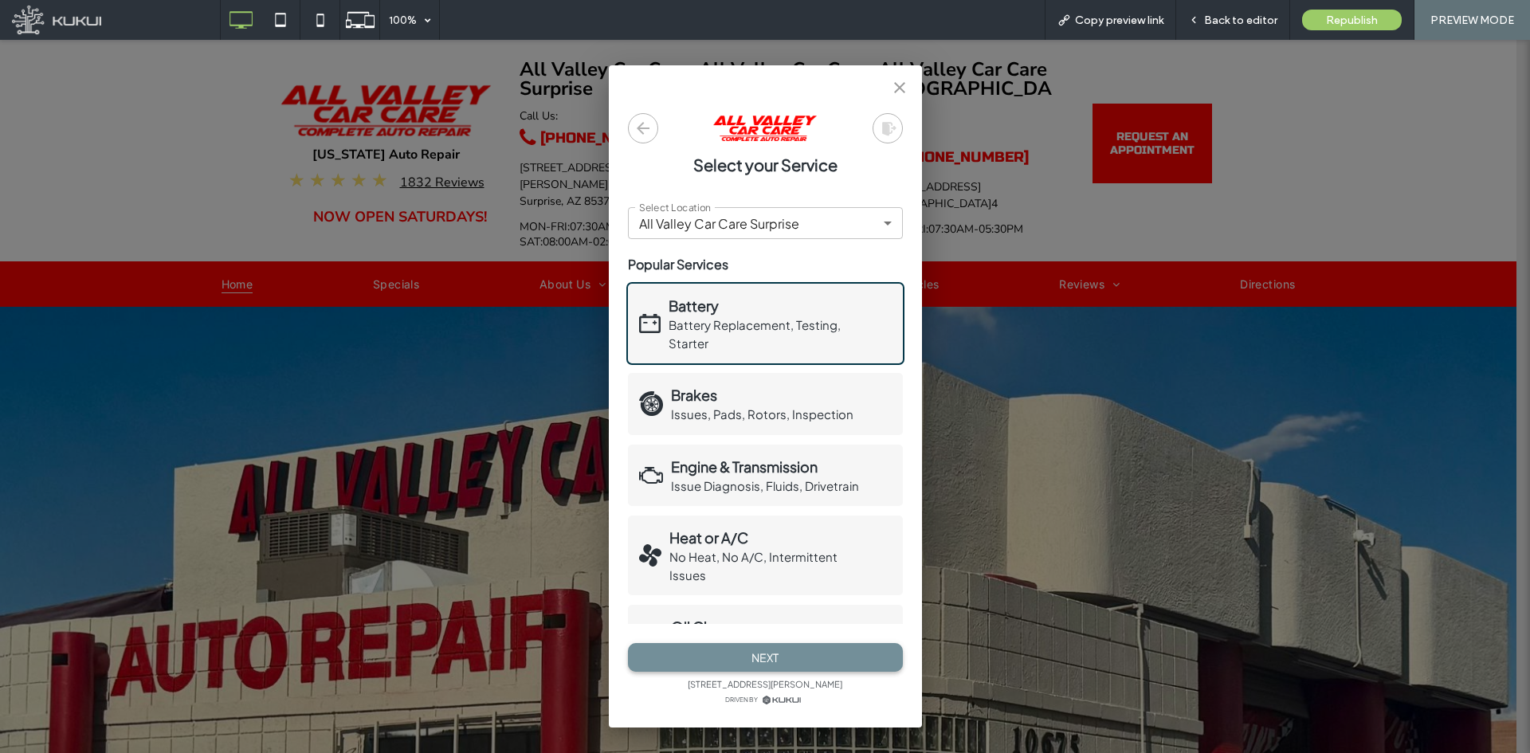
click at [806, 661] on button "Next" at bounding box center [765, 657] width 275 height 29
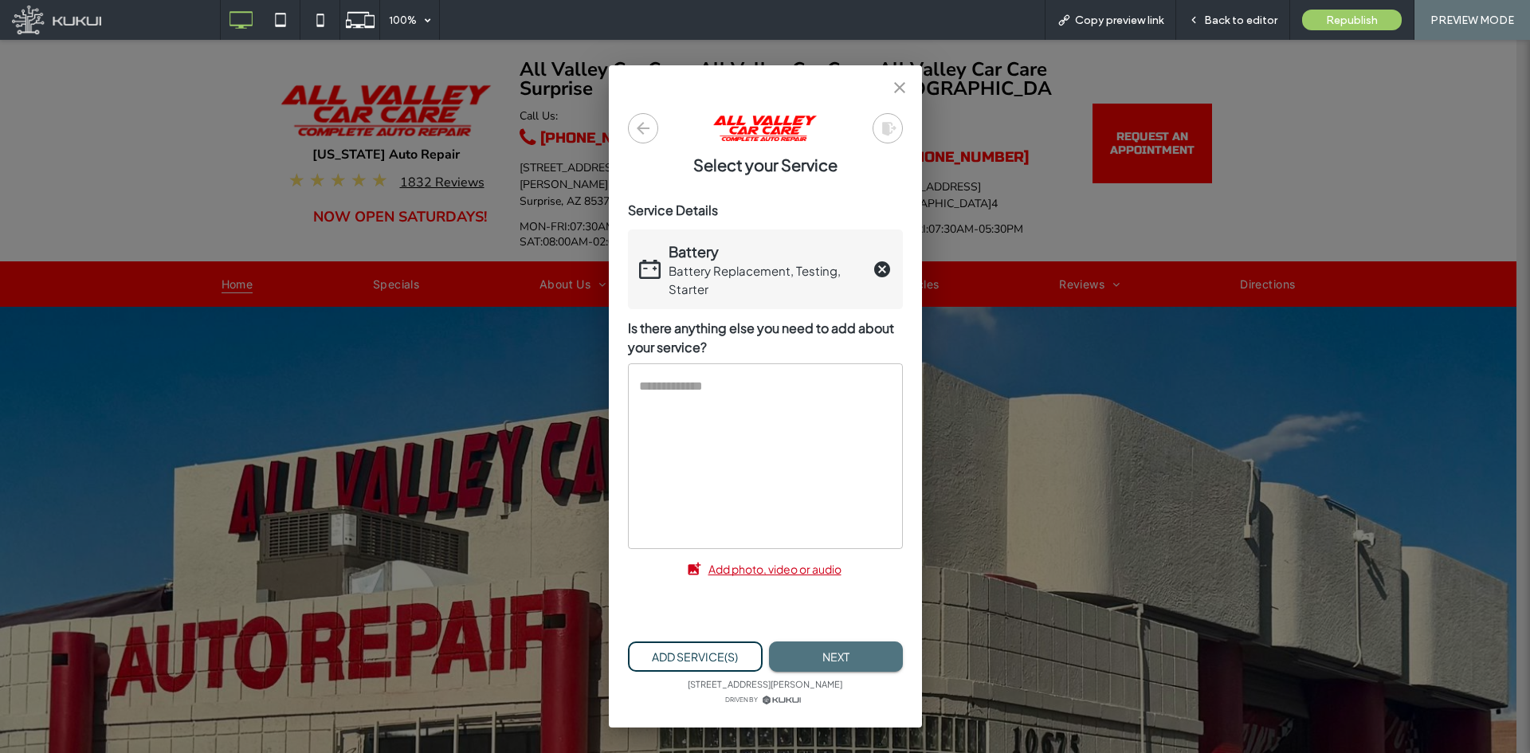
click at [806, 661] on button "Next" at bounding box center [836, 656] width 134 height 31
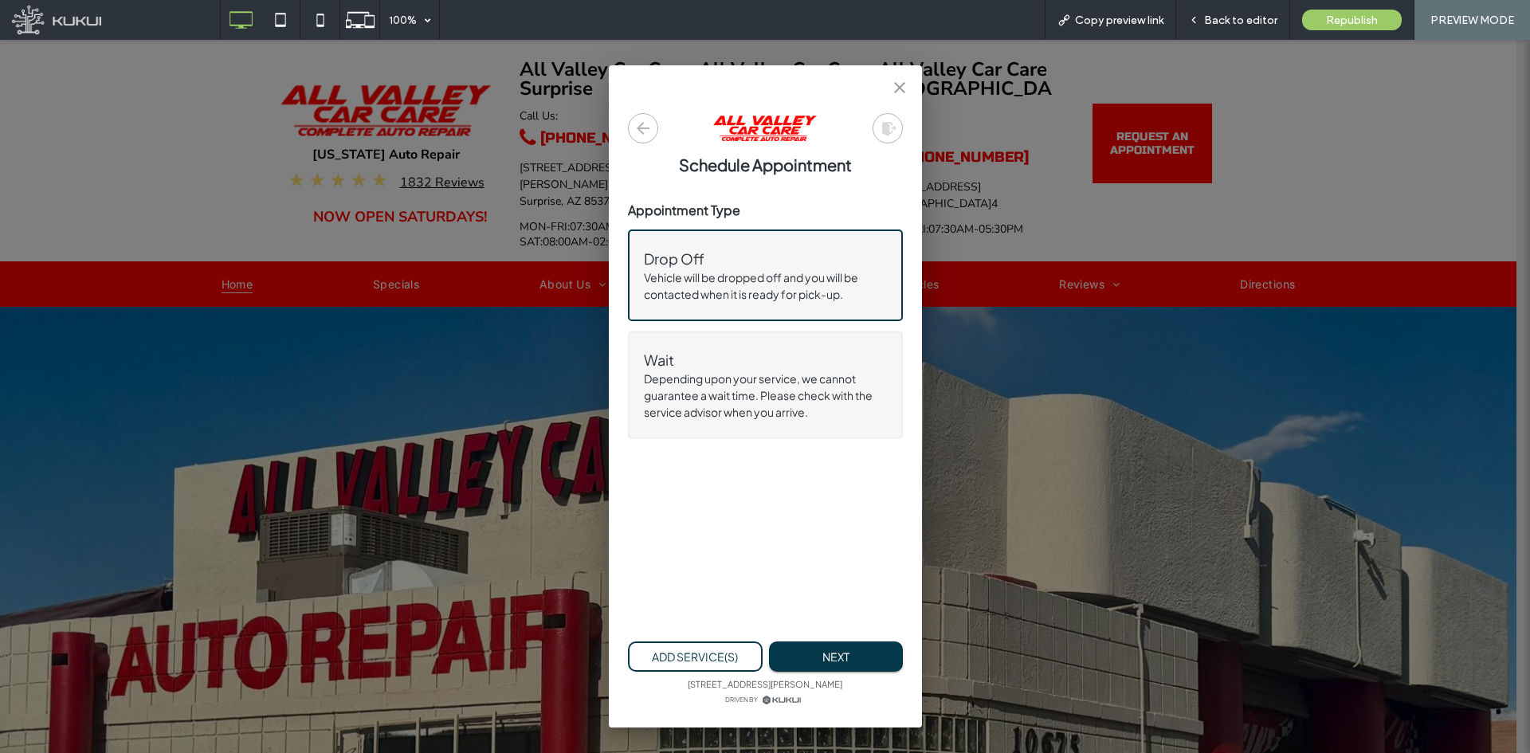
click at [806, 661] on button "Next" at bounding box center [836, 656] width 134 height 31
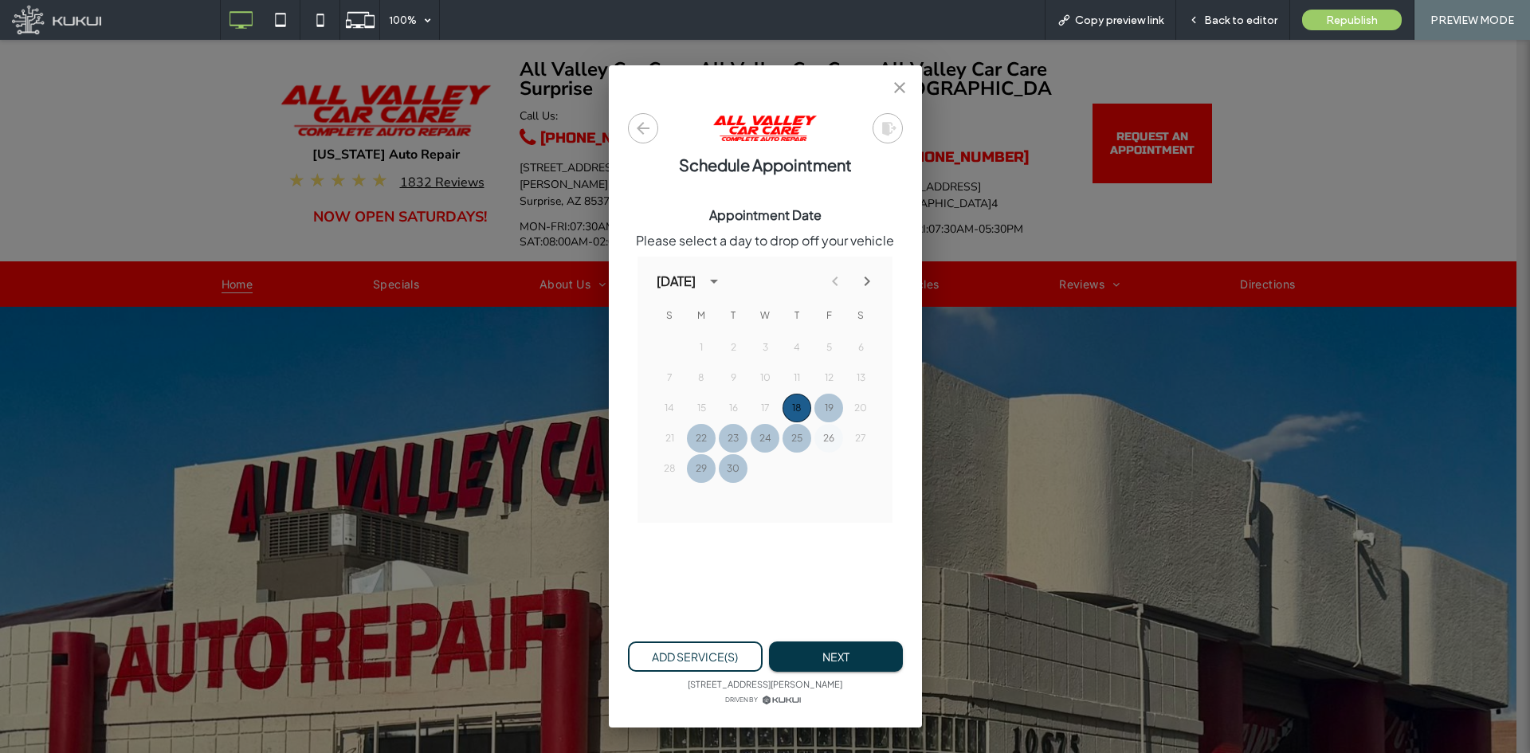
click at [824, 449] on button "26" at bounding box center [828, 438] width 29 height 29
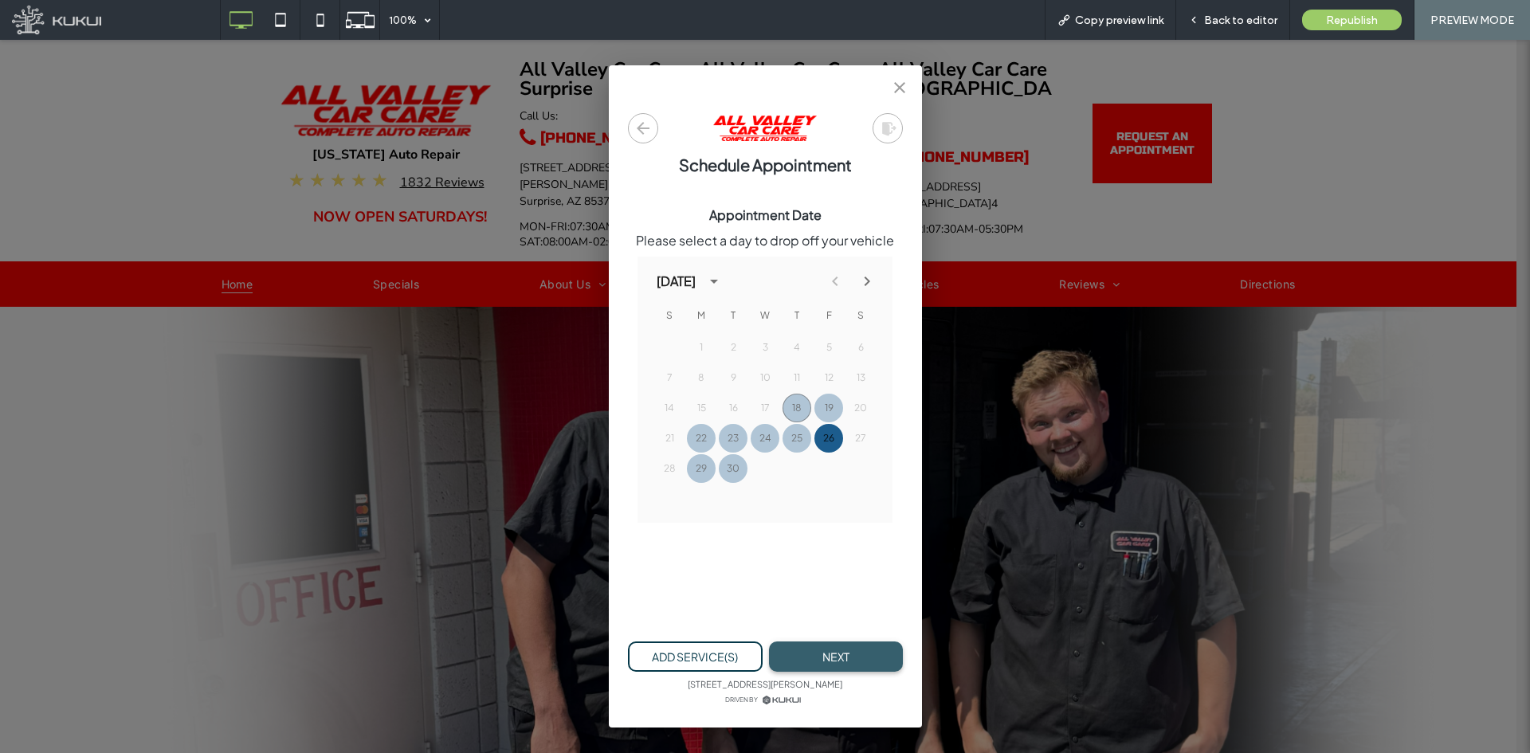
click at [814, 650] on button "Next" at bounding box center [836, 656] width 134 height 31
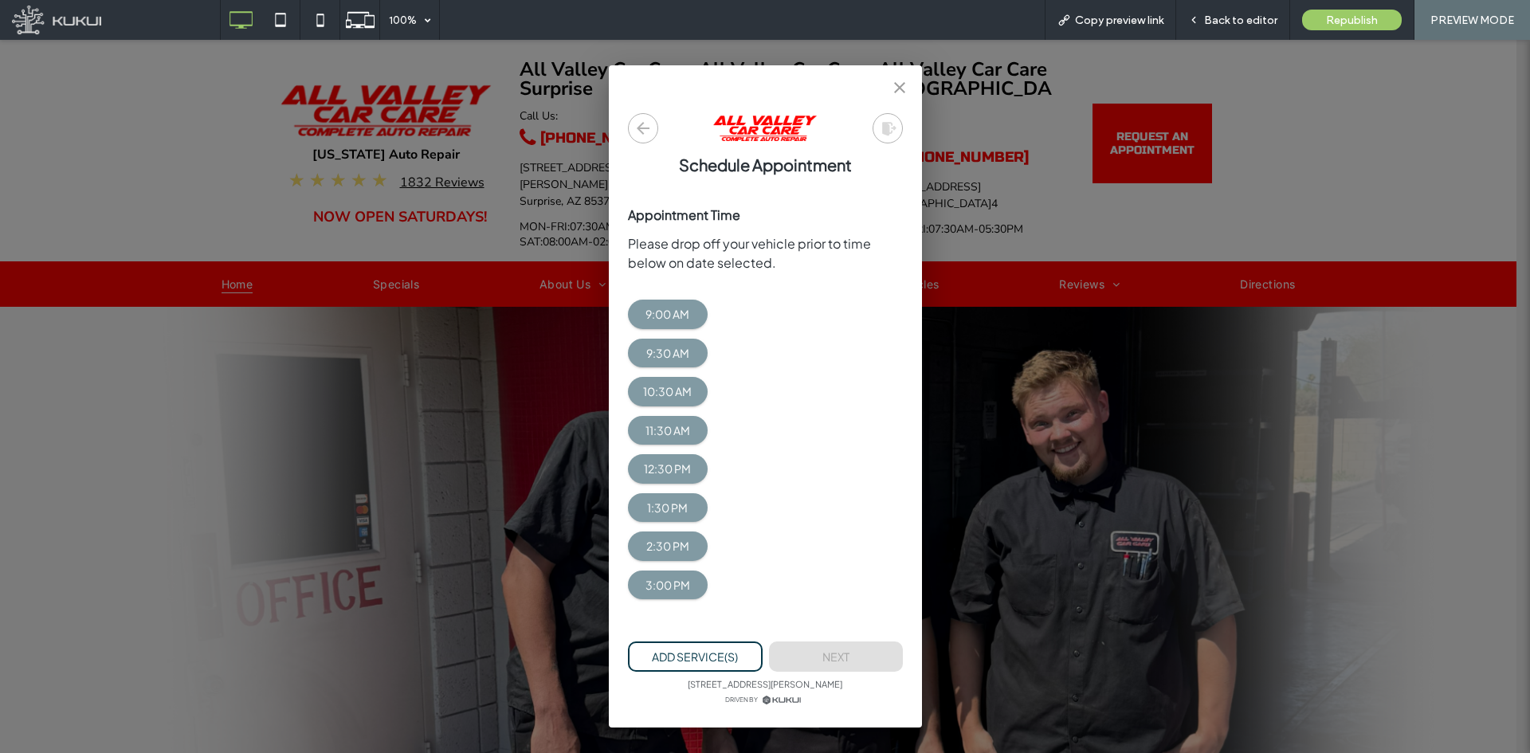
click at [896, 87] on icon "close" at bounding box center [899, 87] width 19 height 19
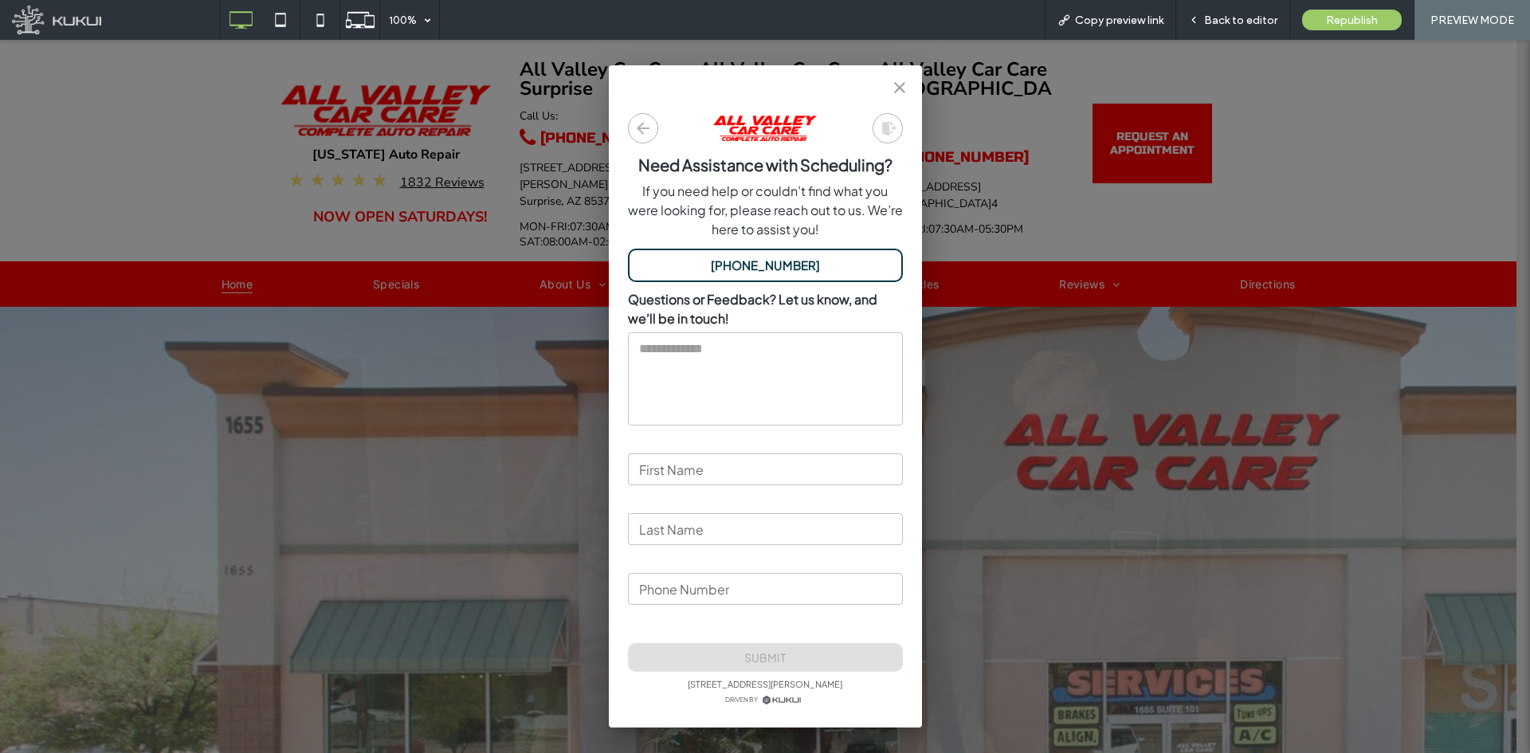
click at [892, 88] on icon "close" at bounding box center [899, 87] width 19 height 19
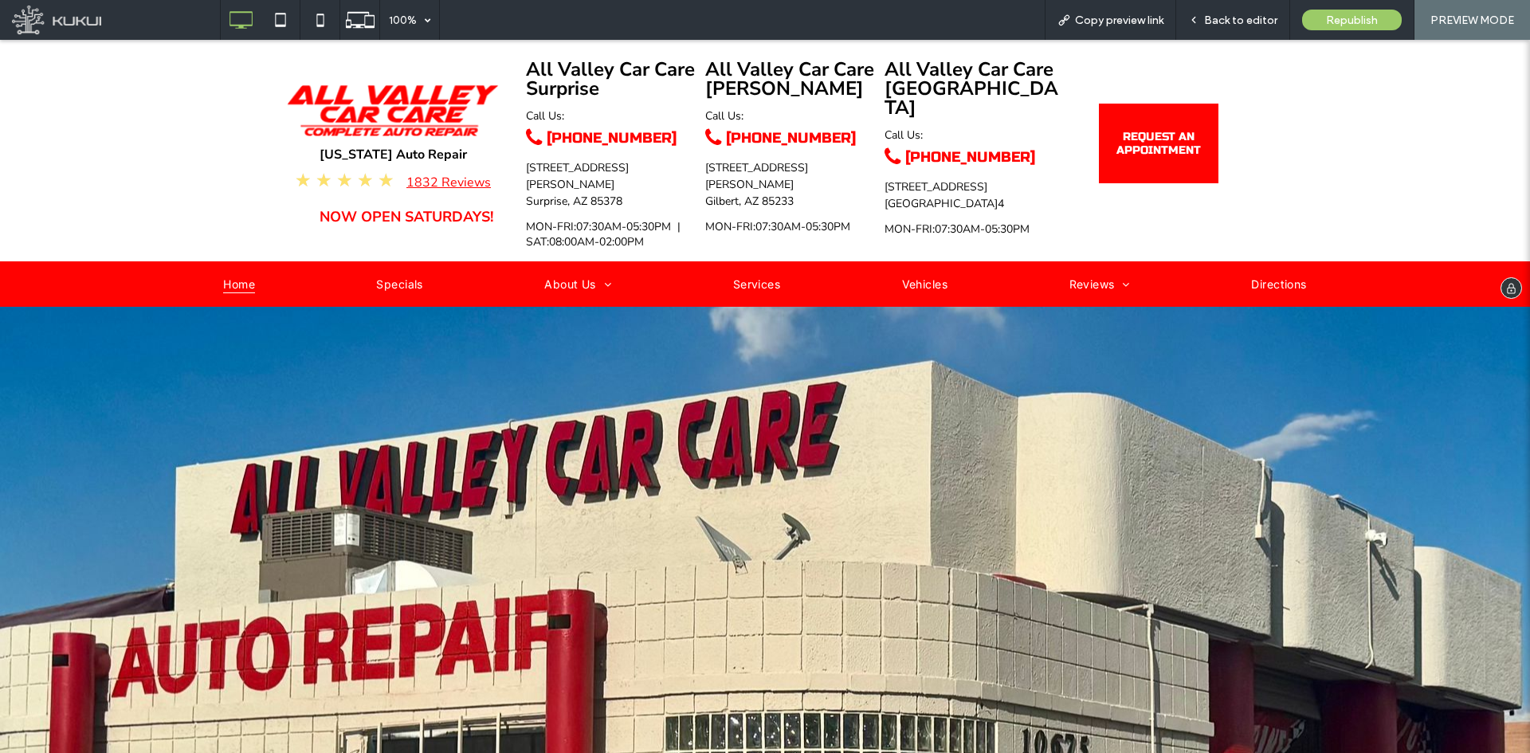
click at [430, 190] on link "1832 Reviews" at bounding box center [448, 183] width 84 height 18
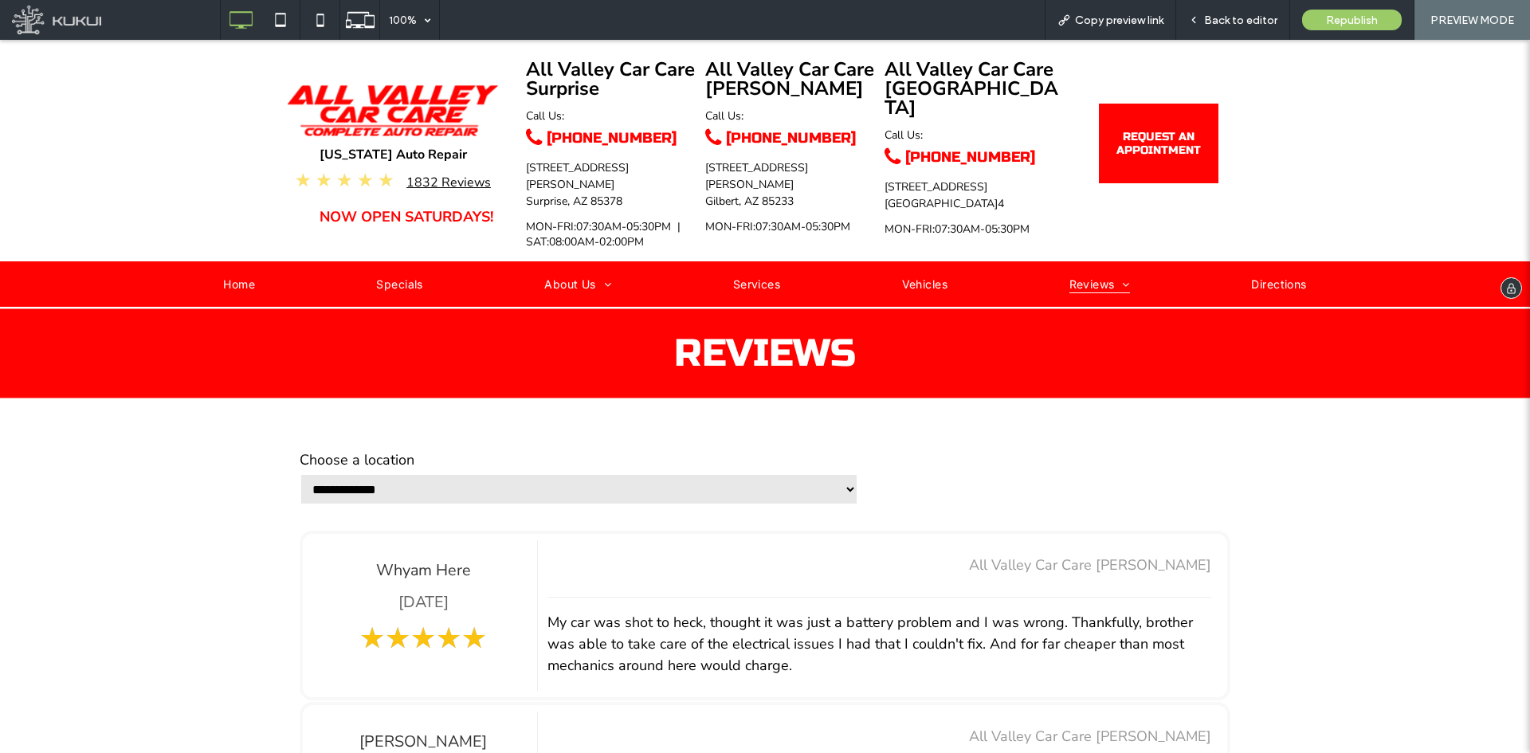
click at [414, 107] on img at bounding box center [393, 110] width 212 height 52
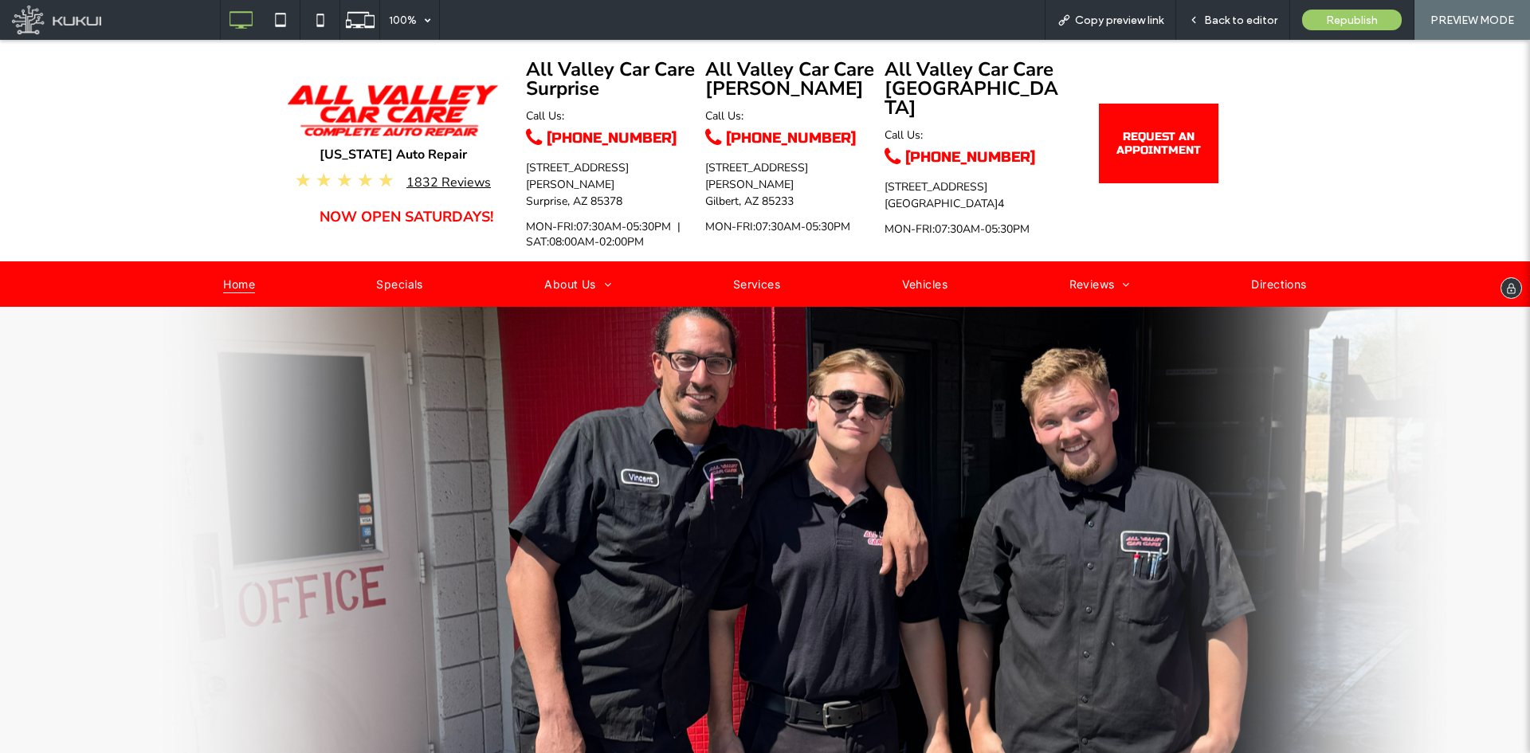
click at [595, 76] on strong "All Valley Car Care" at bounding box center [610, 69] width 169 height 25
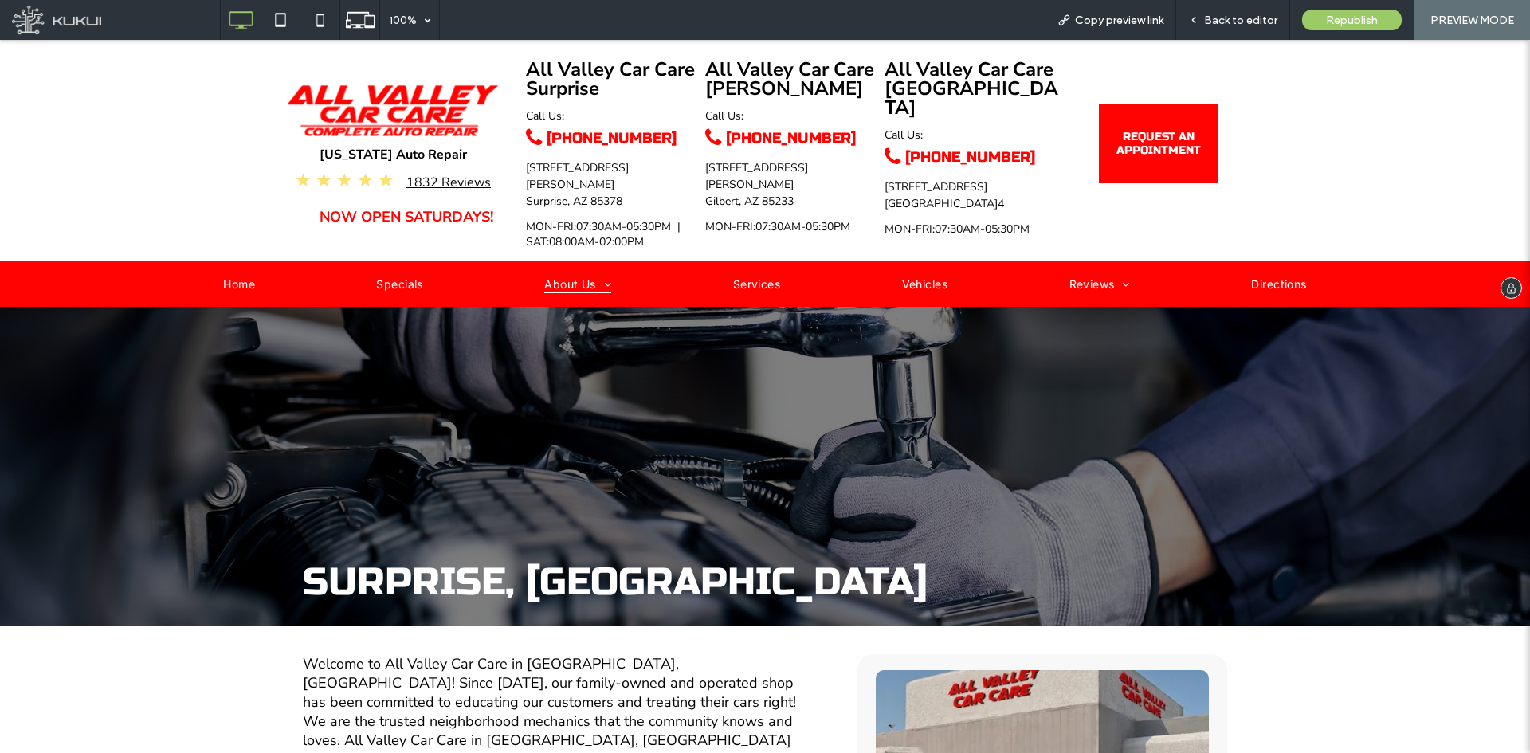
click at [739, 81] on strong "All Valley Car Care [PERSON_NAME]" at bounding box center [789, 79] width 169 height 45
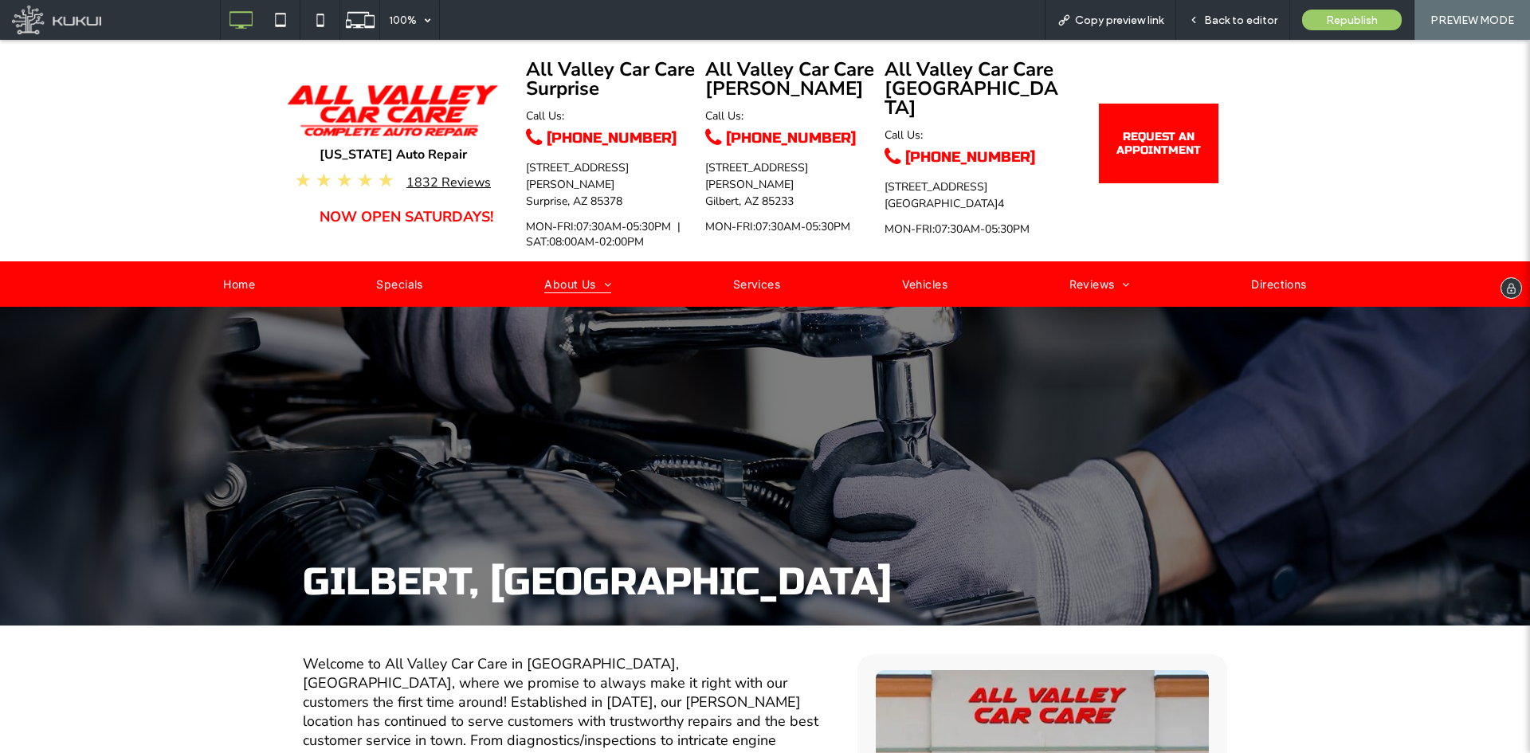
drag, startPoint x: 915, startPoint y: 120, endPoint x: 916, endPoint y: 80, distance: 40.6
click at [916, 80] on strong "All Valley Car Care [GEOGRAPHIC_DATA]" at bounding box center [971, 89] width 174 height 64
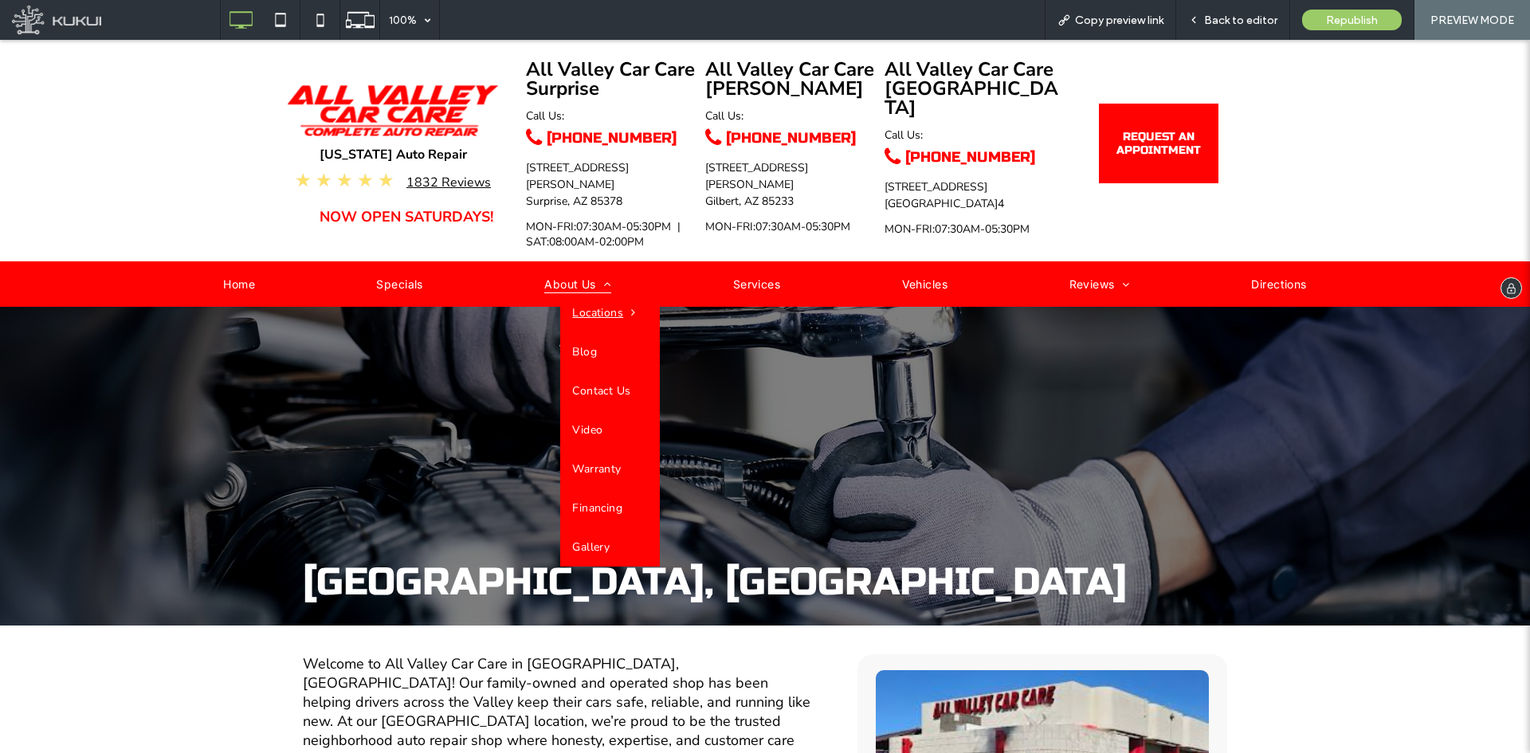
click at [546, 274] on span "About Us" at bounding box center [577, 283] width 67 height 21
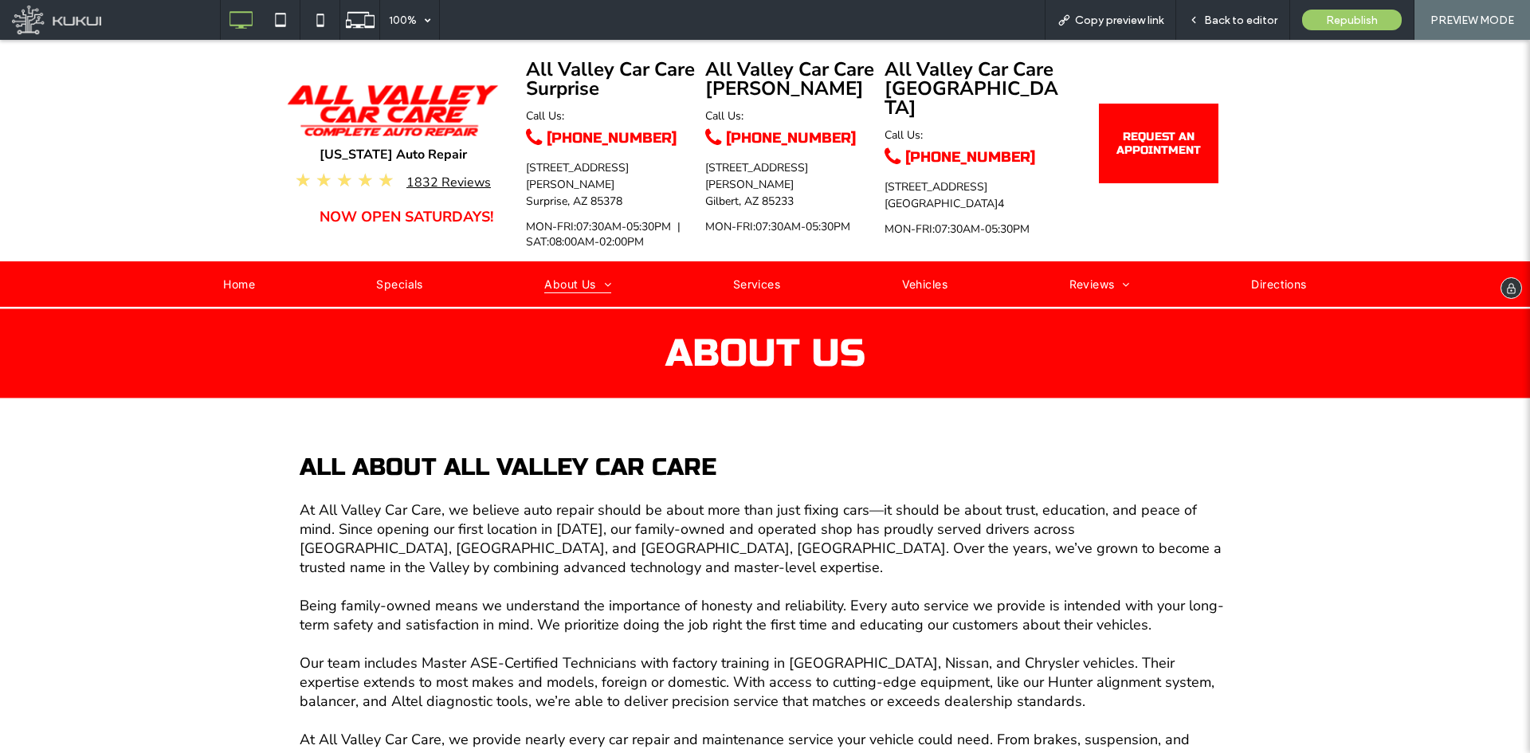
click at [363, 95] on img at bounding box center [393, 110] width 212 height 52
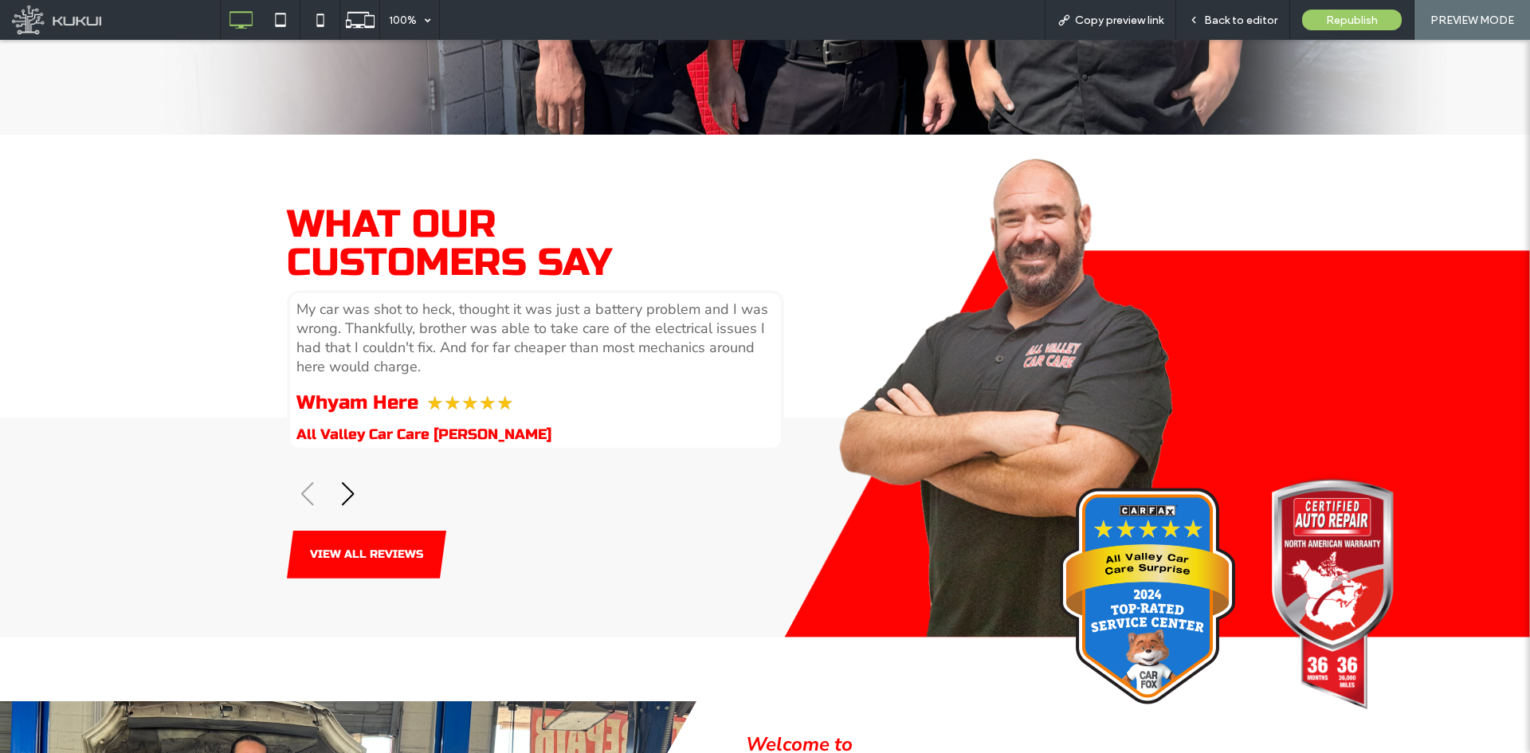
scroll to position [637, 0]
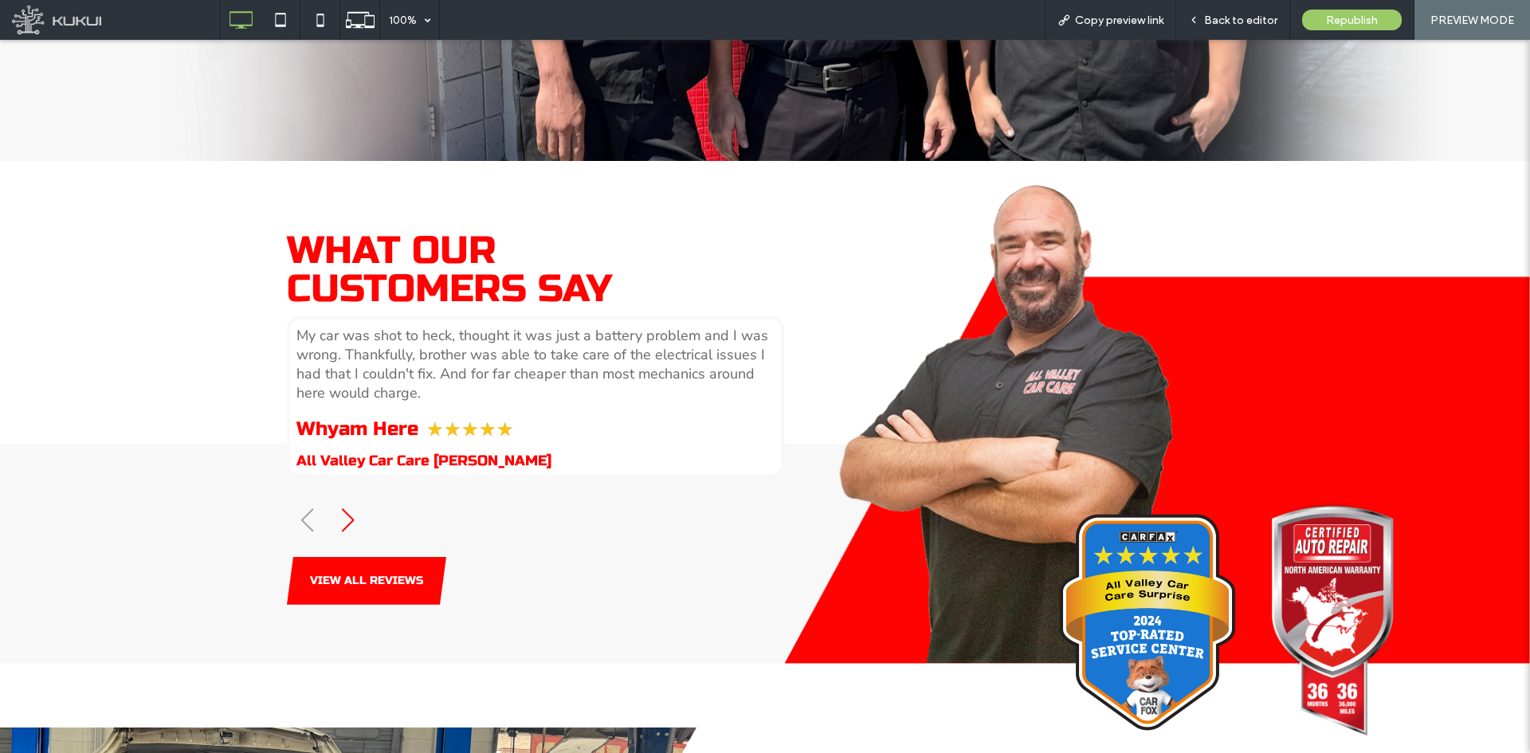
click at [337, 506] on div "Next slide" at bounding box center [348, 520] width 22 height 35
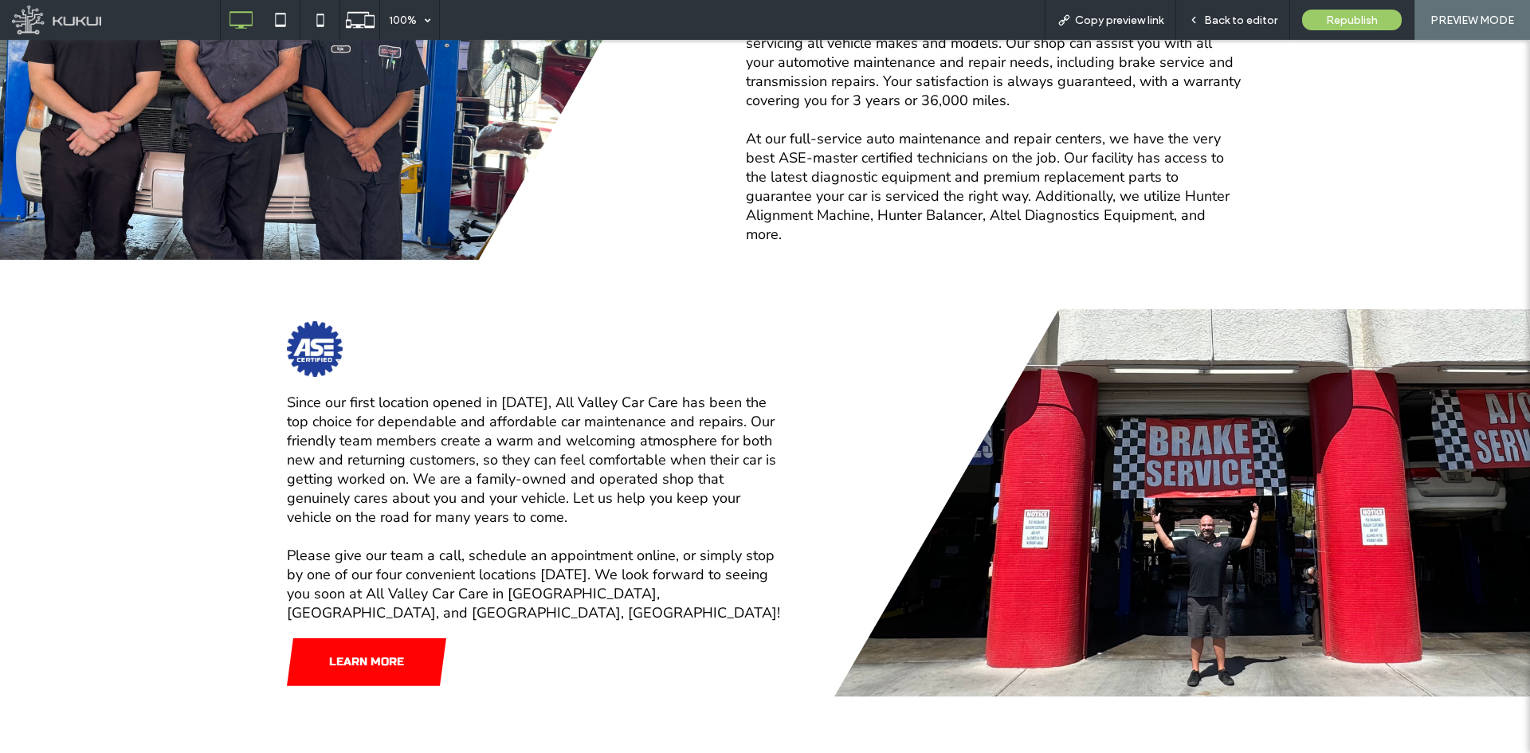
scroll to position [1753, 0]
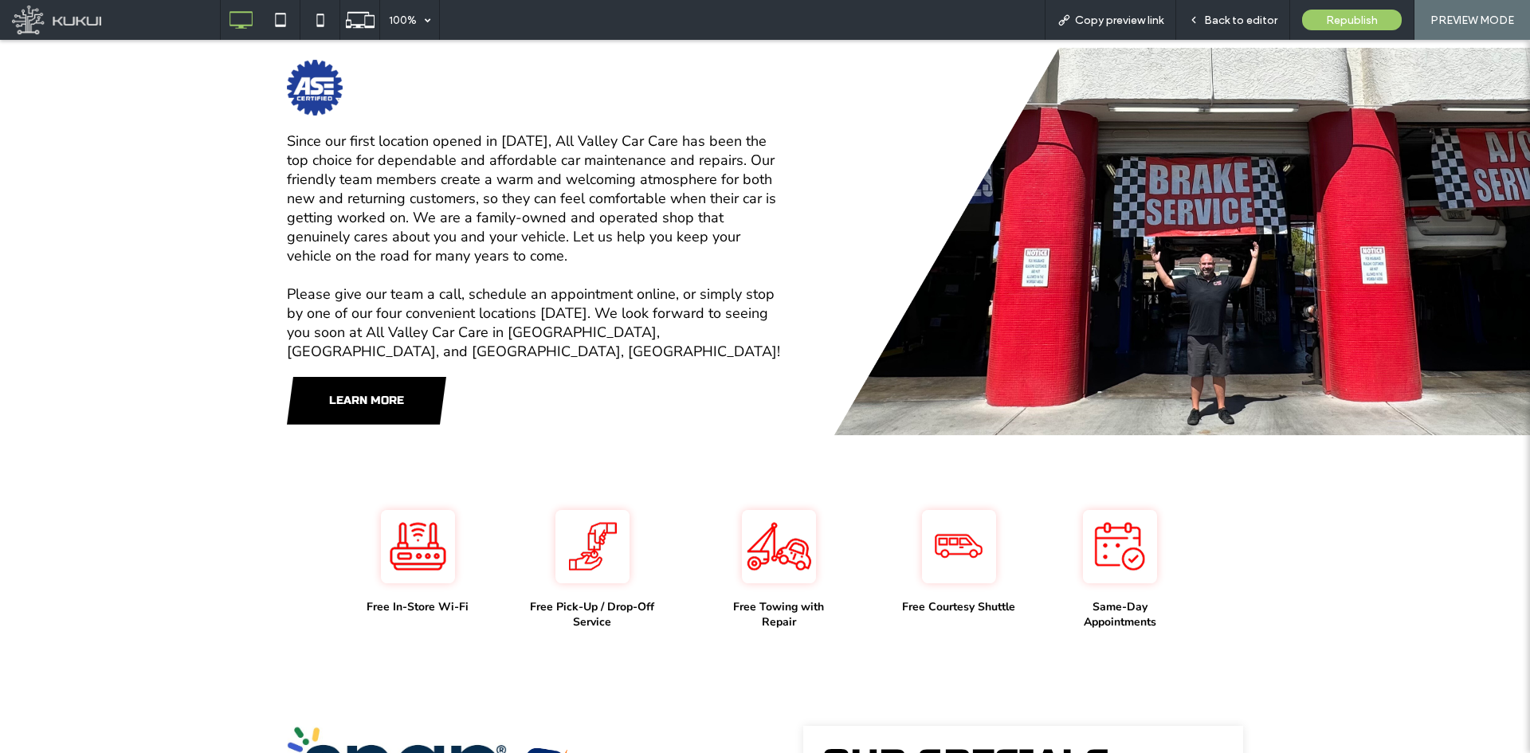
click at [404, 393] on link "LEARN MORE" at bounding box center [366, 401] width 159 height 48
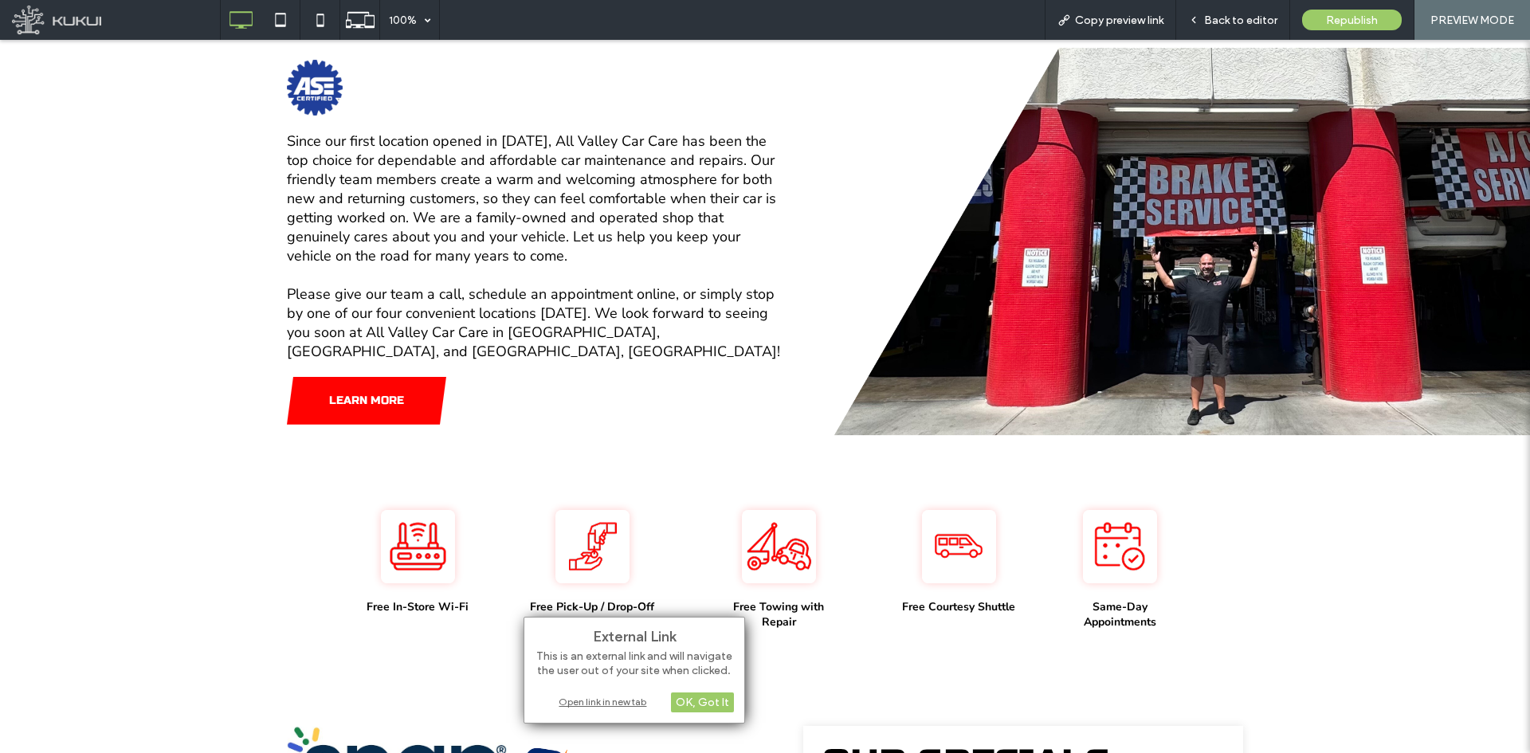
click at [624, 702] on div "Open link in new tab" at bounding box center [634, 701] width 199 height 17
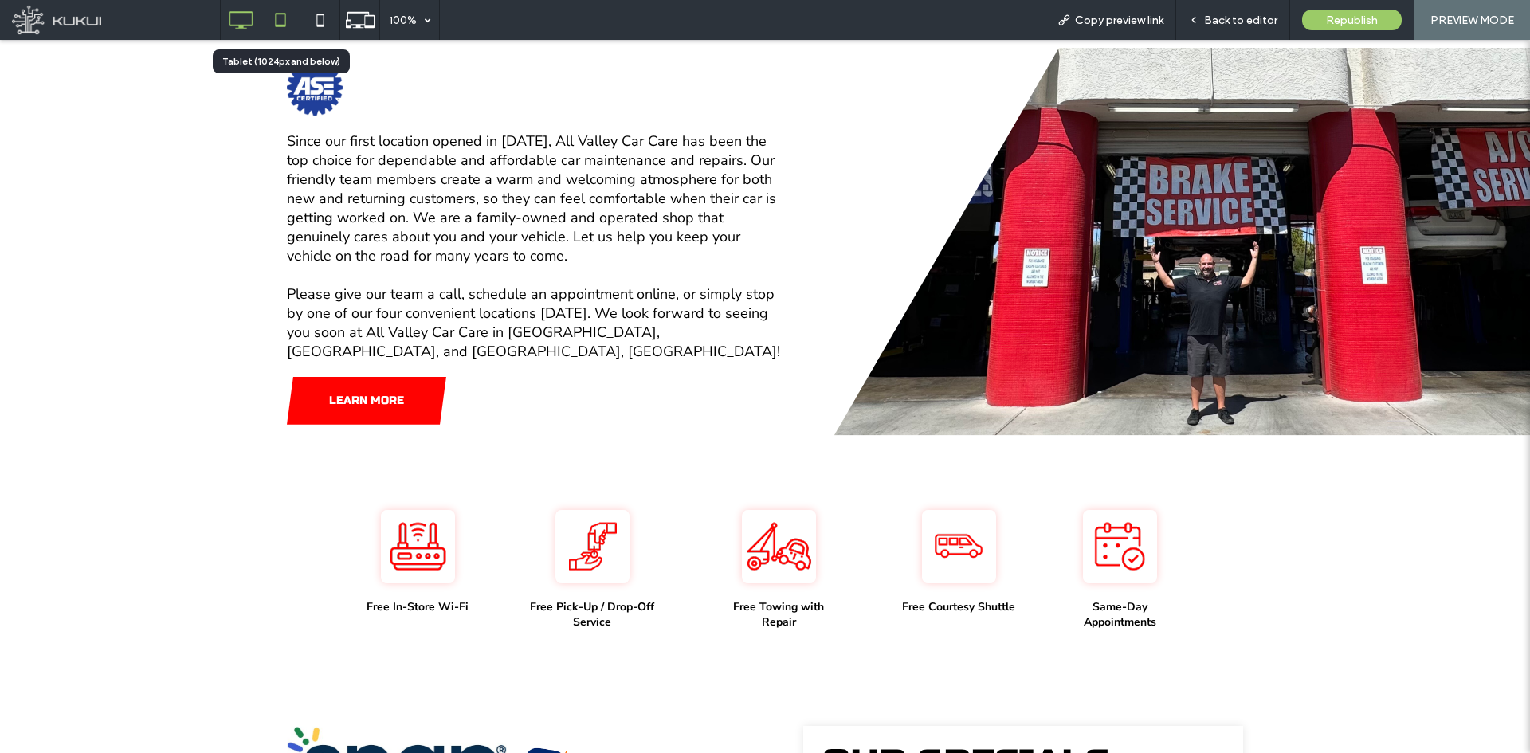
click at [273, 22] on icon at bounding box center [281, 20] width 32 height 32
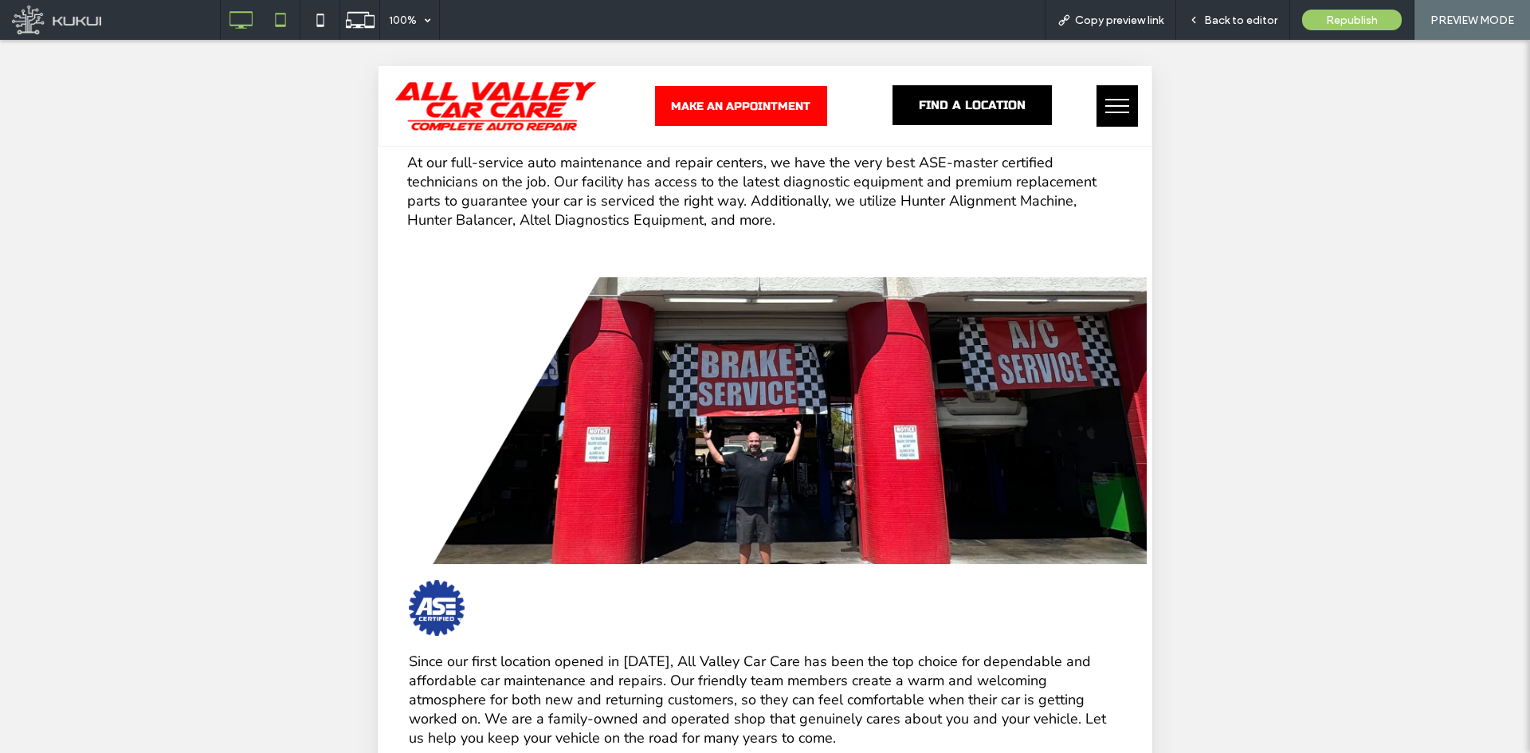
click at [239, 20] on icon at bounding box center [241, 20] width 32 height 32
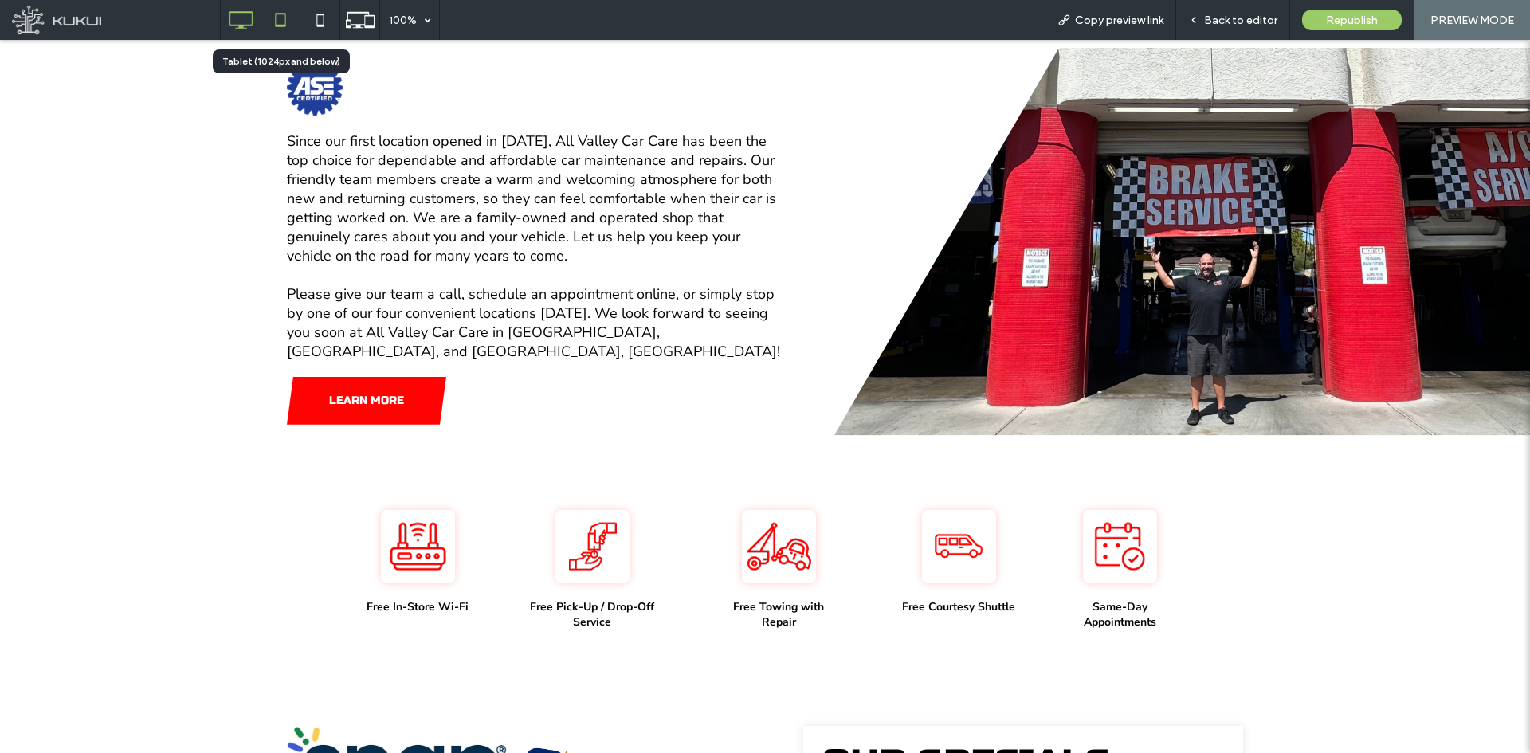
click at [280, 15] on icon at bounding box center [281, 20] width 32 height 32
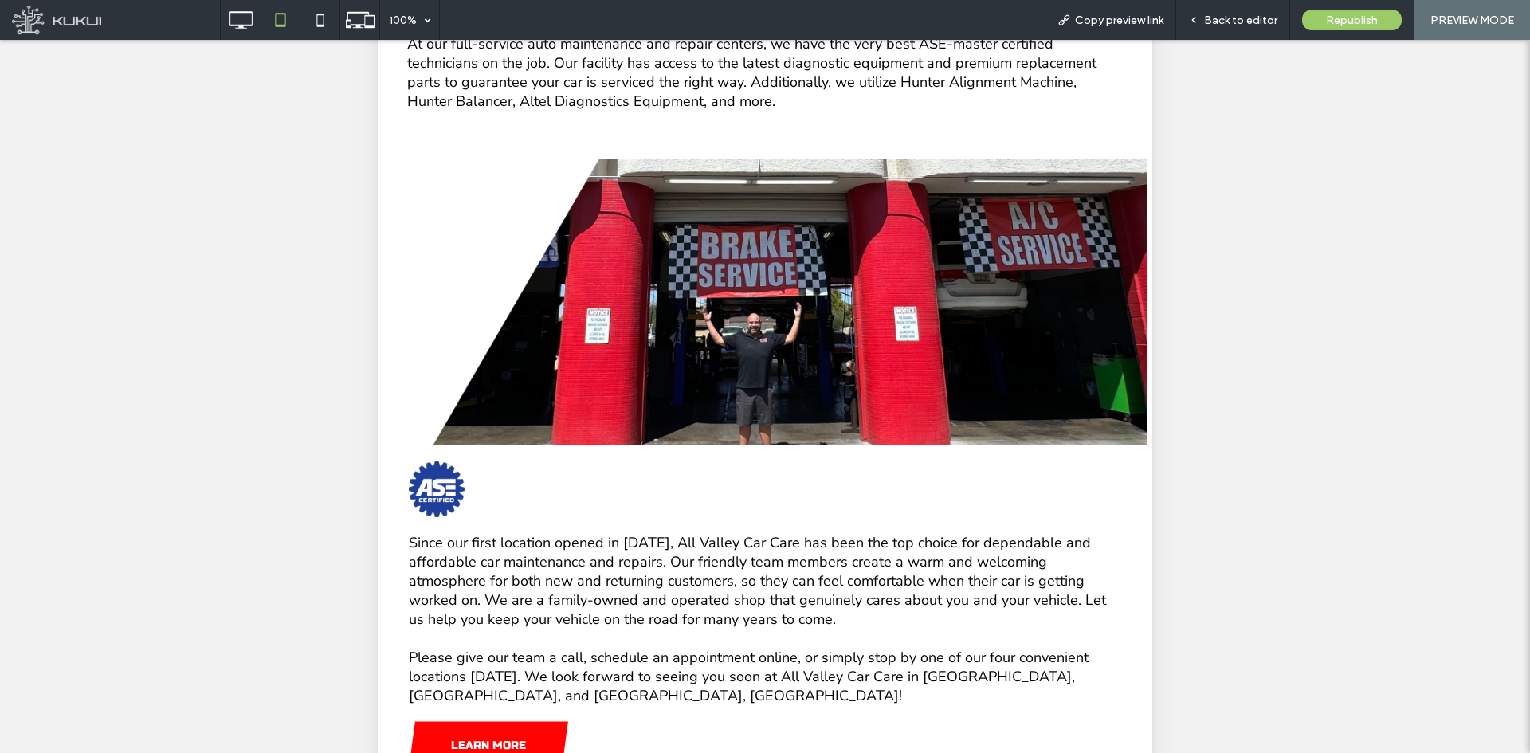
scroll to position [358, 0]
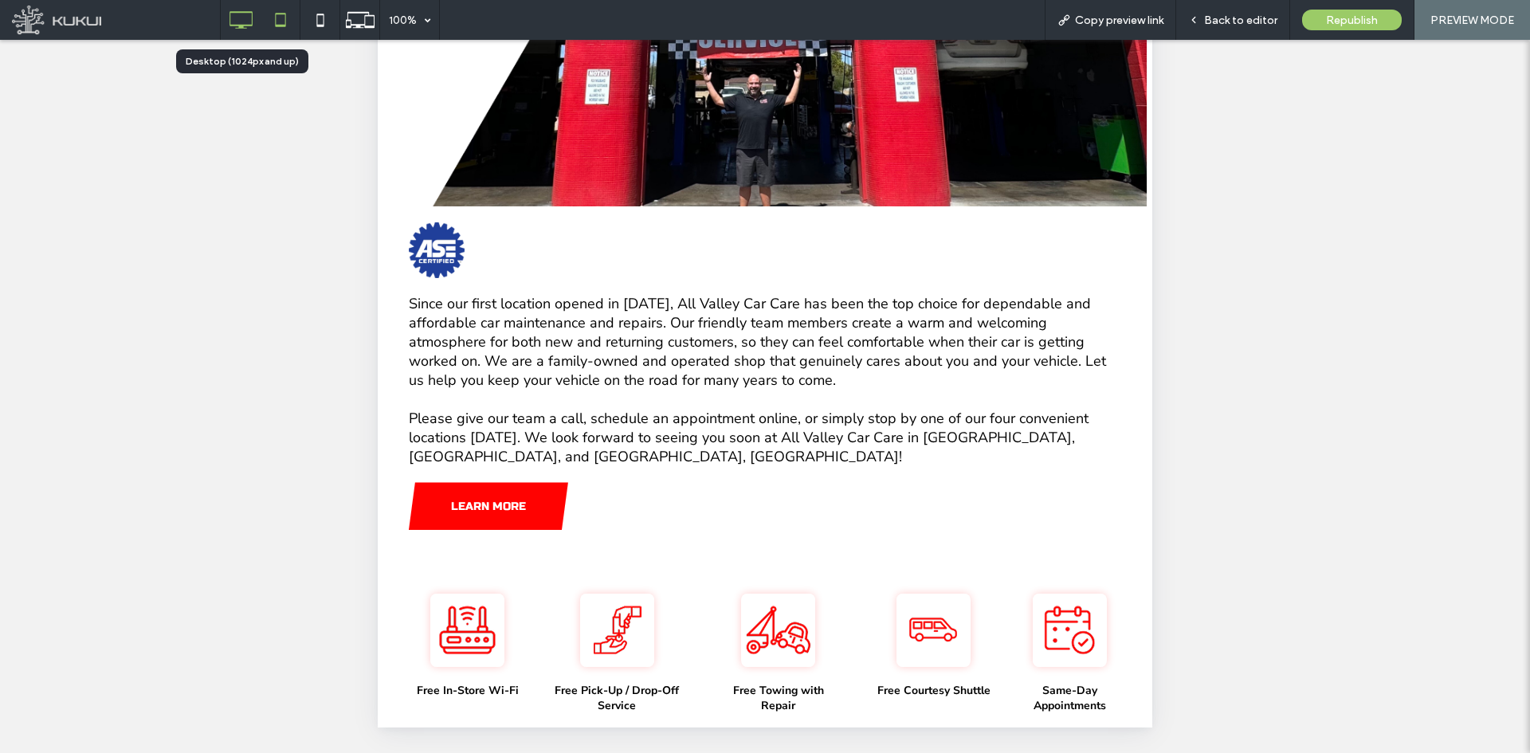
click at [234, 15] on icon at bounding box center [241, 20] width 32 height 32
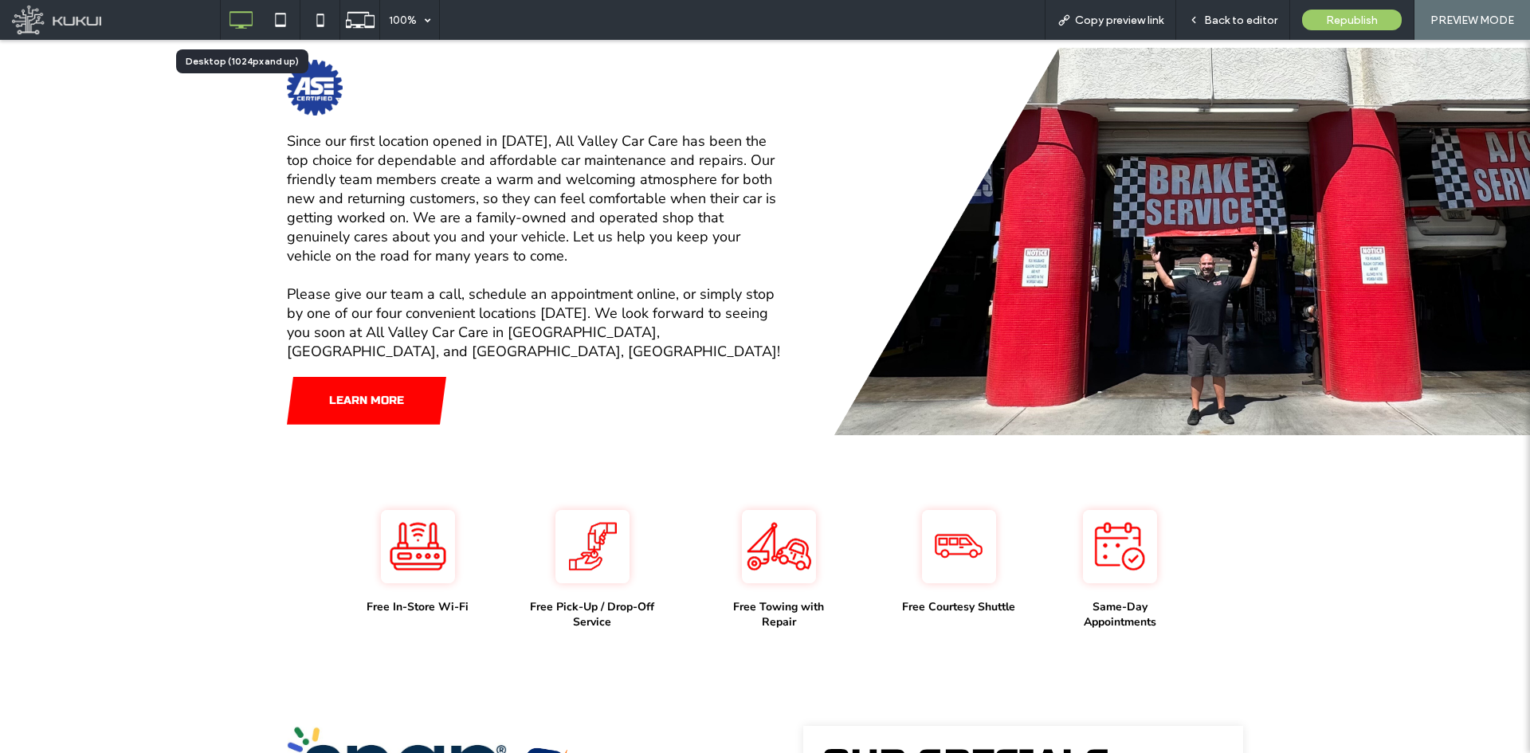
scroll to position [0, 0]
click at [277, 24] on icon at bounding box center [281, 20] width 32 height 32
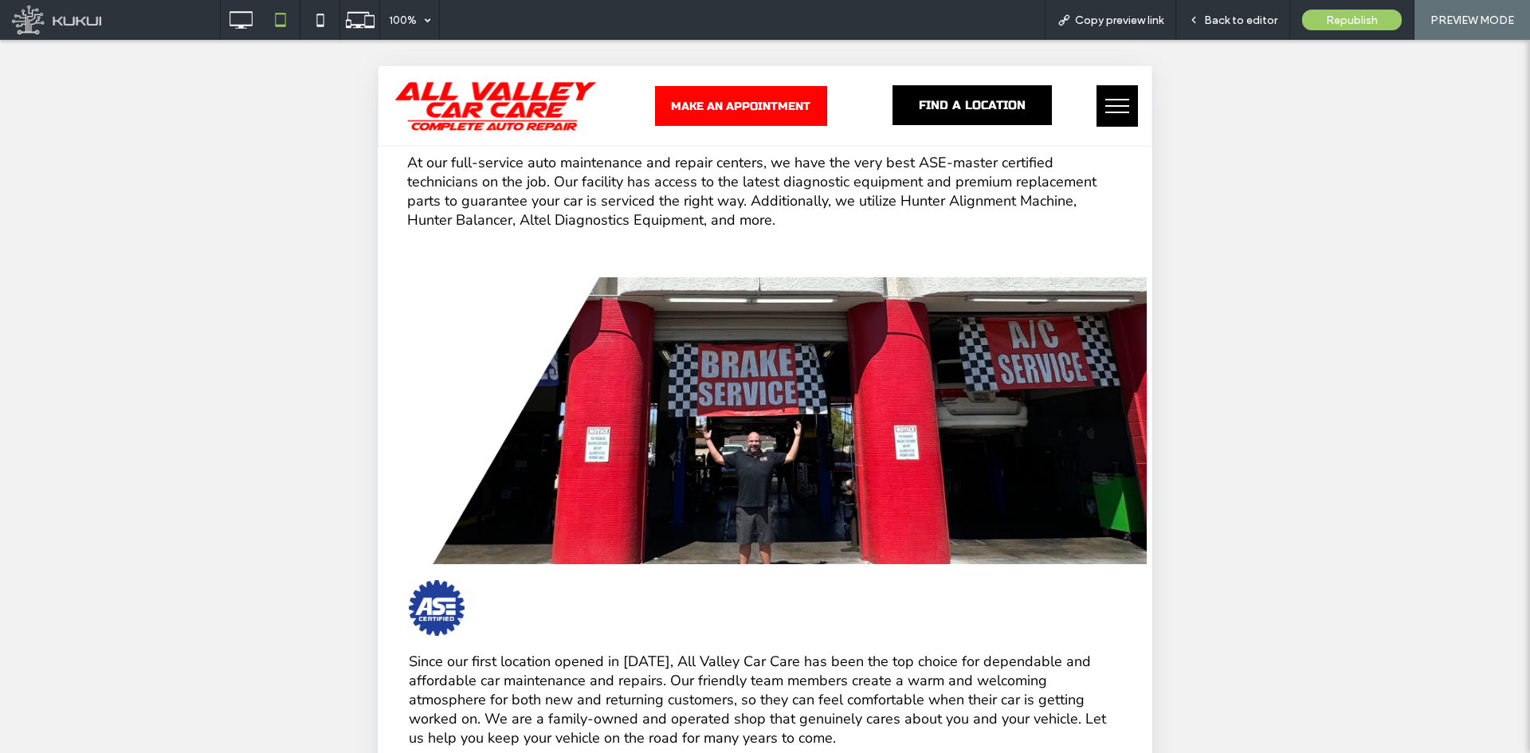
scroll to position [319, 0]
click at [312, 11] on icon at bounding box center [320, 20] width 32 height 32
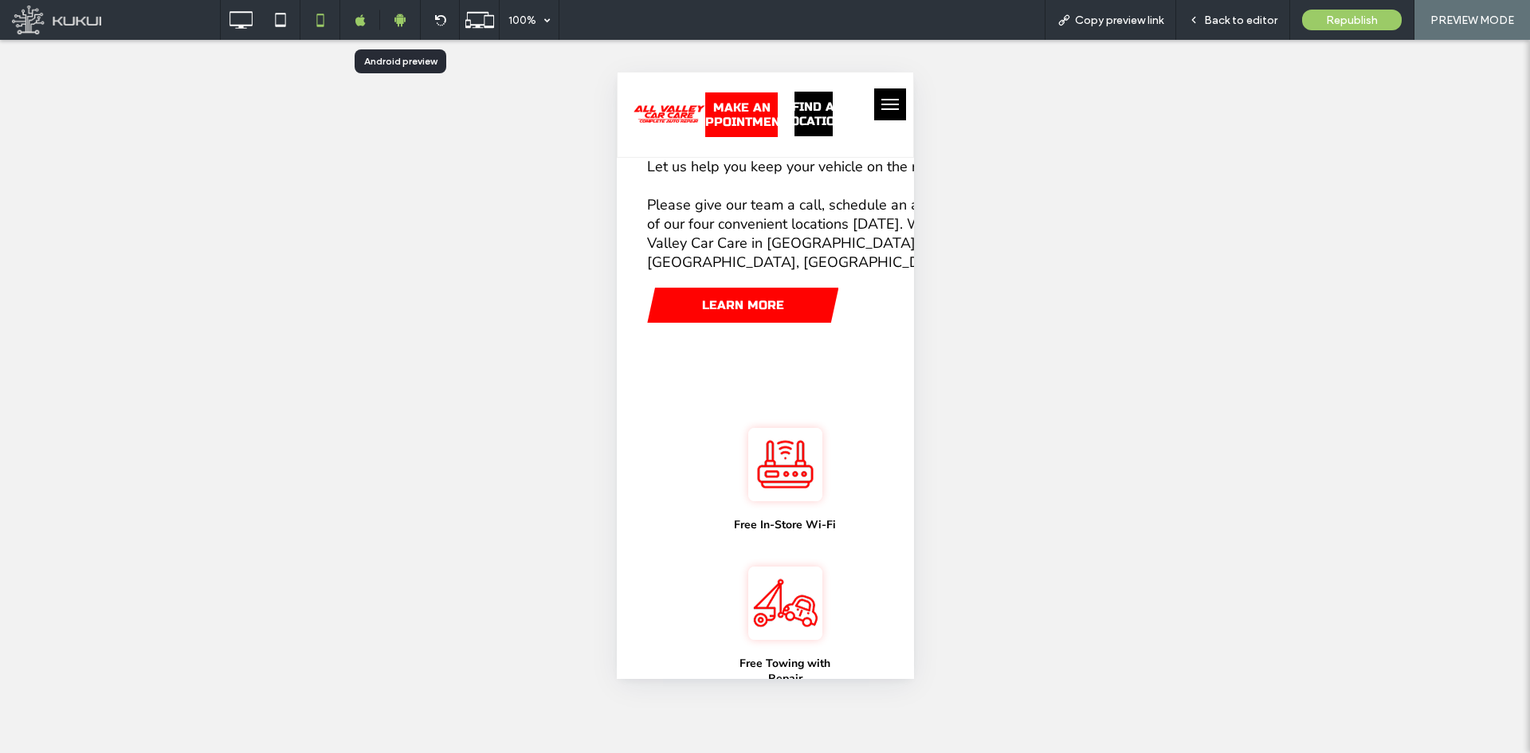
click at [414, 26] on div at bounding box center [400, 20] width 40 height 14
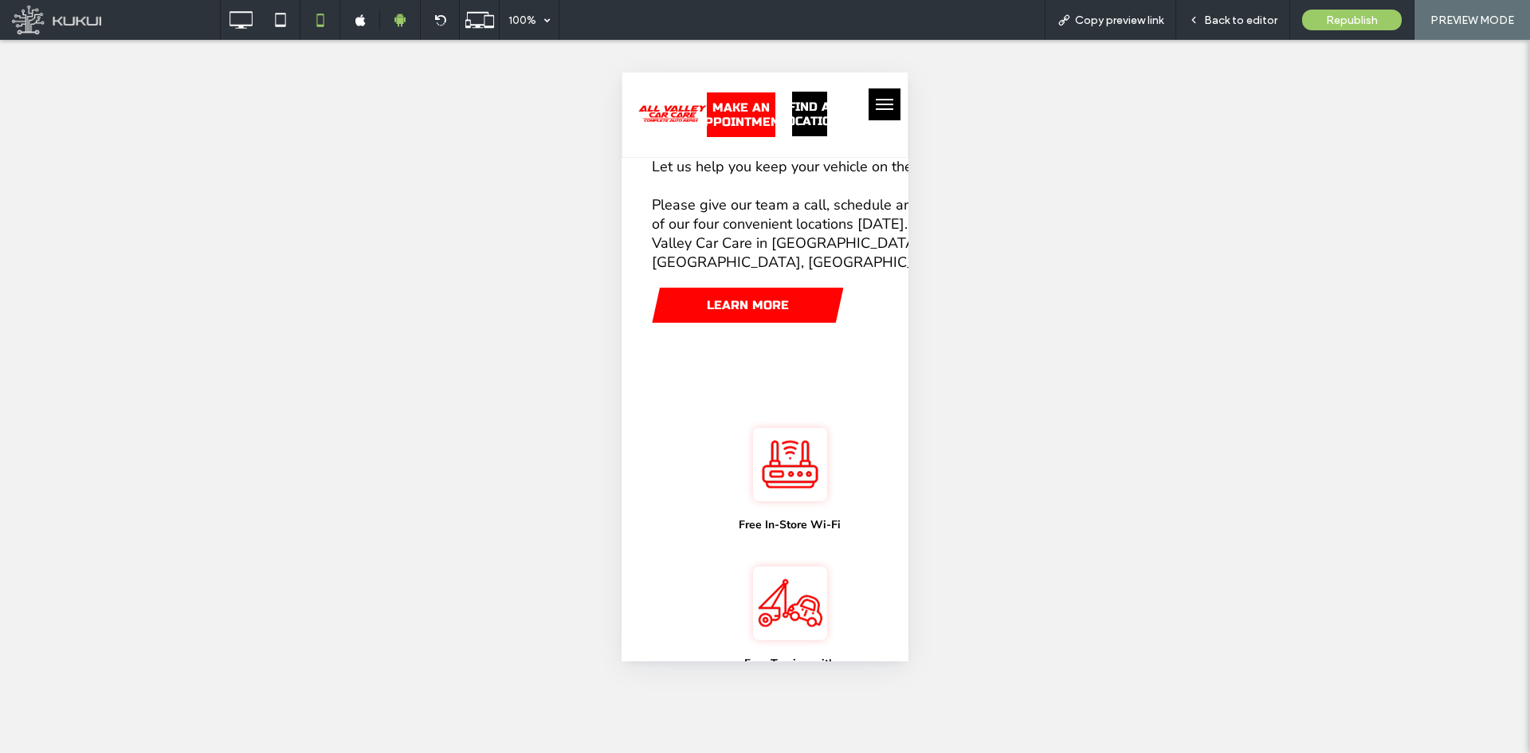
click at [678, 182] on div at bounding box center [765, 376] width 1530 height 753
click at [441, 24] on icon at bounding box center [440, 20] width 12 height 12
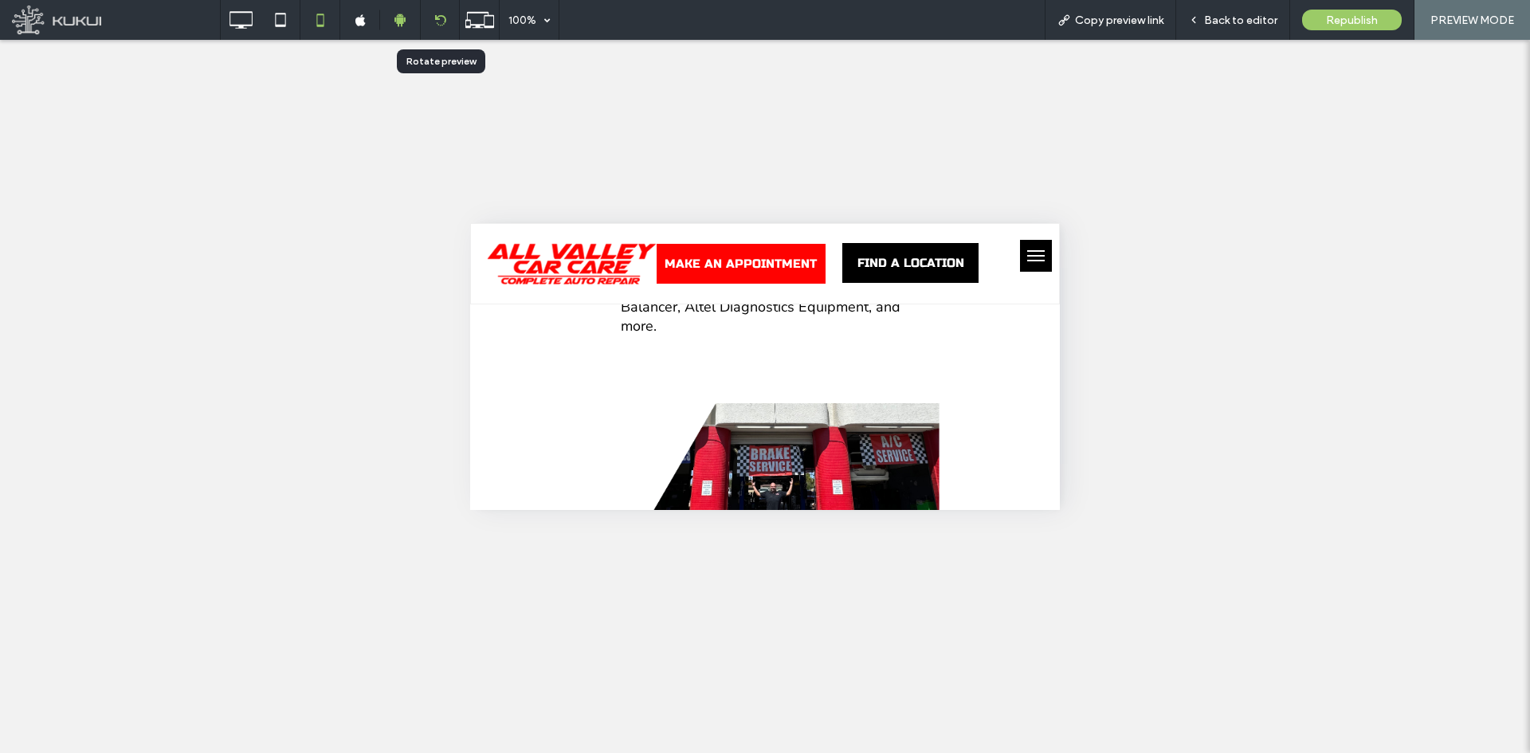
click at [440, 23] on icon at bounding box center [440, 20] width 12 height 12
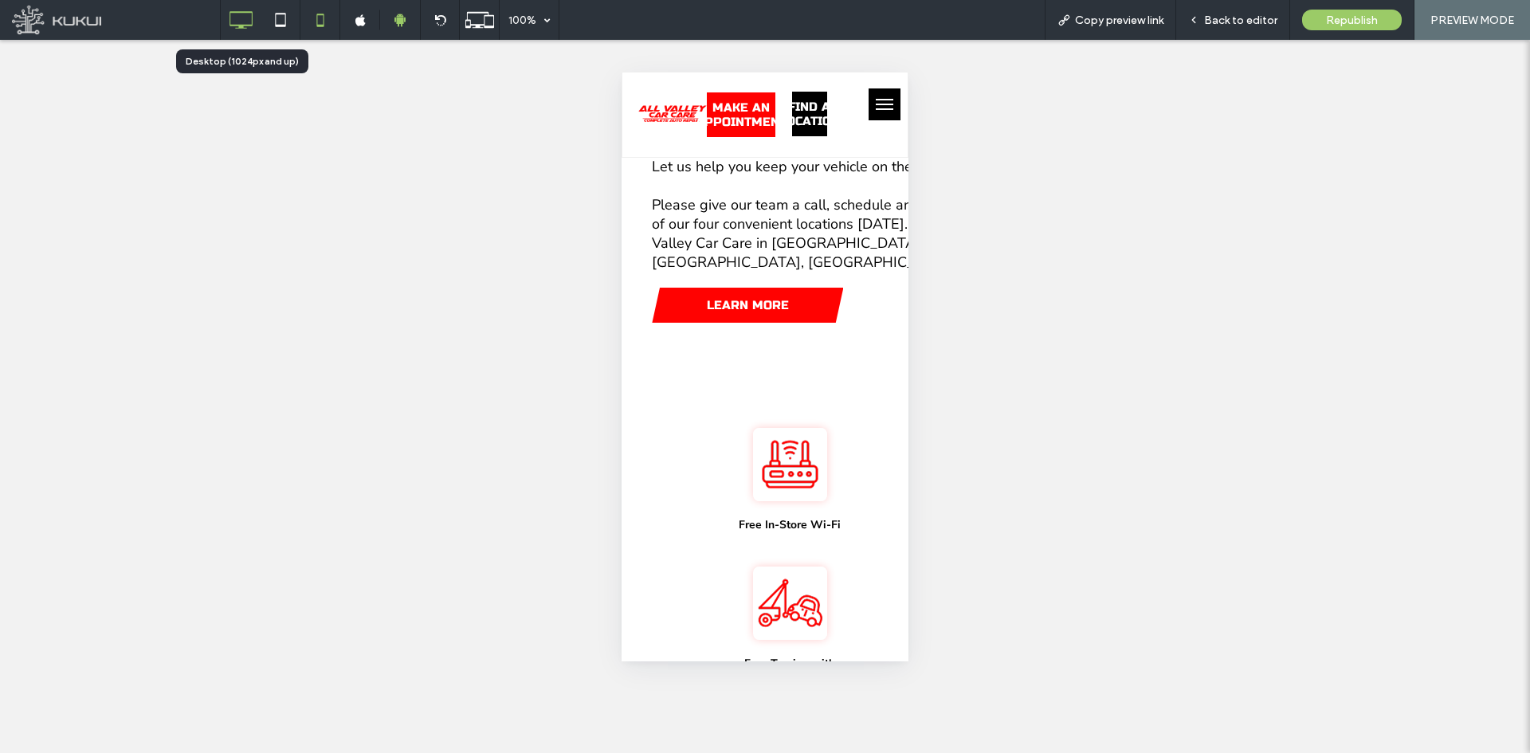
click at [248, 25] on use at bounding box center [241, 20] width 23 height 18
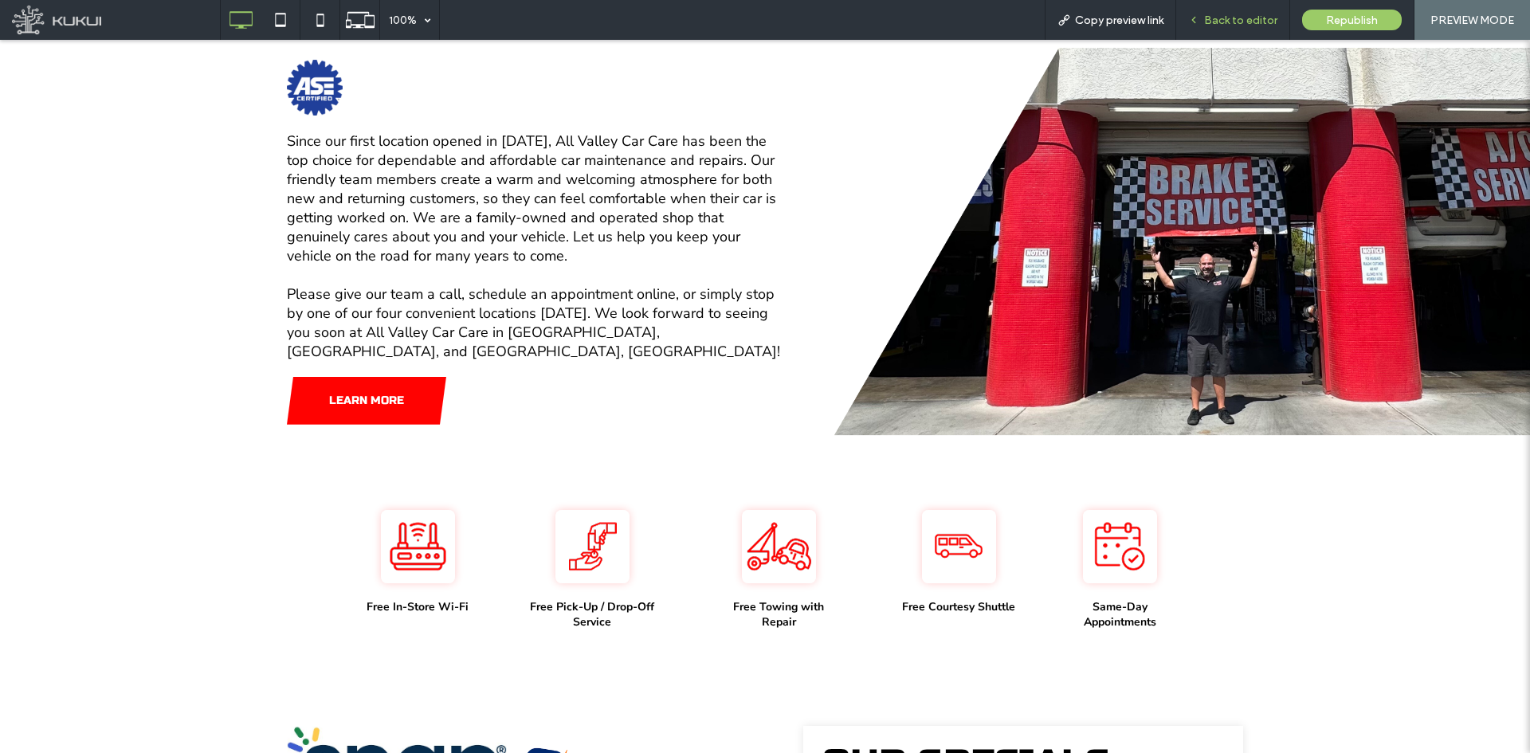
click at [1215, 23] on span "Back to editor" at bounding box center [1240, 21] width 73 height 14
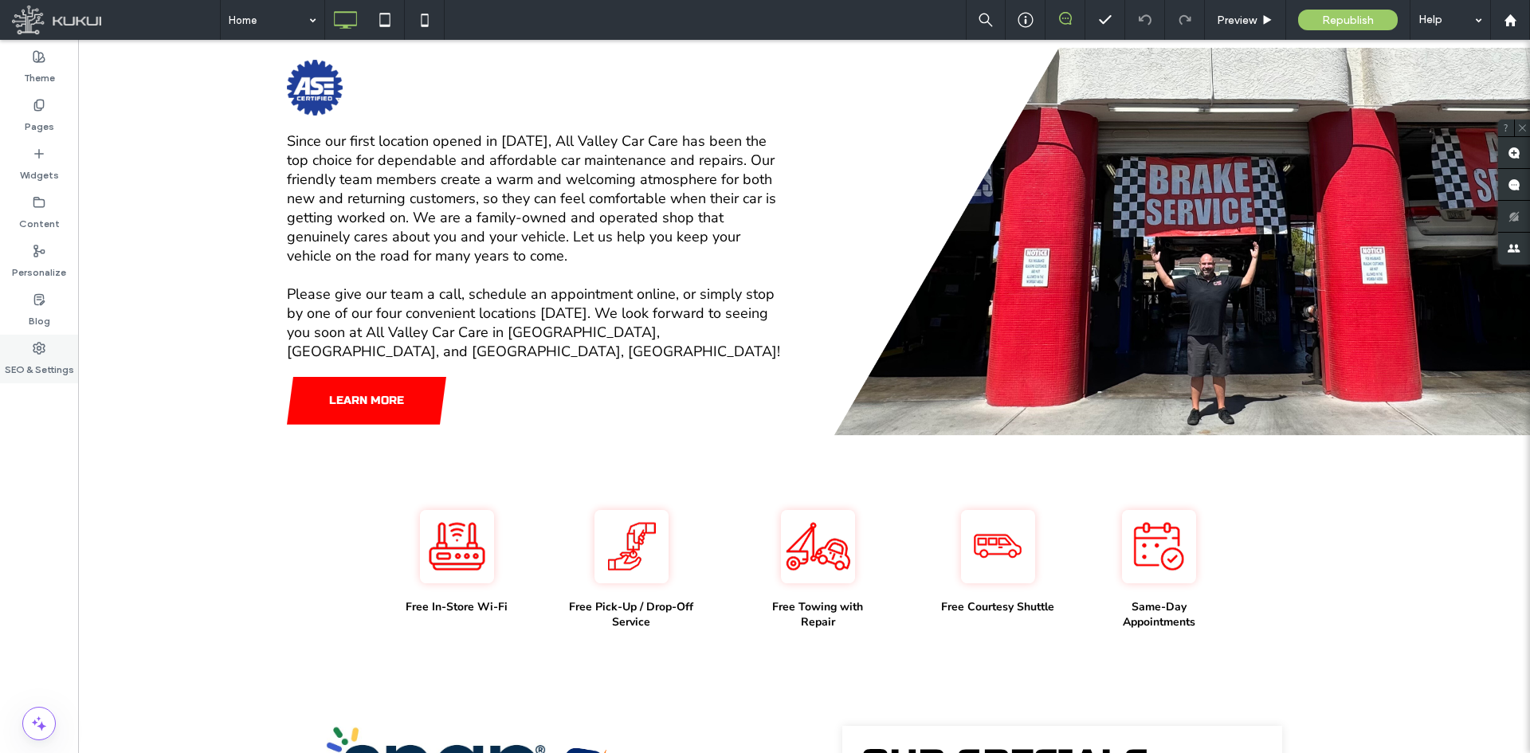
click at [37, 355] on label "SEO & Settings" at bounding box center [39, 366] width 69 height 22
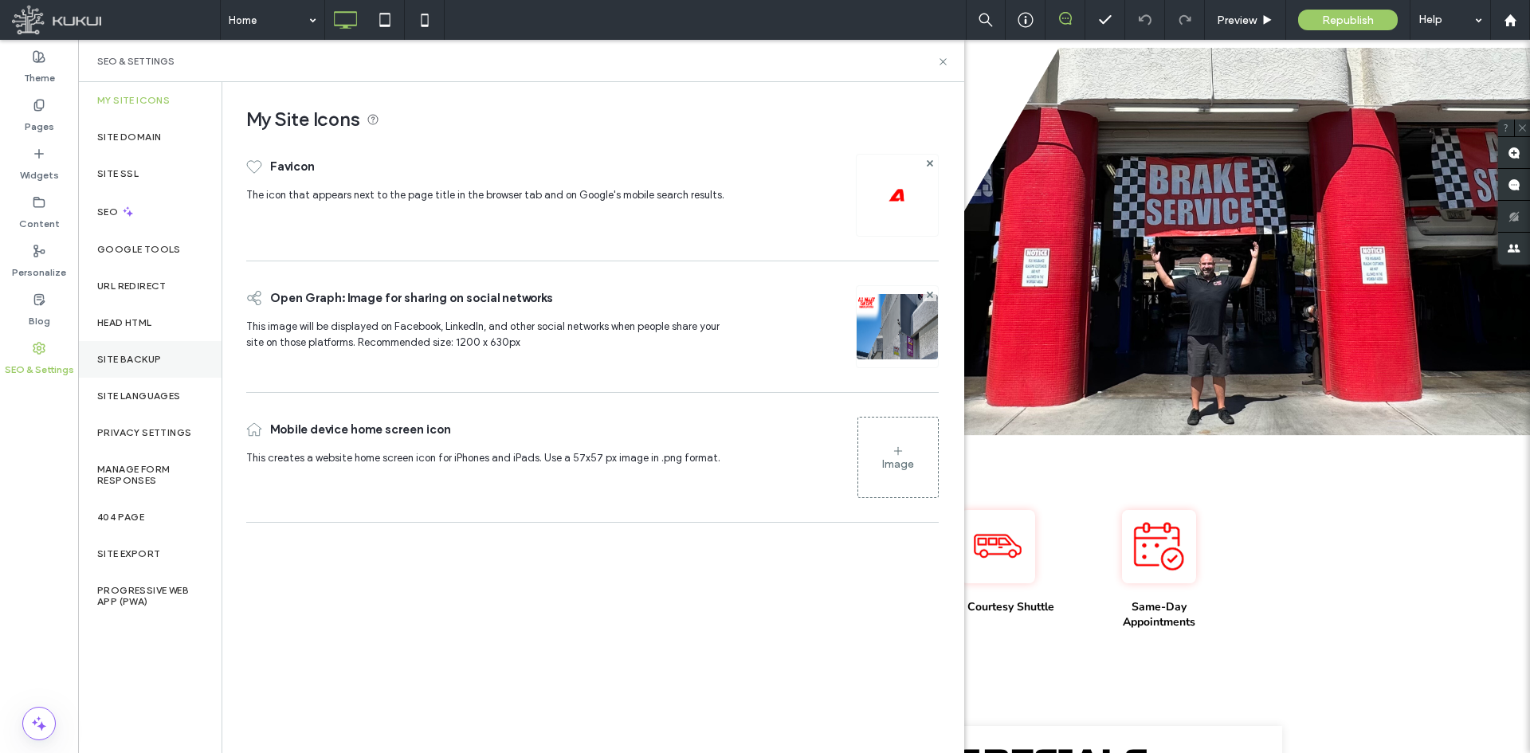
click at [140, 359] on label "Site Backup" at bounding box center [129, 359] width 64 height 11
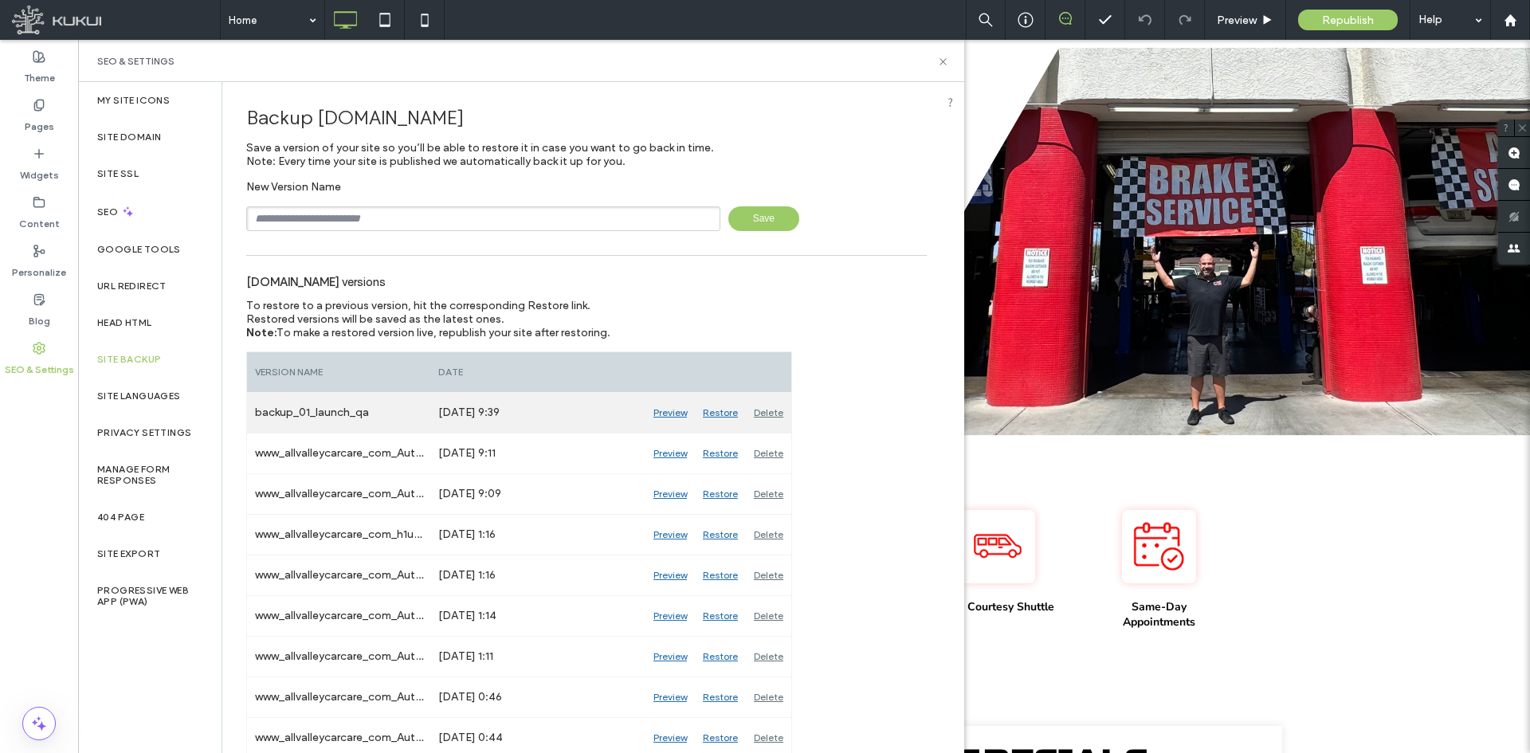
click at [719, 410] on div "Restore" at bounding box center [720, 413] width 51 height 40
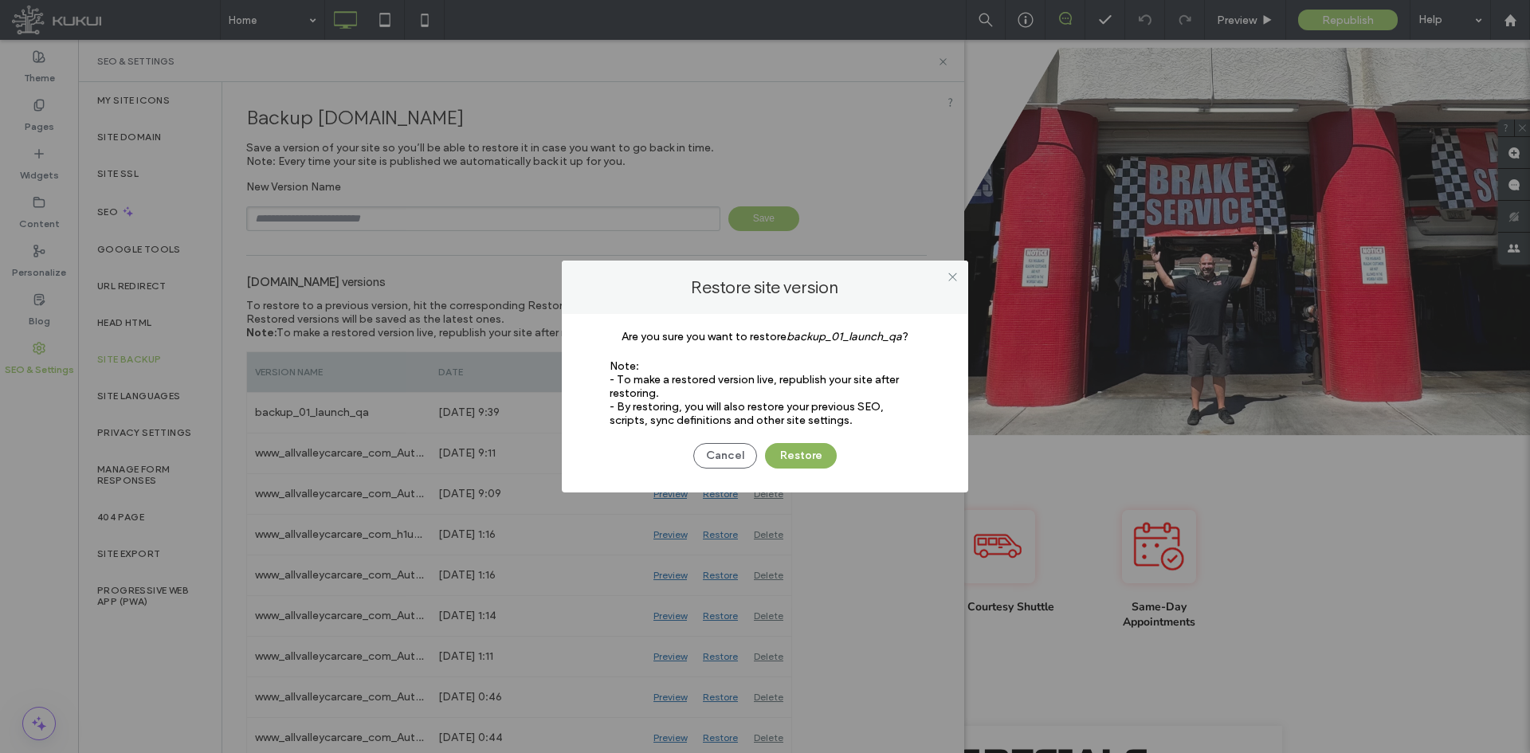
click at [792, 453] on button "Restore" at bounding box center [801, 455] width 72 height 25
